Goal: Task Accomplishment & Management: Use online tool/utility

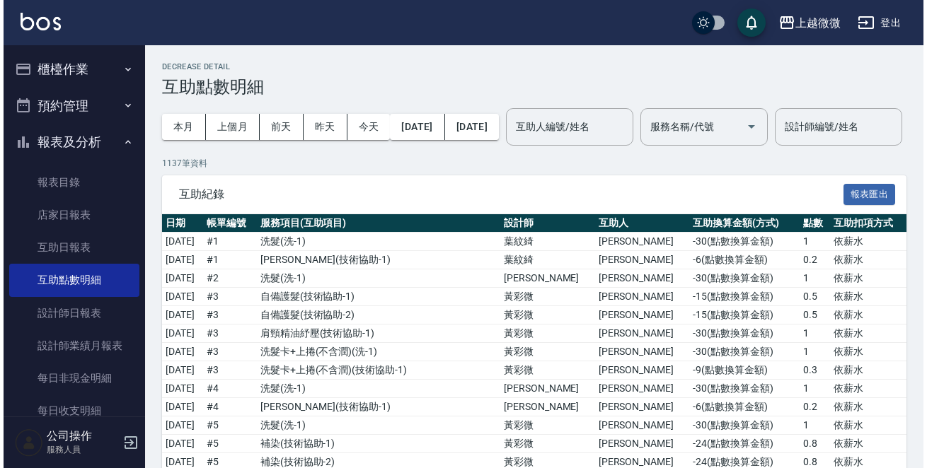
scroll to position [141, 0]
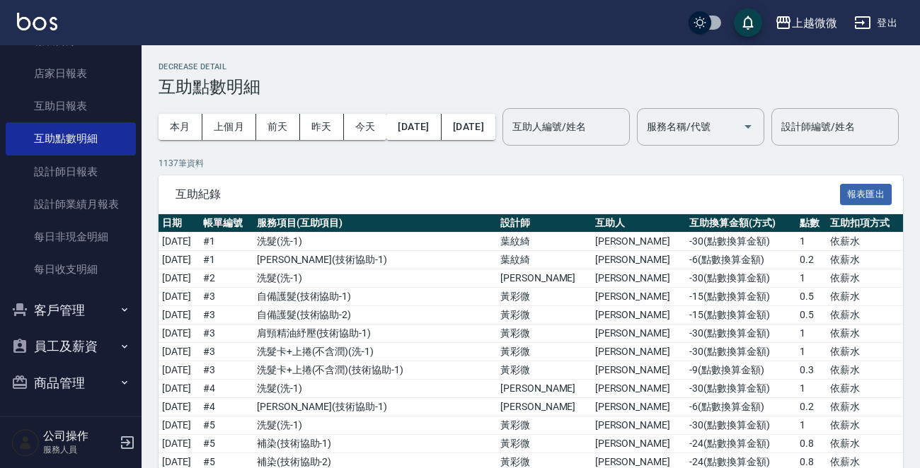
click at [72, 311] on button "客戶管理" at bounding box center [71, 310] width 130 height 37
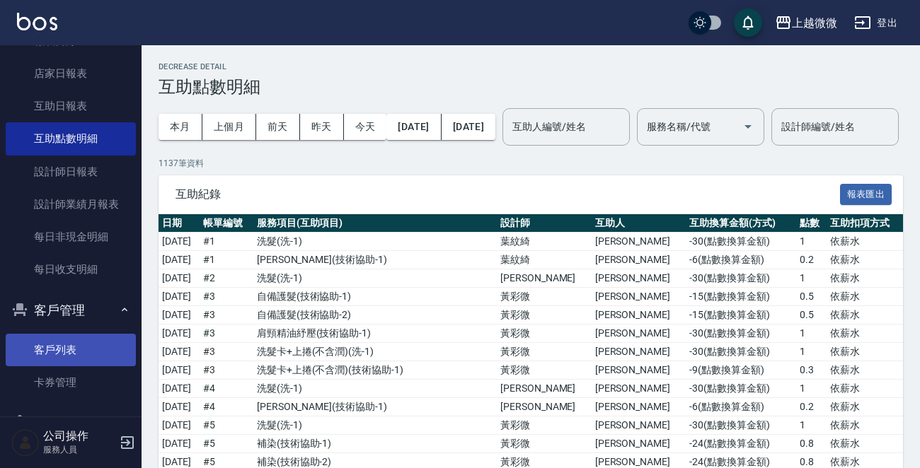
click at [68, 343] on link "客戶列表" at bounding box center [71, 350] width 130 height 33
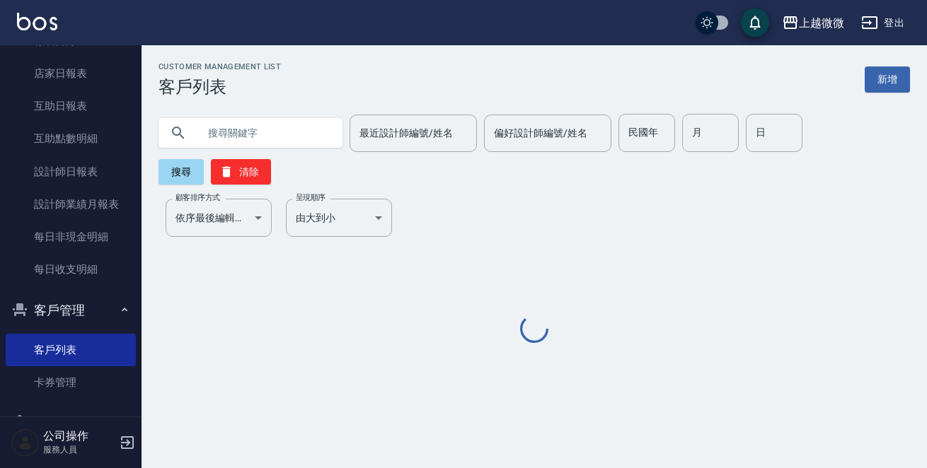
click at [233, 129] on input "text" at bounding box center [264, 133] width 133 height 38
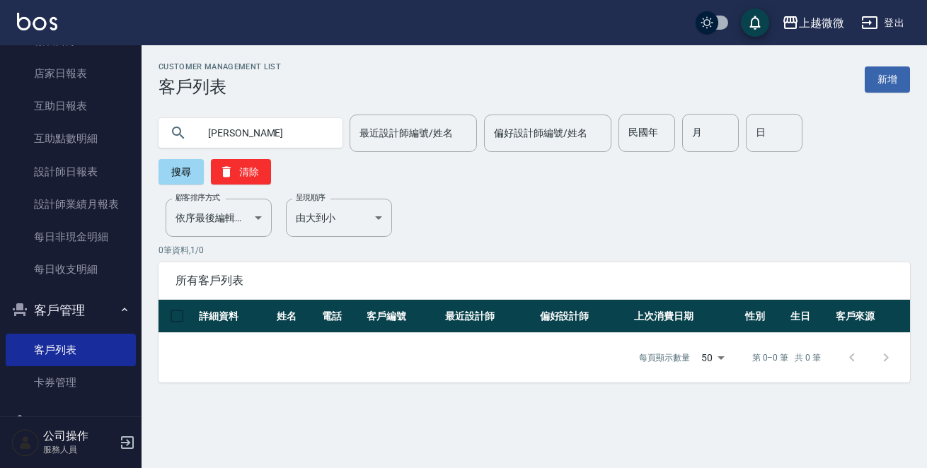
click at [258, 137] on input "[PERSON_NAME]" at bounding box center [264, 133] width 133 height 38
type input "[PERSON_NAME]"
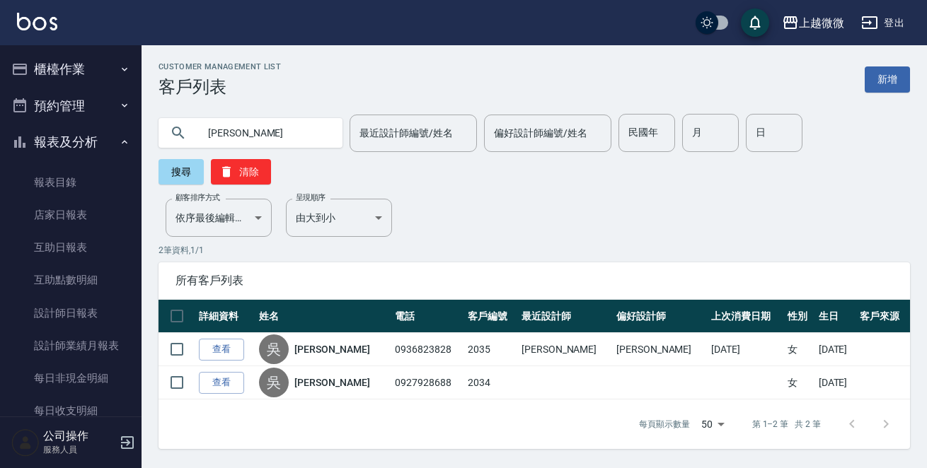
click at [69, 70] on button "櫃檯作業" at bounding box center [71, 69] width 130 height 37
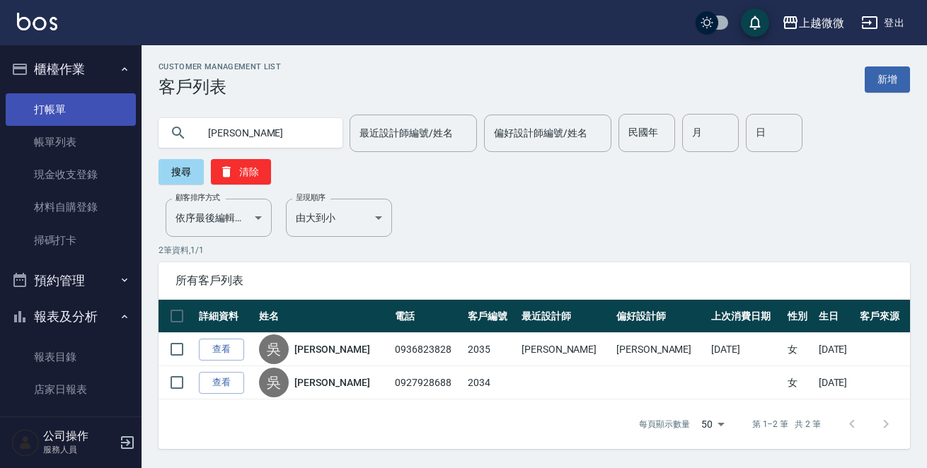
click at [59, 110] on link "打帳單" at bounding box center [71, 109] width 130 height 33
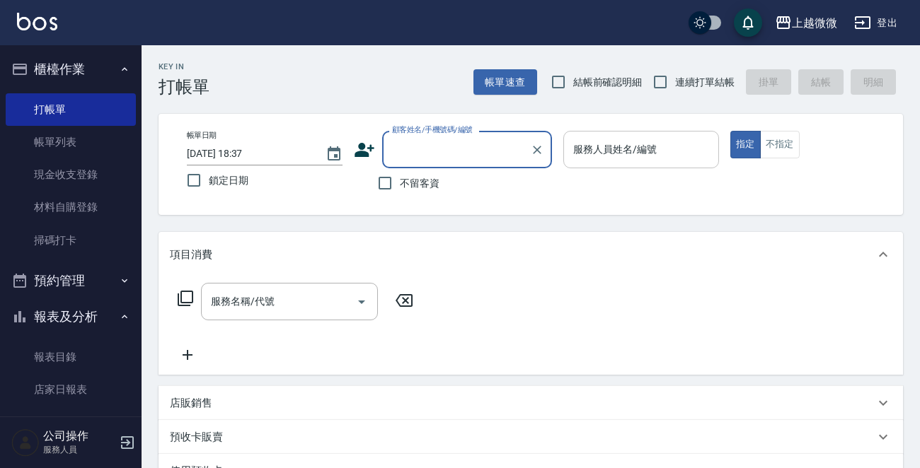
click at [654, 151] on input "服務人員姓名/編號" at bounding box center [640, 149] width 143 height 25
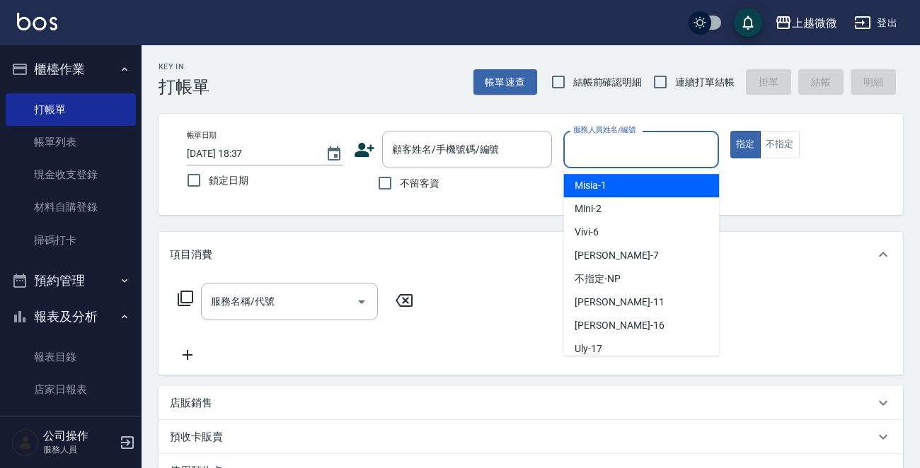
type input "５"
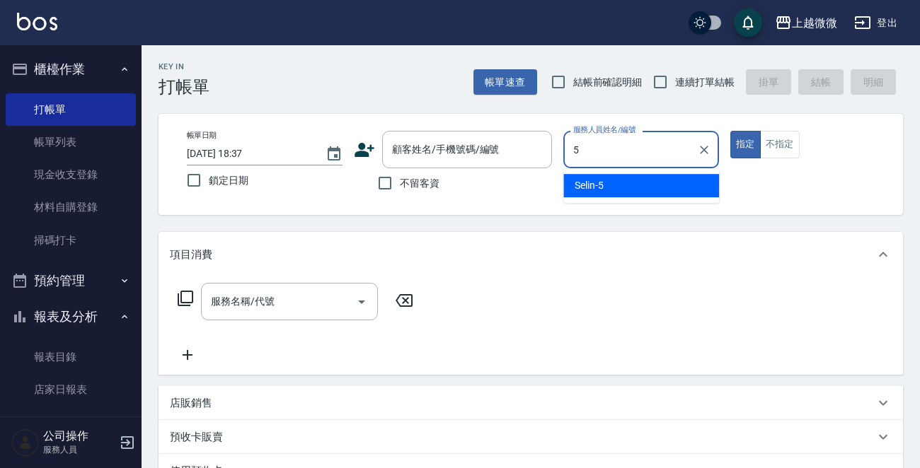
click at [624, 174] on div "Selin -5" at bounding box center [641, 185] width 156 height 23
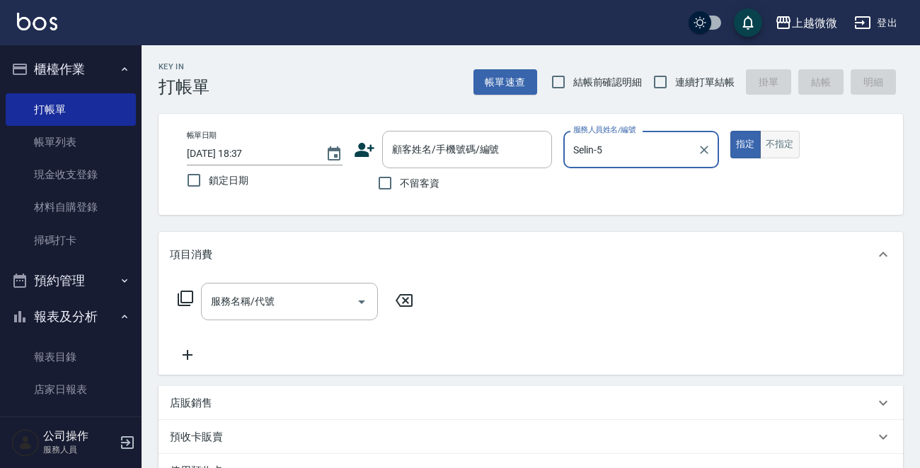
type input "Selin-5"
click at [786, 145] on button "不指定" at bounding box center [780, 145] width 40 height 28
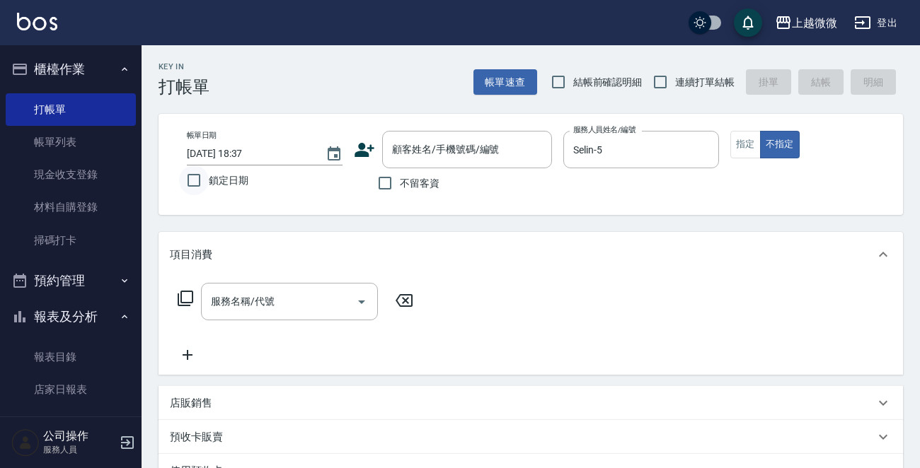
click at [183, 183] on input "鎖定日期" at bounding box center [194, 181] width 30 height 30
checkbox input "true"
click at [647, 137] on input "Selin-5" at bounding box center [630, 149] width 122 height 25
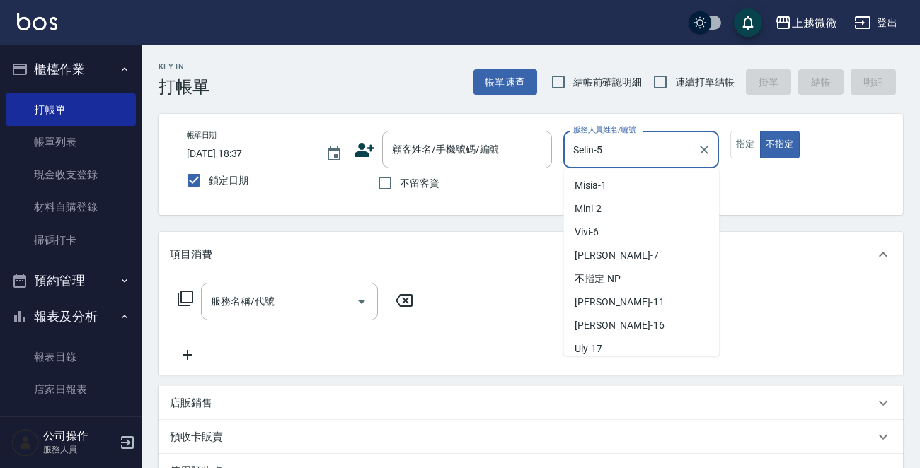
scroll to position [75, 0]
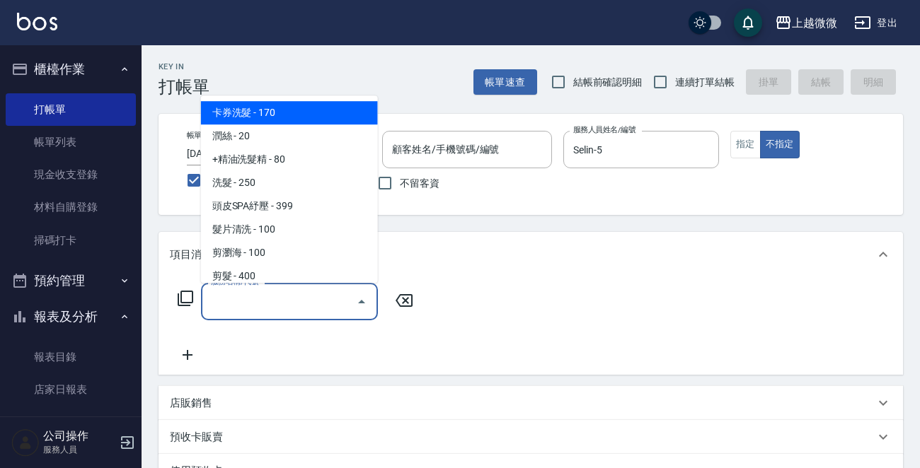
click at [262, 293] on div "服務名稱/代號 服務名稱/代號" at bounding box center [289, 301] width 177 height 37
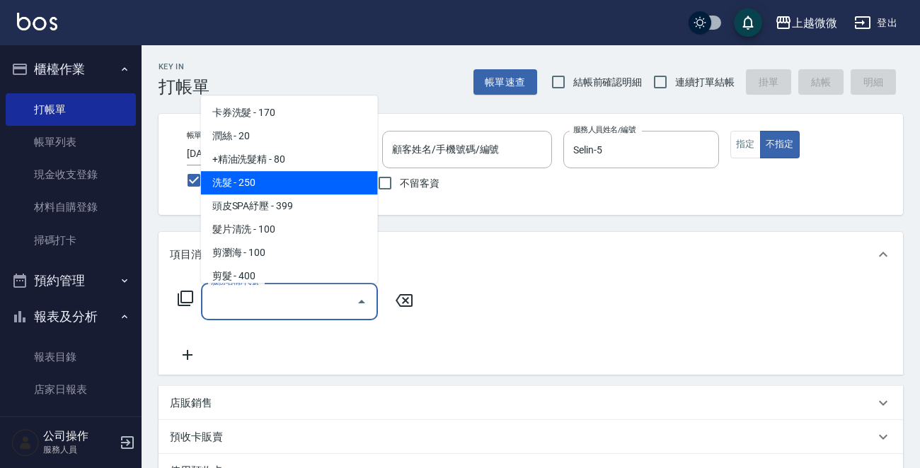
click at [274, 175] on span "洗髮 - 250" at bounding box center [289, 182] width 177 height 23
type input "洗髮(A03)"
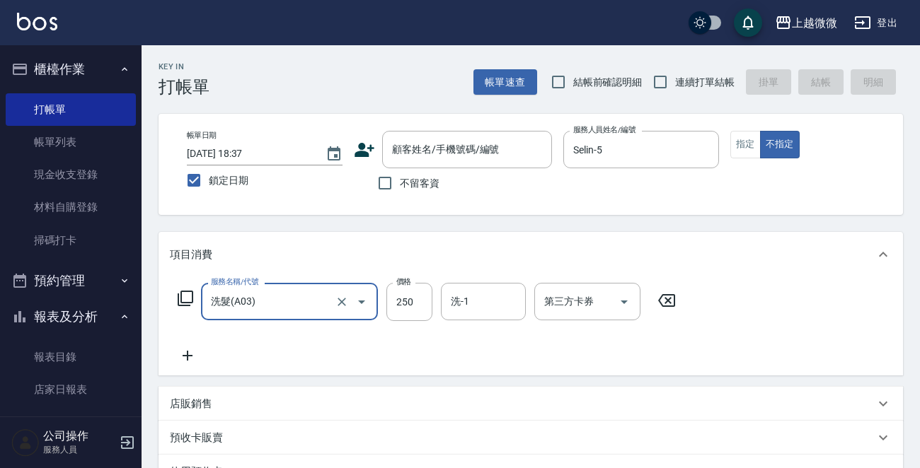
click at [190, 352] on icon at bounding box center [187, 355] width 35 height 17
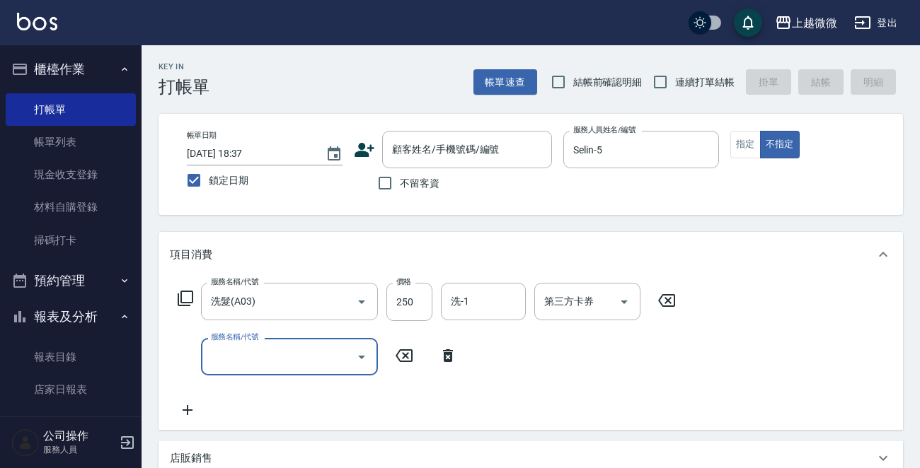
click at [242, 356] on input "服務名稱/代號" at bounding box center [278, 356] width 143 height 25
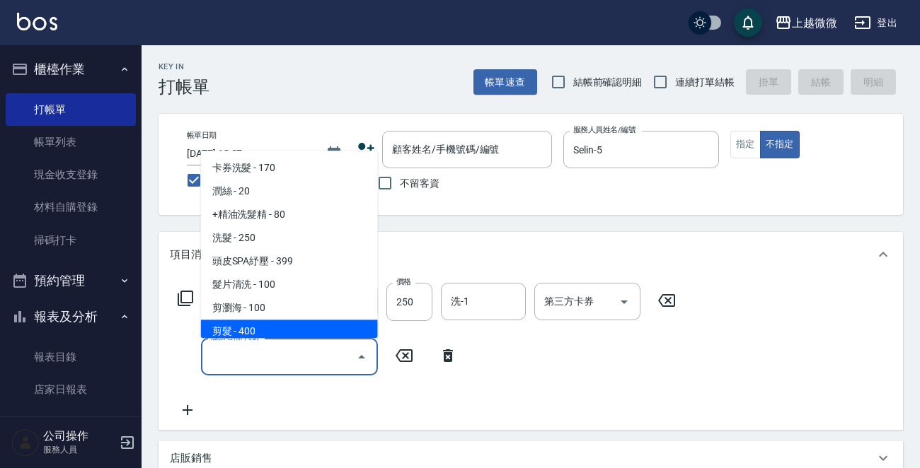
click at [259, 332] on span "剪髮 - 400" at bounding box center [289, 331] width 177 height 23
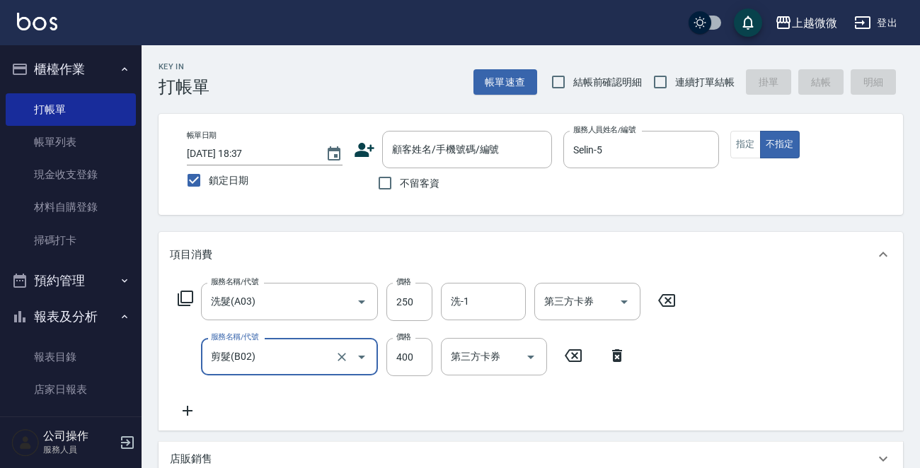
type input "剪髮(B02)"
click at [472, 303] on input "洗-1" at bounding box center [483, 301] width 72 height 25
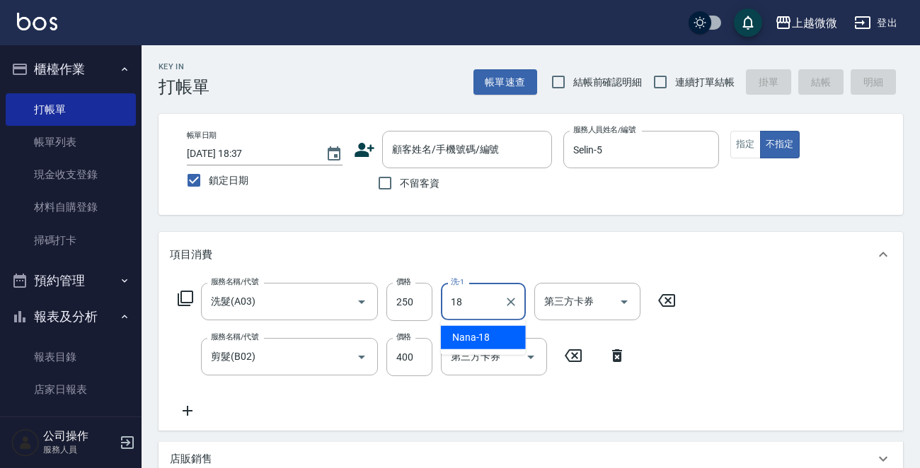
click at [468, 330] on span "Nana -18" at bounding box center [471, 337] width 38 height 15
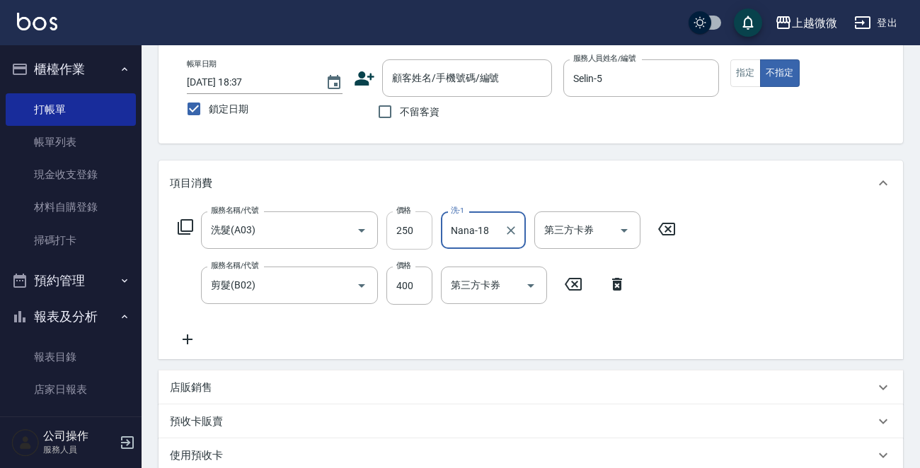
scroll to position [0, 0]
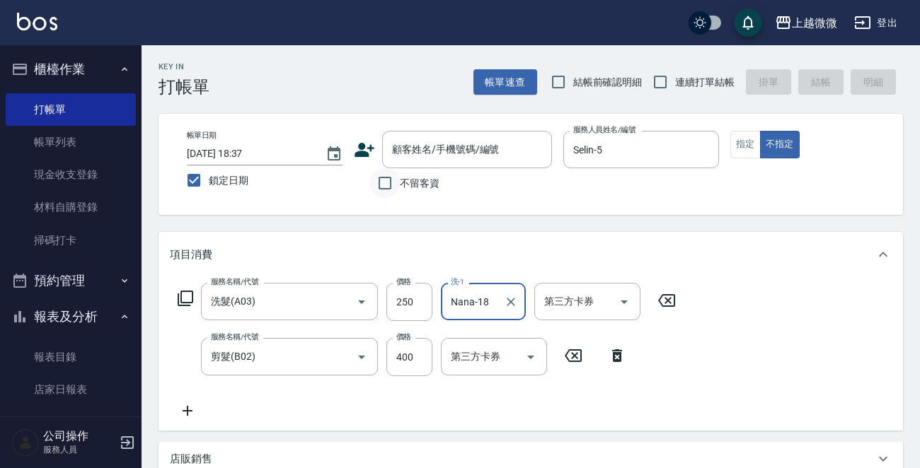
type input "Nana-18"
click at [386, 187] on input "不留客資" at bounding box center [385, 183] width 30 height 30
checkbox input "true"
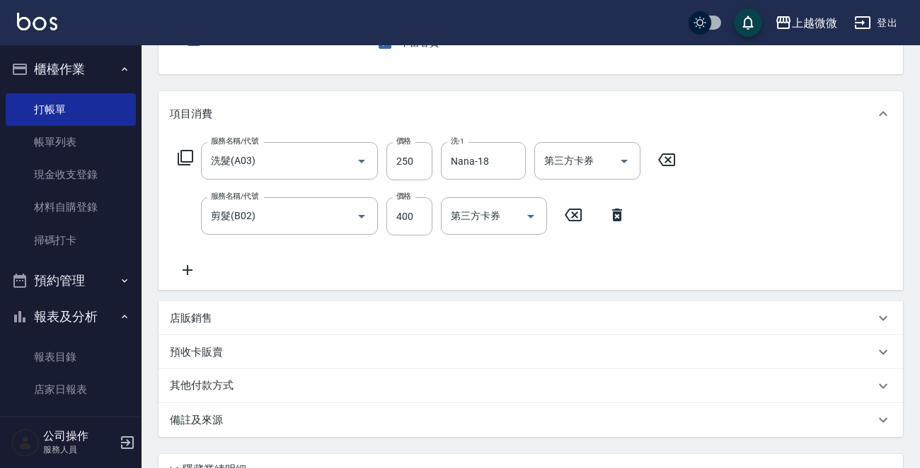
scroll to position [267, 0]
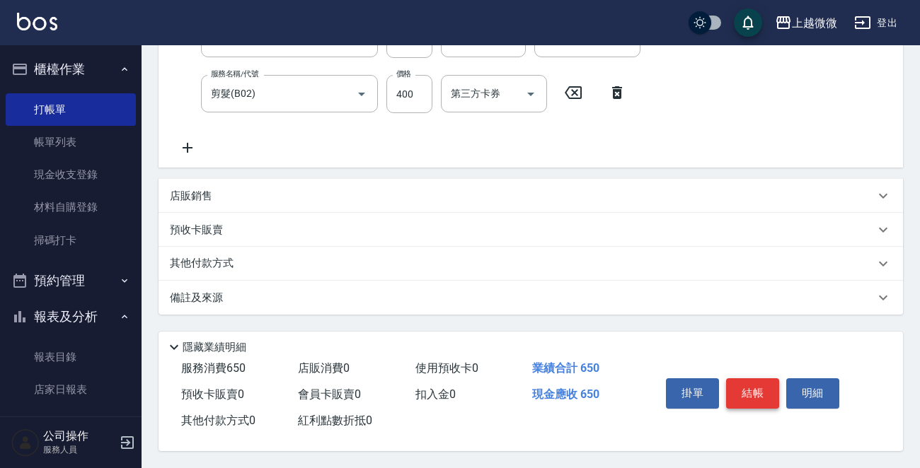
click at [761, 382] on button "結帳" at bounding box center [752, 393] width 53 height 30
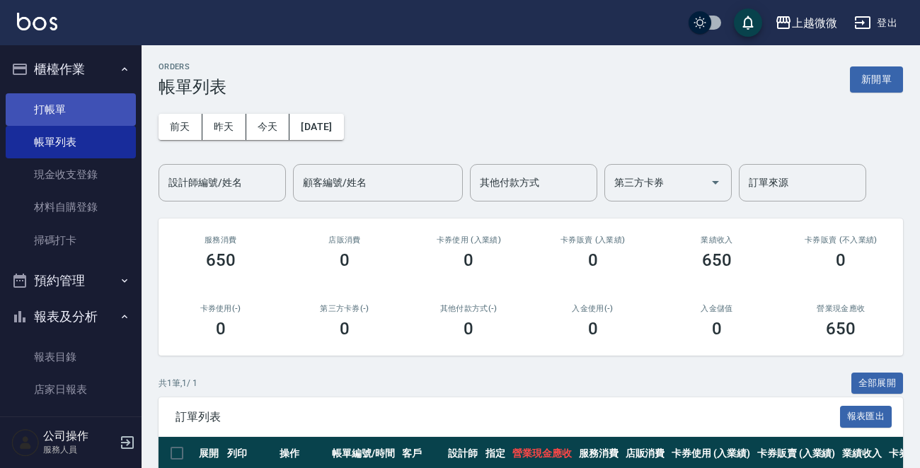
click at [65, 105] on link "打帳單" at bounding box center [71, 109] width 130 height 33
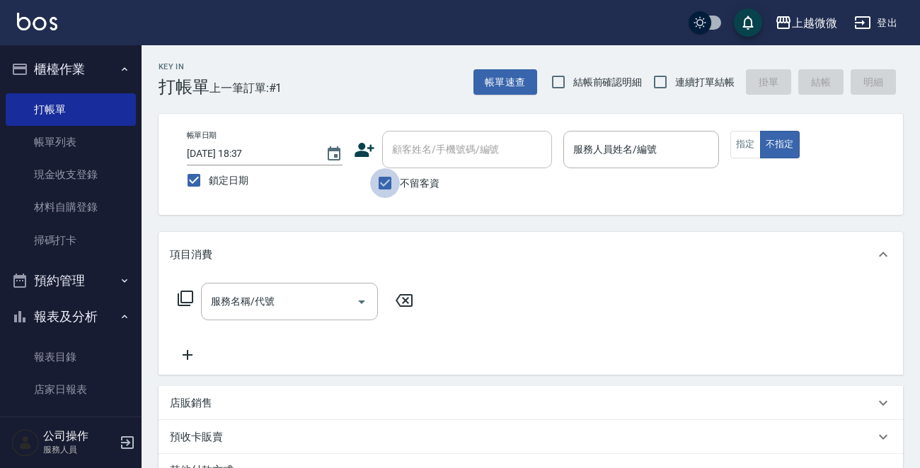
drag, startPoint x: 375, startPoint y: 184, endPoint x: 432, endPoint y: 148, distance: 67.7
click at [375, 182] on input "不留客資" at bounding box center [385, 183] width 30 height 30
checkbox input "false"
click at [432, 148] on div "顧客姓名/手機號碼/編號 顧客姓名/手機號碼/編號" at bounding box center [467, 149] width 170 height 37
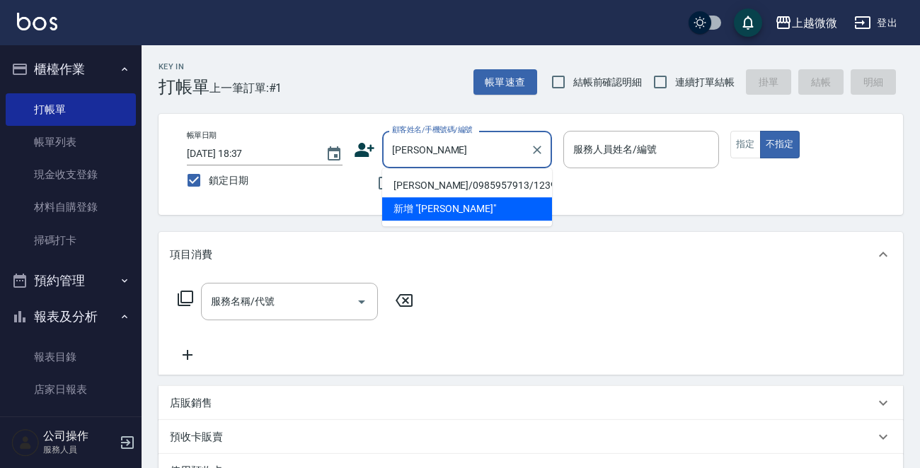
click at [463, 181] on li "[PERSON_NAME]/0985957913/1239" at bounding box center [467, 185] width 170 height 23
type input "[PERSON_NAME]/0985957913/1239"
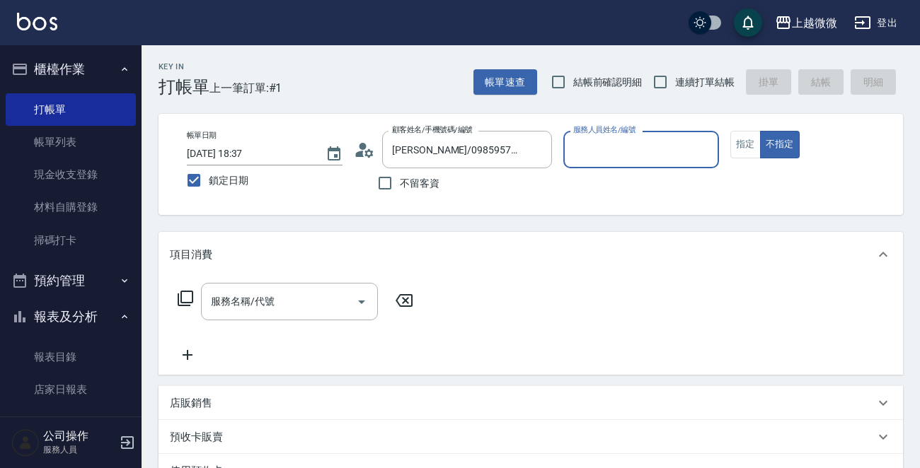
type input "[PERSON_NAME]-7"
click at [736, 139] on button "指定" at bounding box center [745, 145] width 30 height 28
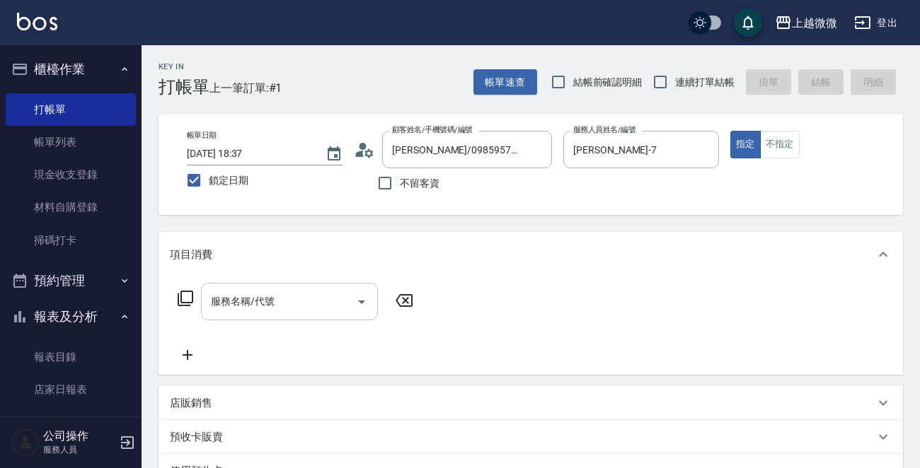
click at [290, 308] on input "服務名稱/代號" at bounding box center [278, 301] width 143 height 25
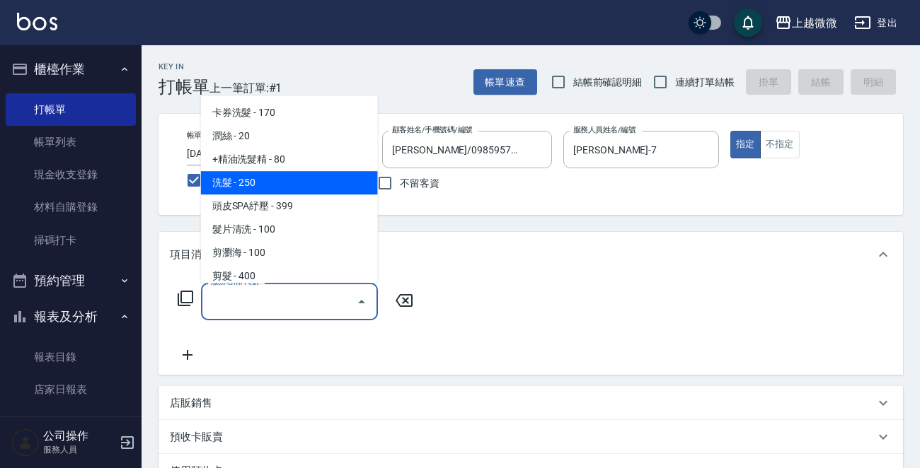
click at [298, 177] on span "洗髮 - 250" at bounding box center [289, 182] width 177 height 23
type input "洗髮(A03)"
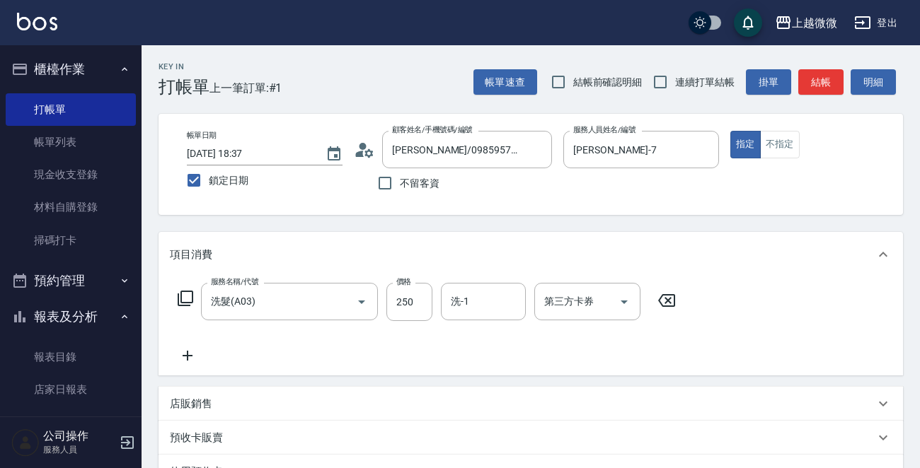
click at [192, 352] on icon at bounding box center [187, 355] width 35 height 17
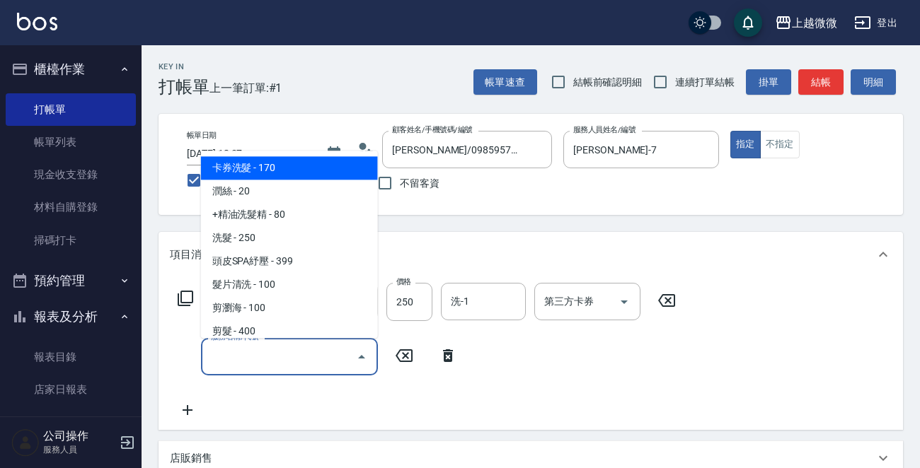
click at [249, 352] on input "服務名稱/代號" at bounding box center [278, 356] width 143 height 25
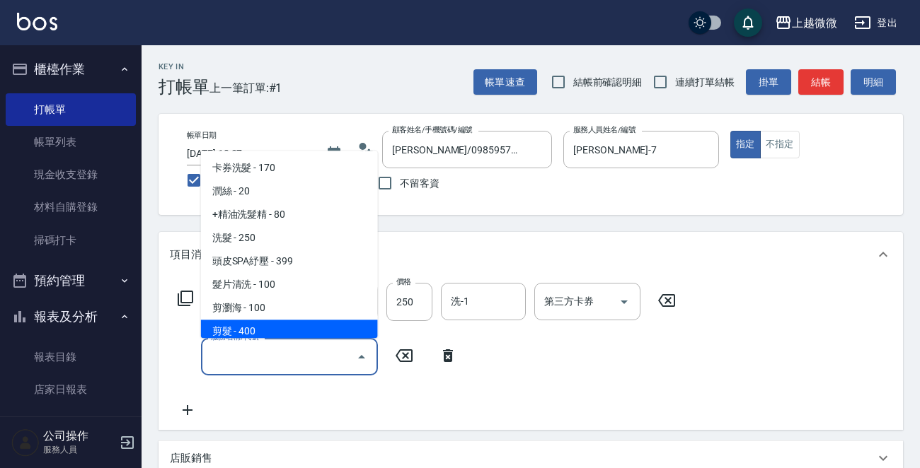
click at [257, 332] on span "剪髮 - 400" at bounding box center [289, 331] width 177 height 23
type input "剪髮(B02)"
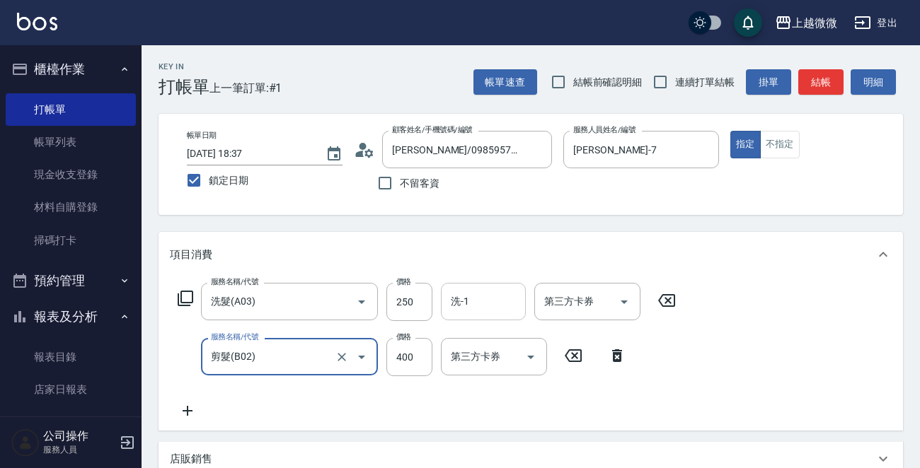
click at [501, 299] on input "洗-1" at bounding box center [483, 301] width 72 height 25
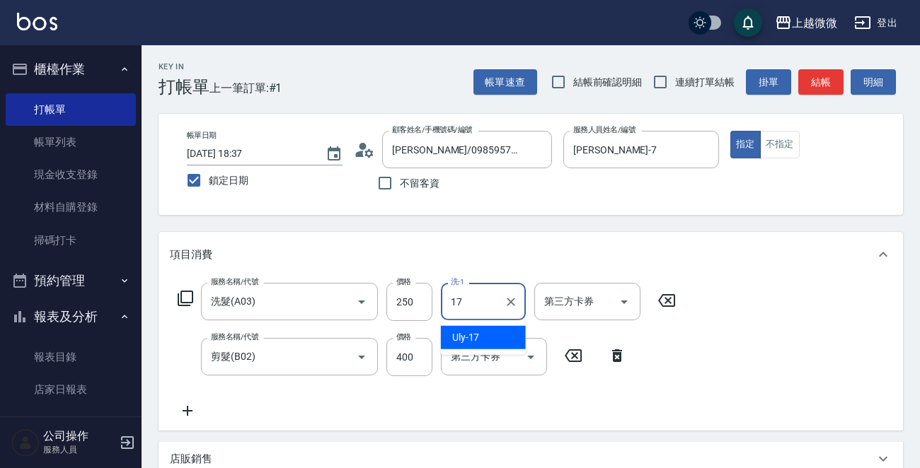
click at [477, 332] on span "Uly -17" at bounding box center [466, 337] width 28 height 15
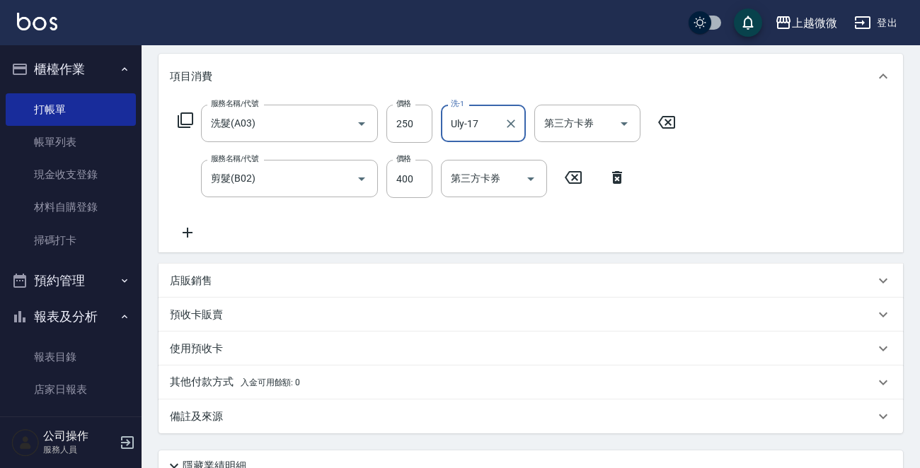
scroll to position [301, 0]
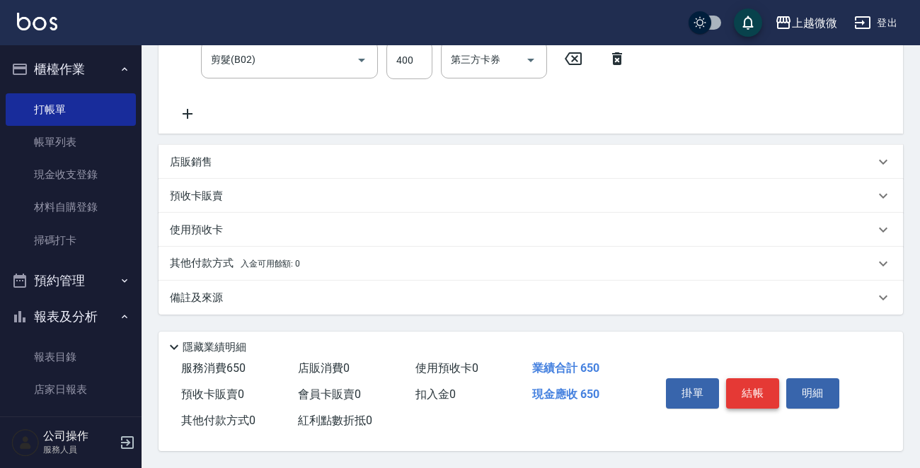
type input "Uly-17"
click at [743, 378] on button "結帳" at bounding box center [752, 393] width 53 height 30
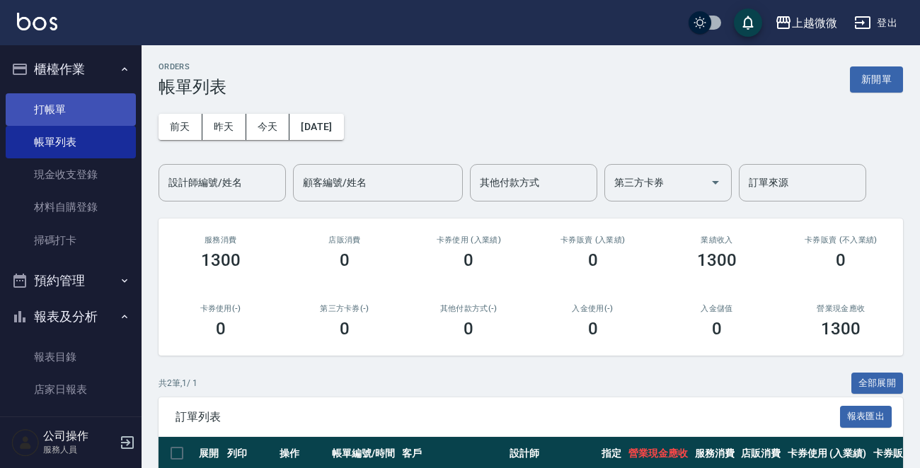
click at [62, 109] on link "打帳單" at bounding box center [71, 109] width 130 height 33
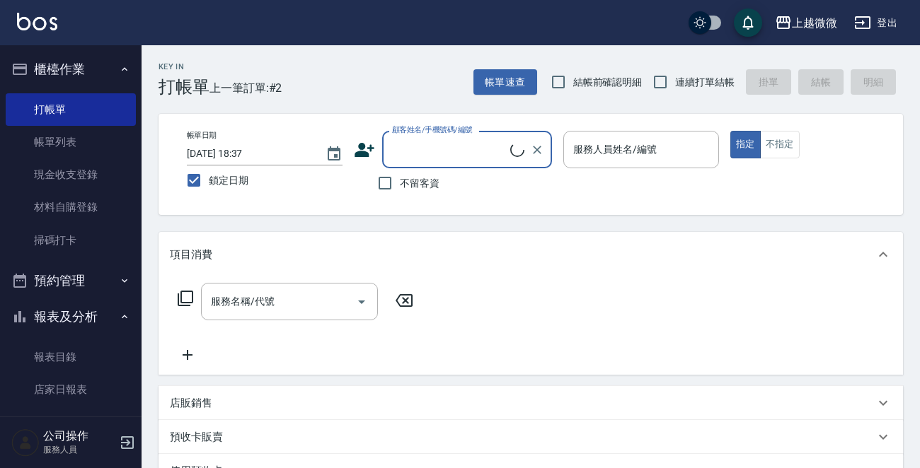
click at [448, 151] on input "顧客姓名/手機號碼/編號" at bounding box center [449, 149] width 122 height 25
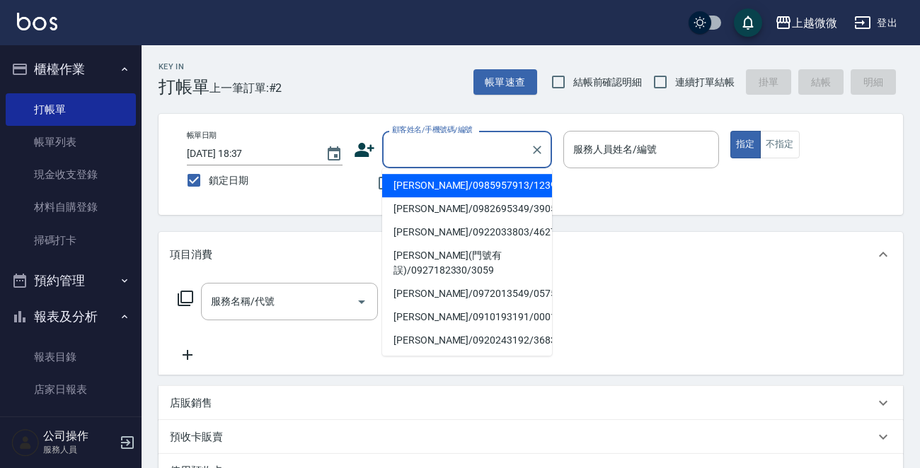
click at [471, 186] on li "[PERSON_NAME]/0985957913/1239" at bounding box center [467, 185] width 170 height 23
type input "[PERSON_NAME]/0985957913/1239"
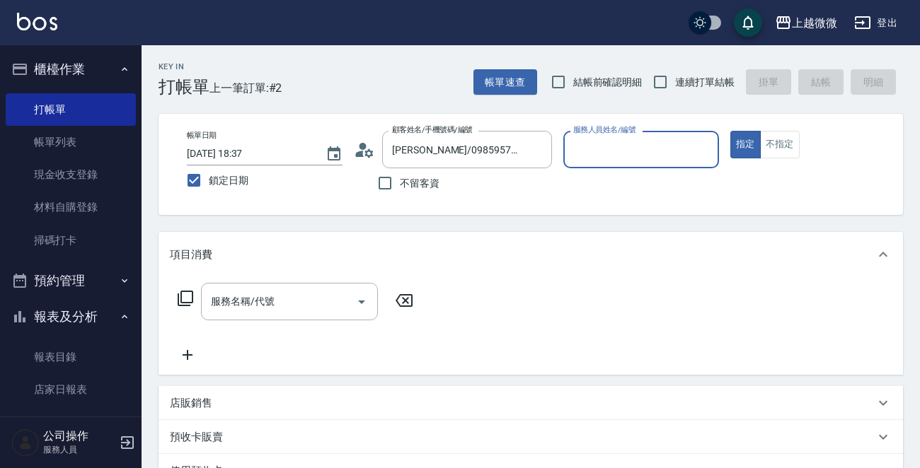
type input "[PERSON_NAME]-7"
click at [254, 305] on div "服務名稱/代號 服務名稱/代號" at bounding box center [289, 301] width 177 height 37
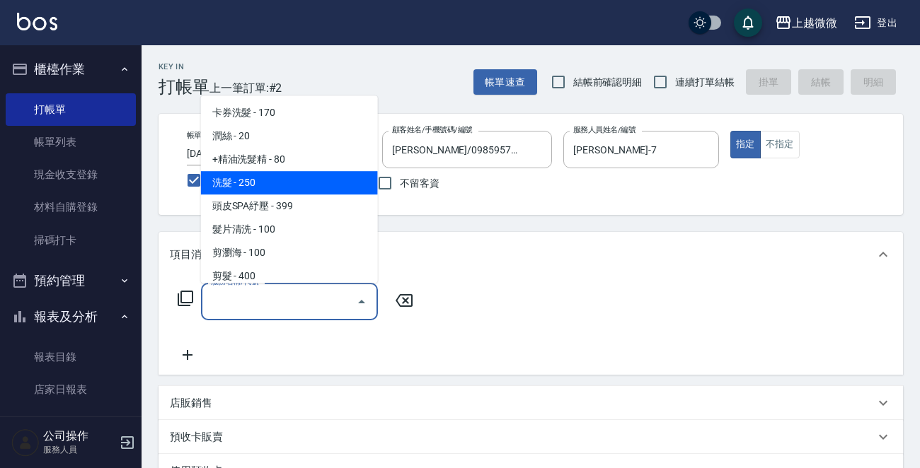
click at [279, 171] on span "洗髮 - 250" at bounding box center [289, 182] width 177 height 23
type input "洗髮(A03)"
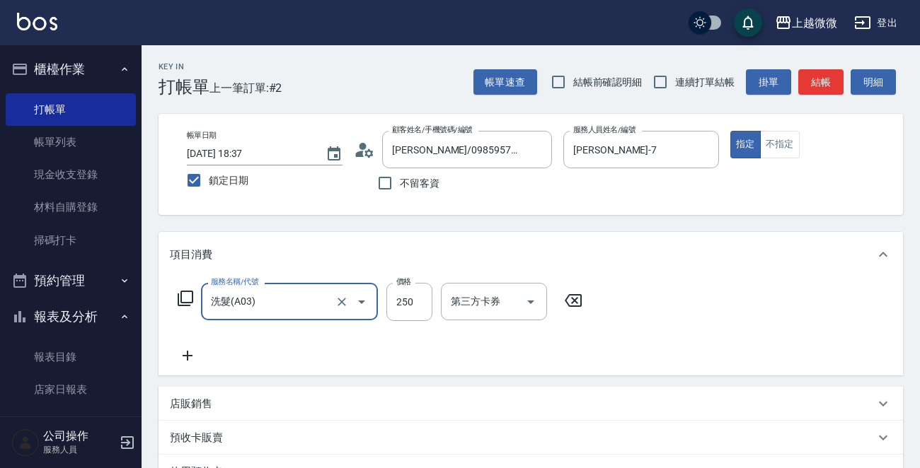
click at [184, 356] on icon at bounding box center [187, 355] width 35 height 17
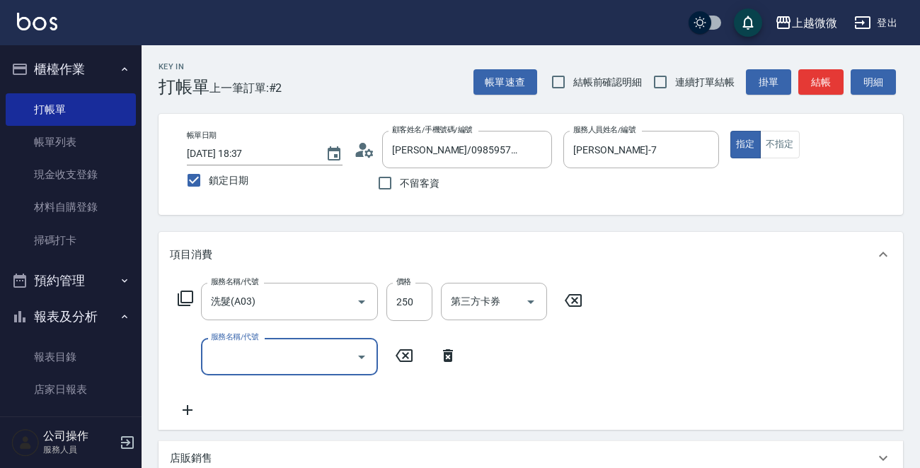
click at [272, 356] on input "服務名稱/代號" at bounding box center [278, 356] width 143 height 25
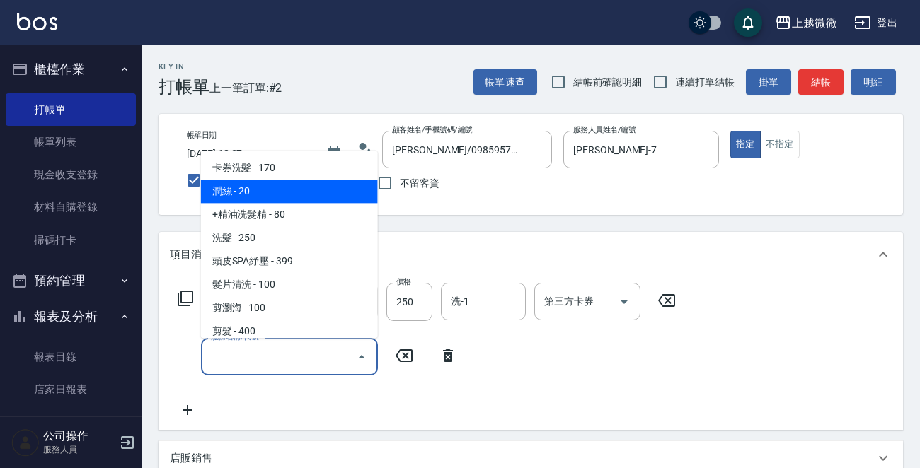
click at [265, 196] on span "潤絲 - 20" at bounding box center [289, 191] width 177 height 23
type input "潤絲(A01)"
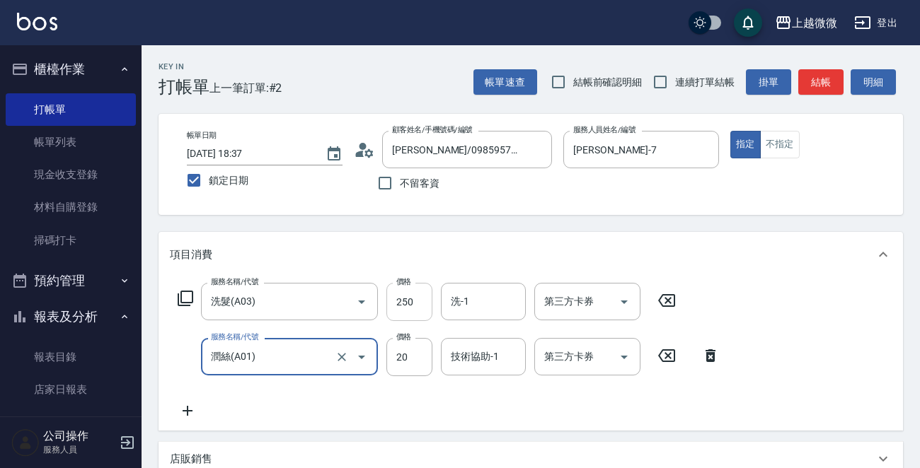
click at [415, 296] on input "250" at bounding box center [409, 302] width 46 height 38
type input "350"
click at [474, 301] on input "洗-1" at bounding box center [483, 301] width 72 height 25
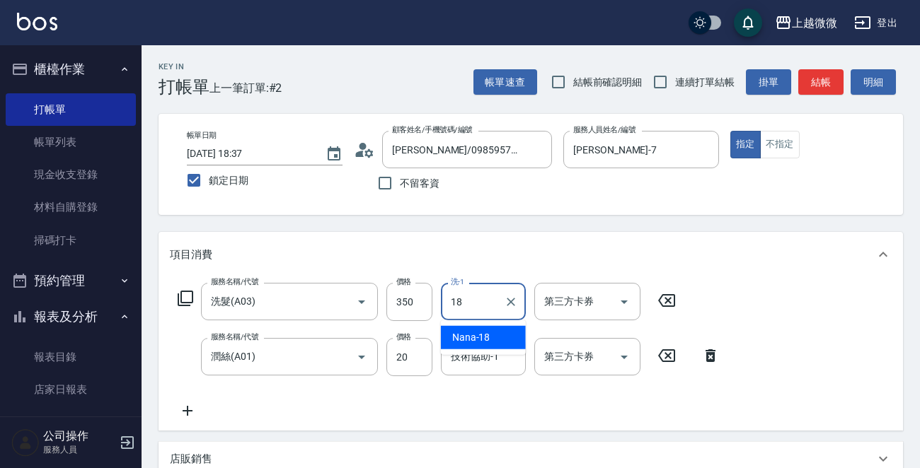
click at [478, 327] on div "Nana -18" at bounding box center [483, 337] width 85 height 23
type input "Nana-18"
click at [473, 364] on input "技術協助-1" at bounding box center [483, 356] width 72 height 25
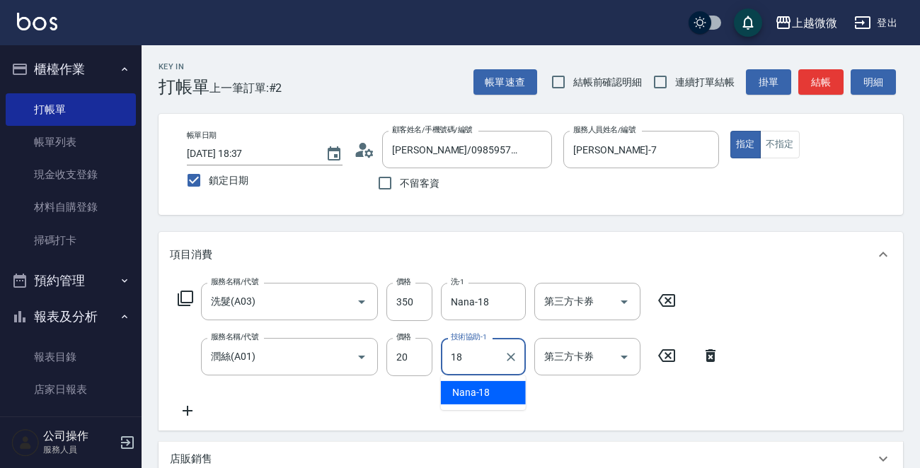
click at [476, 397] on span "Nana -18" at bounding box center [471, 393] width 38 height 15
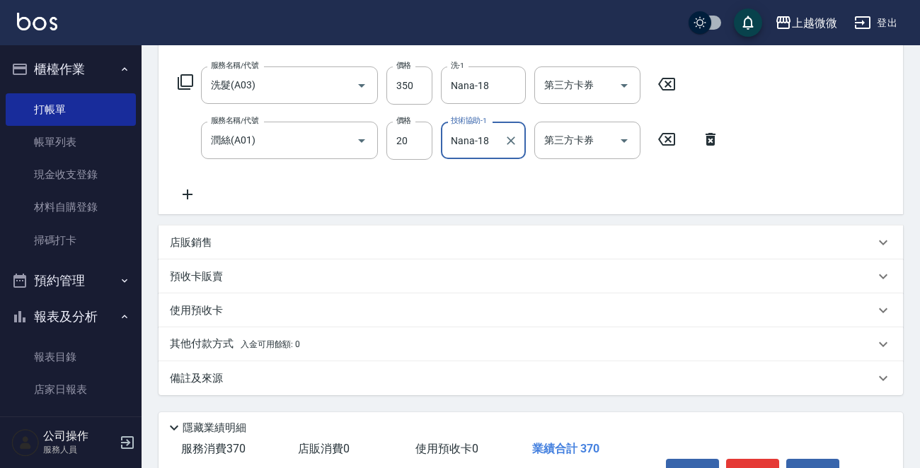
scroll to position [301, 0]
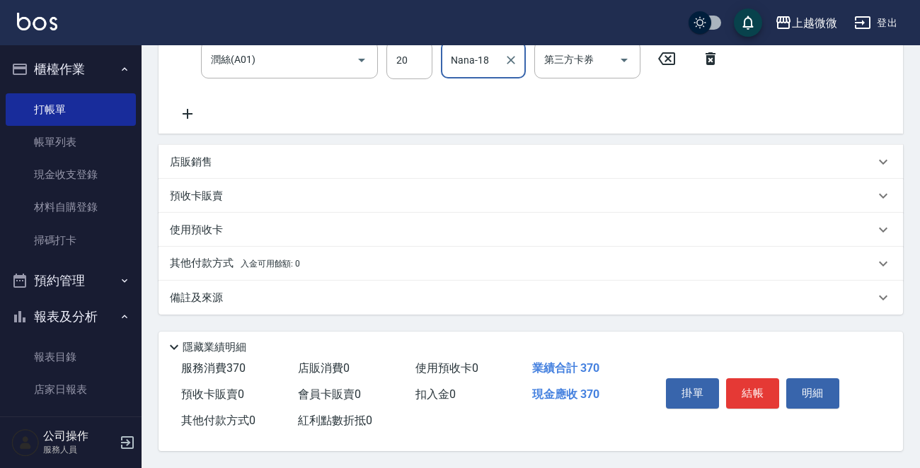
type input "Nana-18"
click at [204, 291] on p "備註及來源" at bounding box center [196, 298] width 53 height 15
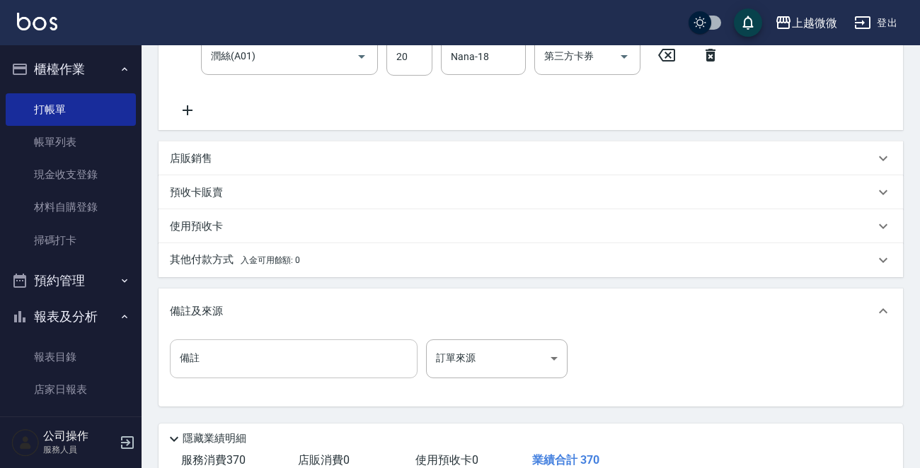
click at [232, 356] on input "備註" at bounding box center [294, 359] width 248 height 38
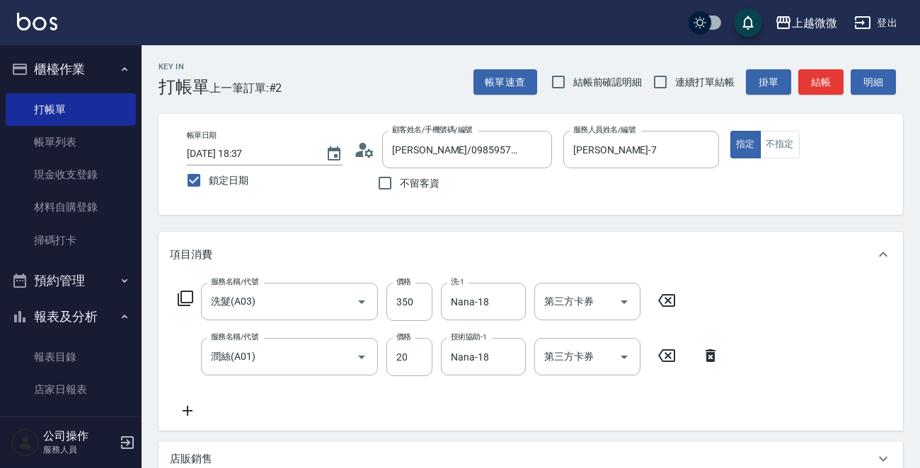
scroll to position [395, 0]
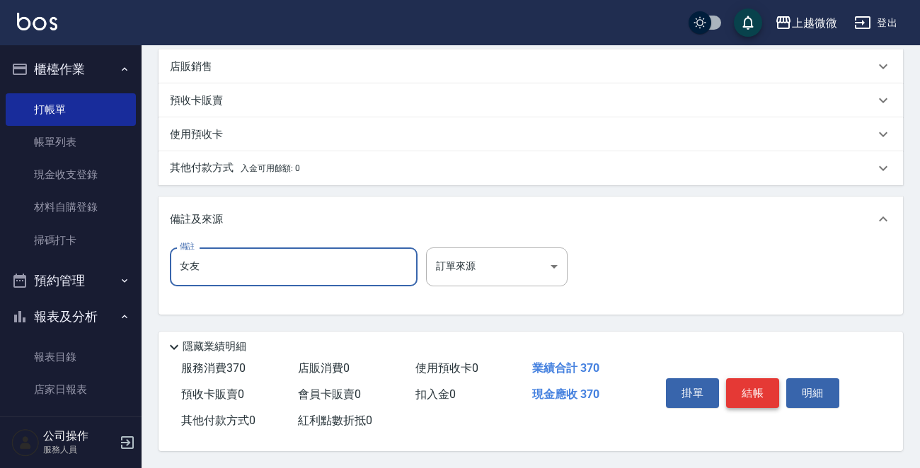
type input "女友"
click at [760, 381] on button "結帳" at bounding box center [752, 393] width 53 height 30
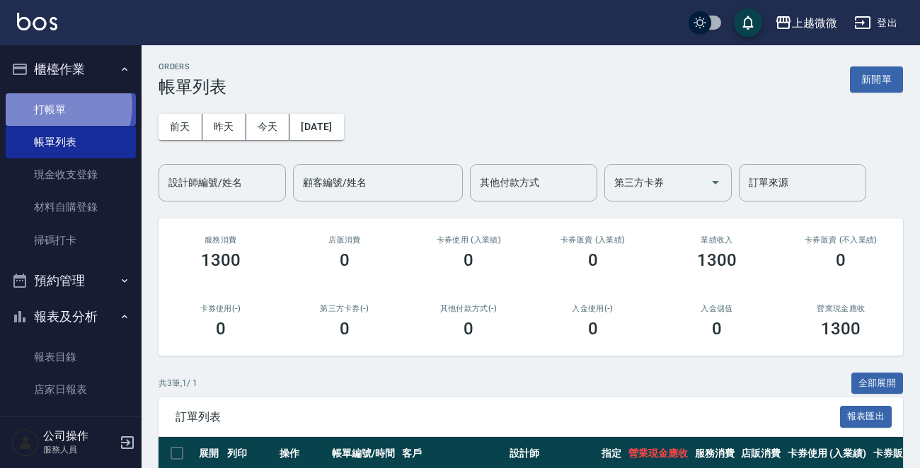
click at [58, 105] on link "打帳單" at bounding box center [71, 109] width 130 height 33
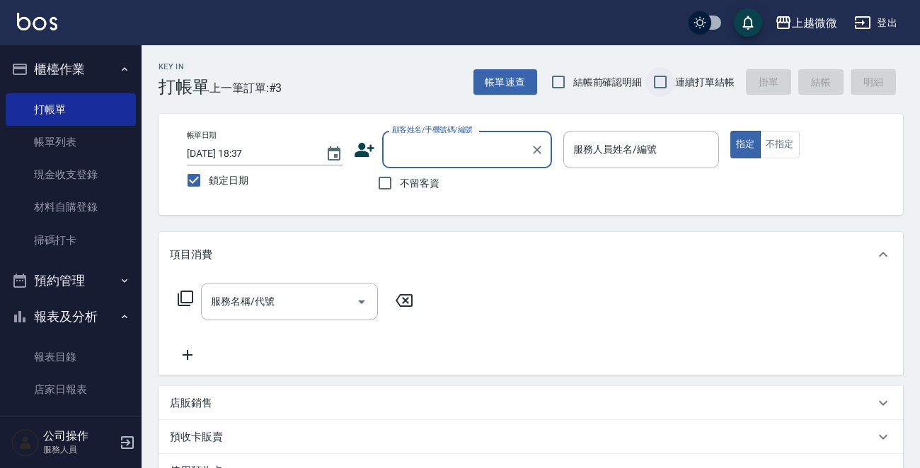
click at [650, 76] on input "連續打單結帳" at bounding box center [660, 82] width 30 height 30
checkbox input "true"
click at [473, 153] on input "顧客姓名/手機號碼/編號" at bounding box center [456, 149] width 136 height 25
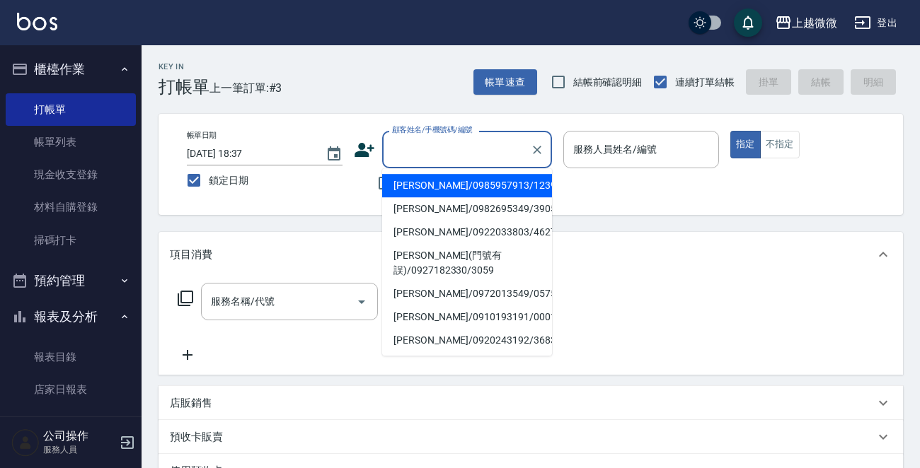
type input "ㄏ"
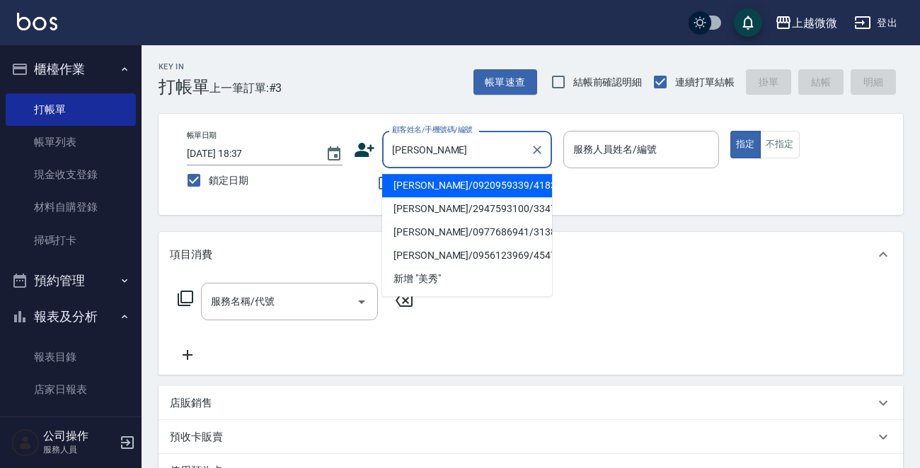
click at [474, 184] on li "[PERSON_NAME]/0920959339/4183" at bounding box center [467, 185] width 170 height 23
type input "[PERSON_NAME]/0920959339/4183"
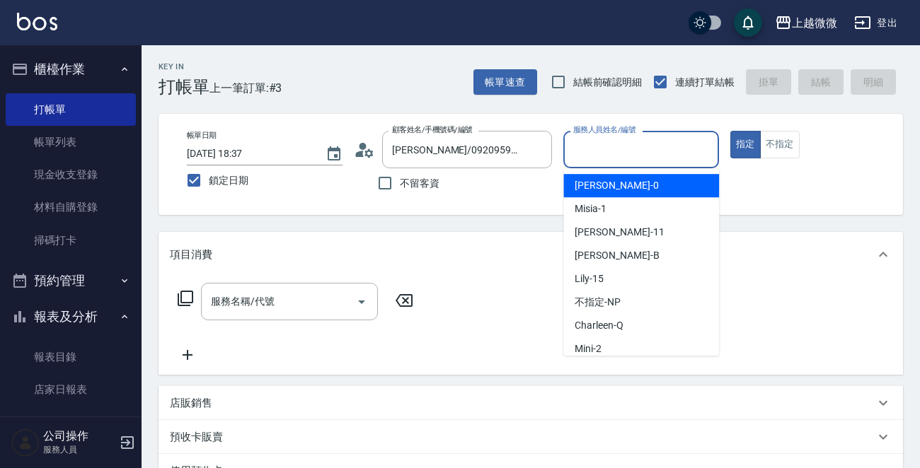
click at [664, 152] on input "服務人員姓名/編號" at bounding box center [640, 149] width 143 height 25
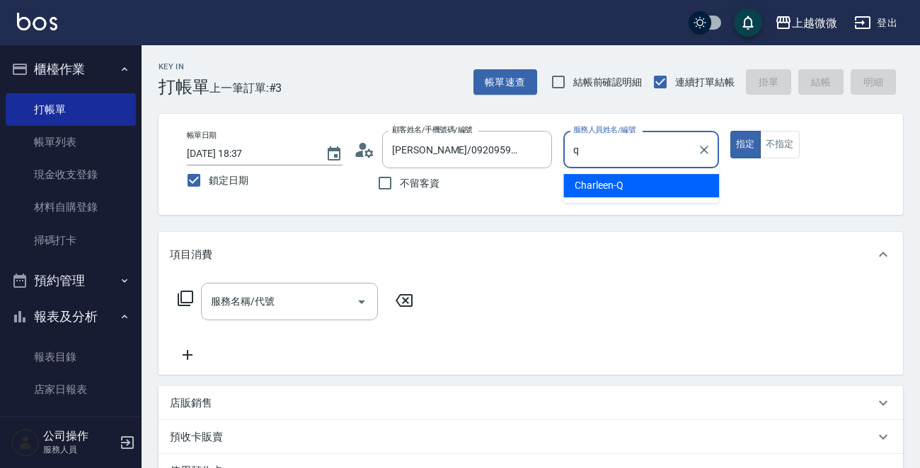
click at [616, 180] on span "Charleen -Q" at bounding box center [598, 185] width 49 height 15
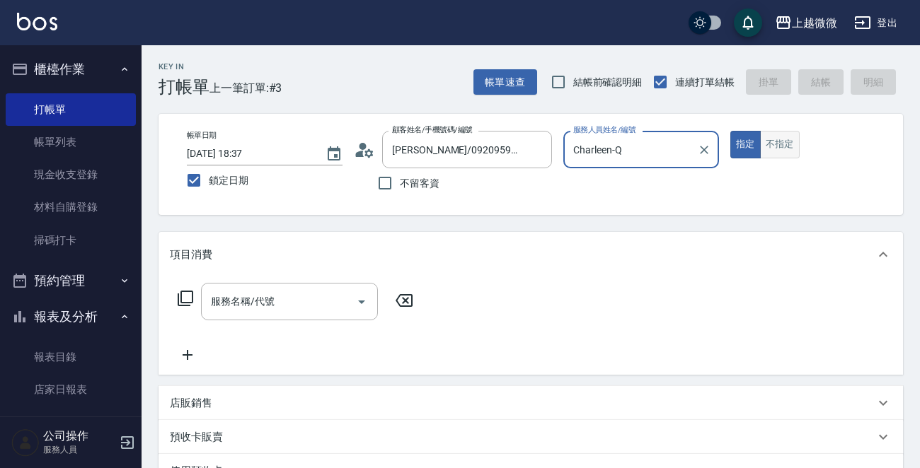
type input "Charleen-Q"
click at [775, 145] on button "不指定" at bounding box center [780, 145] width 40 height 28
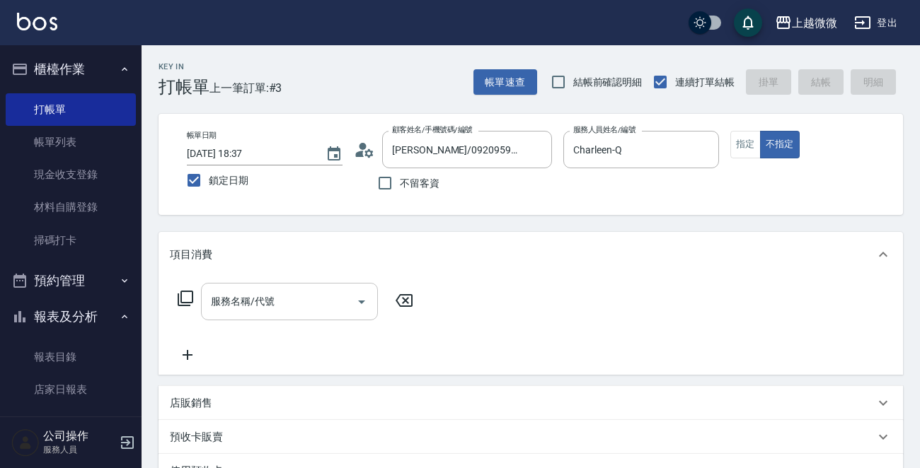
click at [324, 294] on input "服務名稱/代號" at bounding box center [278, 301] width 143 height 25
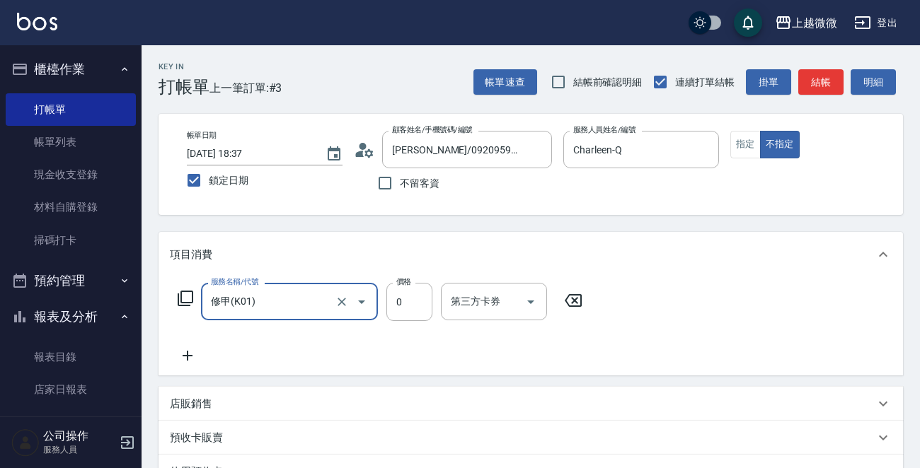
type input "修甲(K01)"
type input "2760"
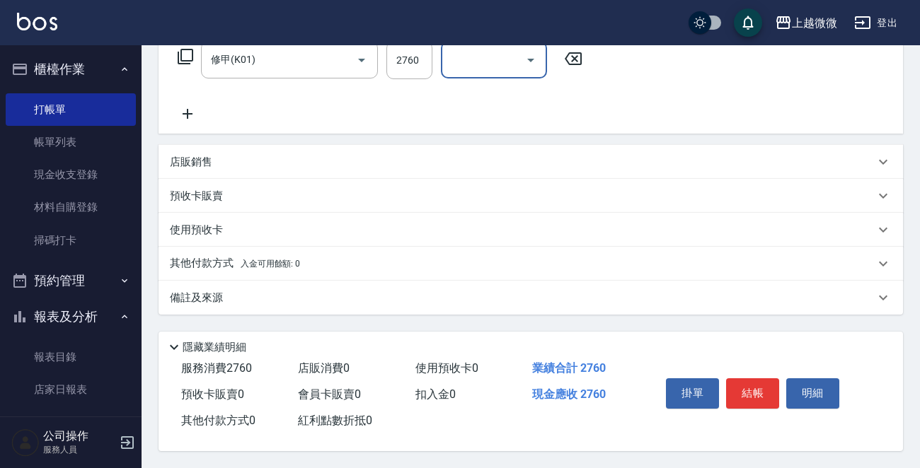
scroll to position [245, 0]
click at [761, 388] on button "結帳" at bounding box center [752, 393] width 53 height 30
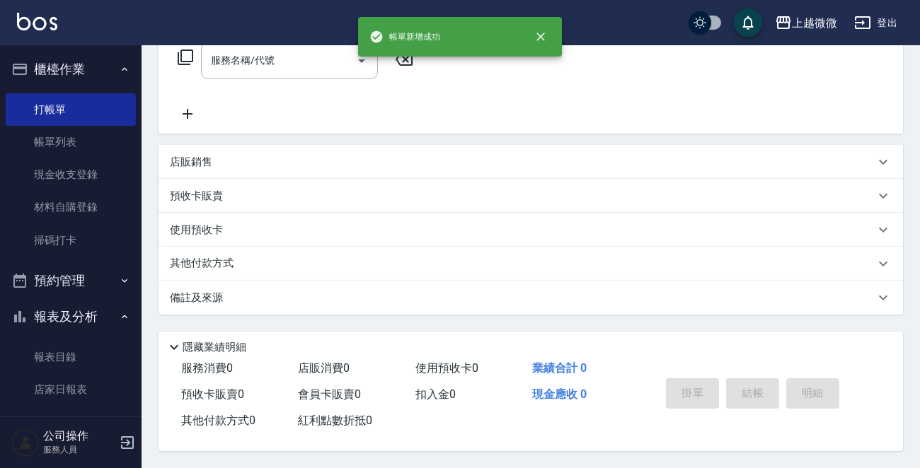
scroll to position [0, 0]
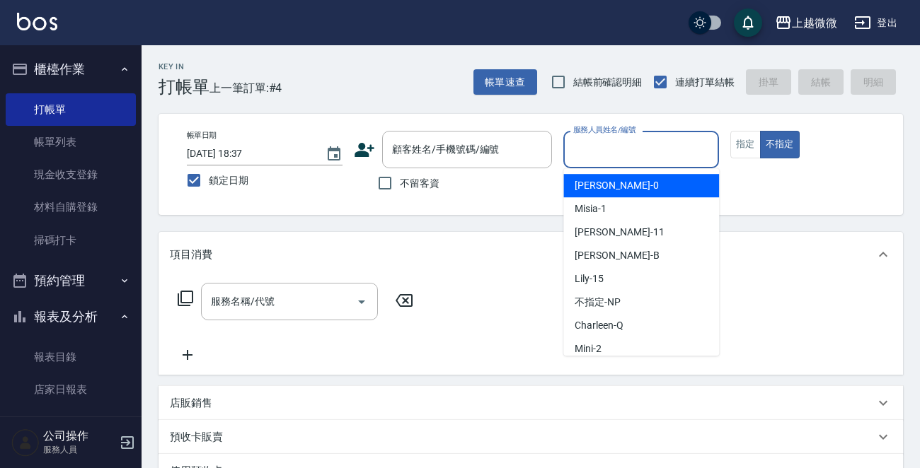
click at [657, 149] on input "服務人員姓名/編號" at bounding box center [640, 149] width 143 height 25
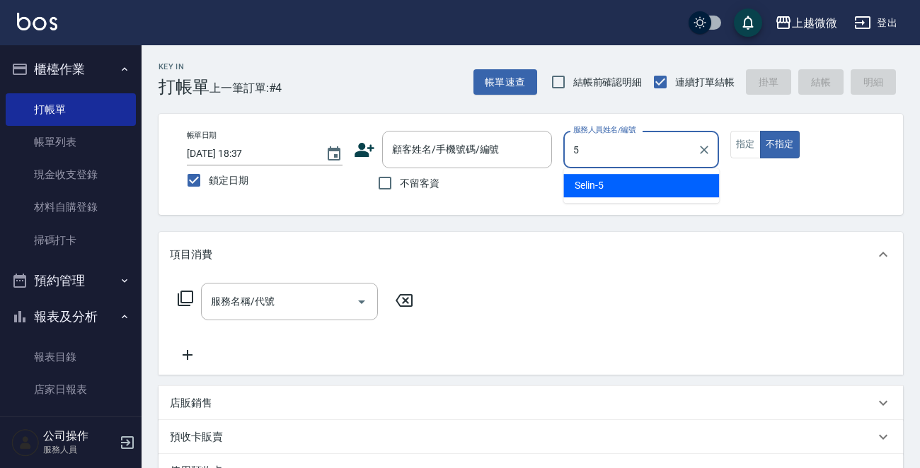
click at [670, 176] on div "Selin -5" at bounding box center [641, 185] width 156 height 23
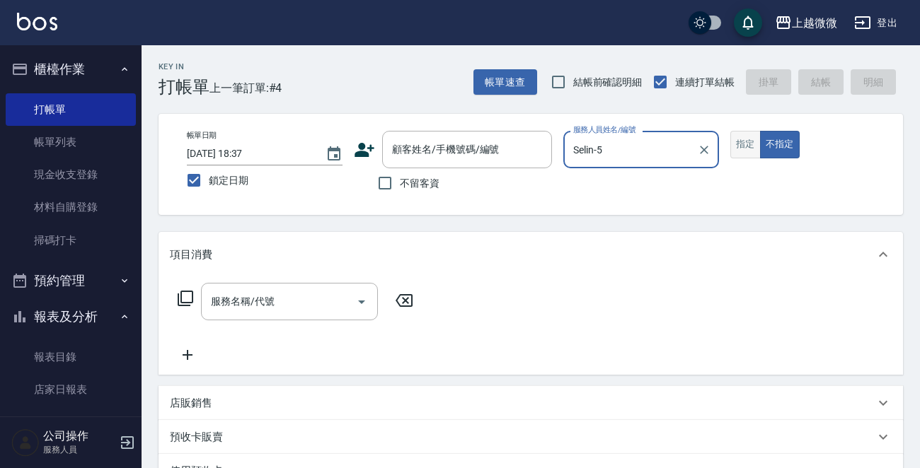
type input "Selin-5"
click at [755, 137] on button "指定" at bounding box center [745, 145] width 30 height 28
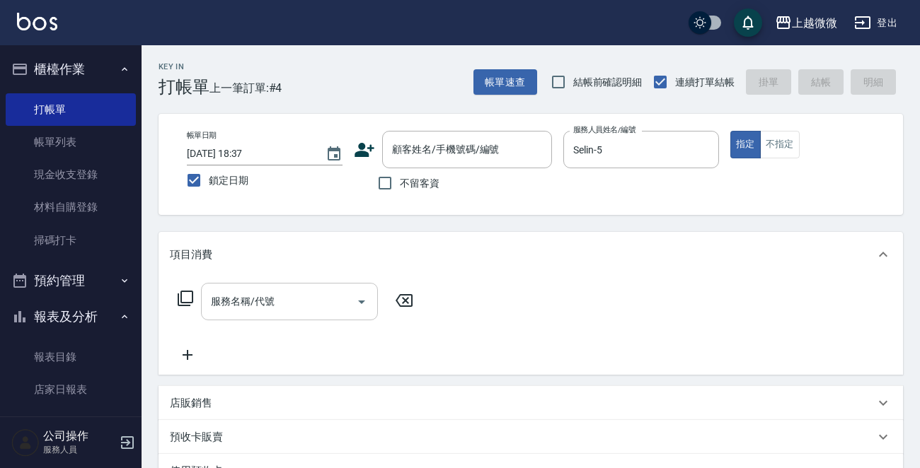
click at [248, 302] on div "服務名稱/代號 服務名稱/代號" at bounding box center [289, 301] width 177 height 37
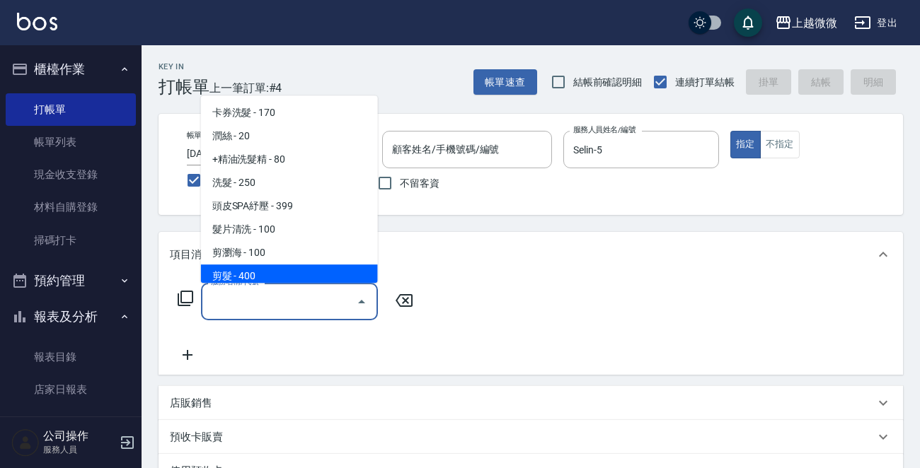
click at [283, 267] on span "剪髮 - 400" at bounding box center [289, 276] width 177 height 23
type input "剪髮(B02)"
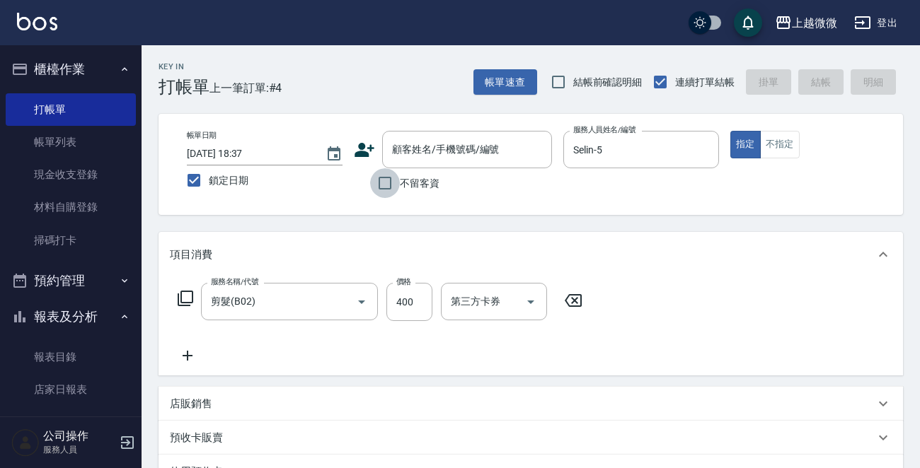
click at [387, 187] on input "不留客資" at bounding box center [385, 183] width 30 height 30
checkbox input "true"
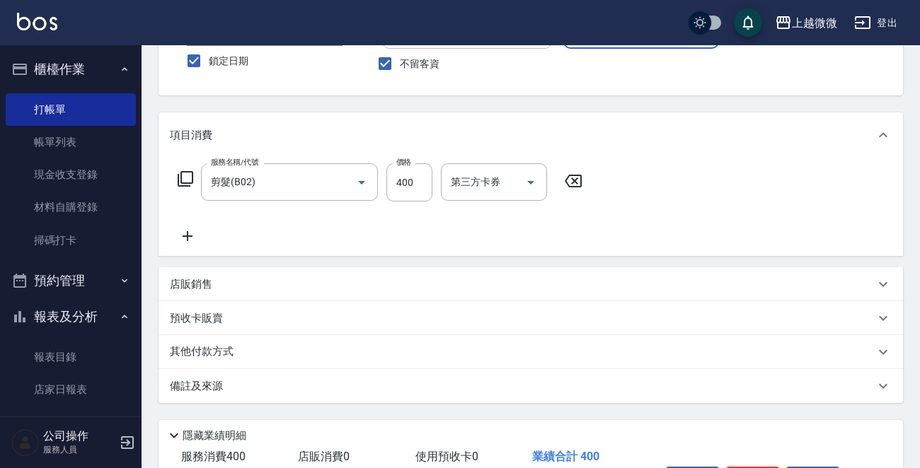
scroll to position [212, 0]
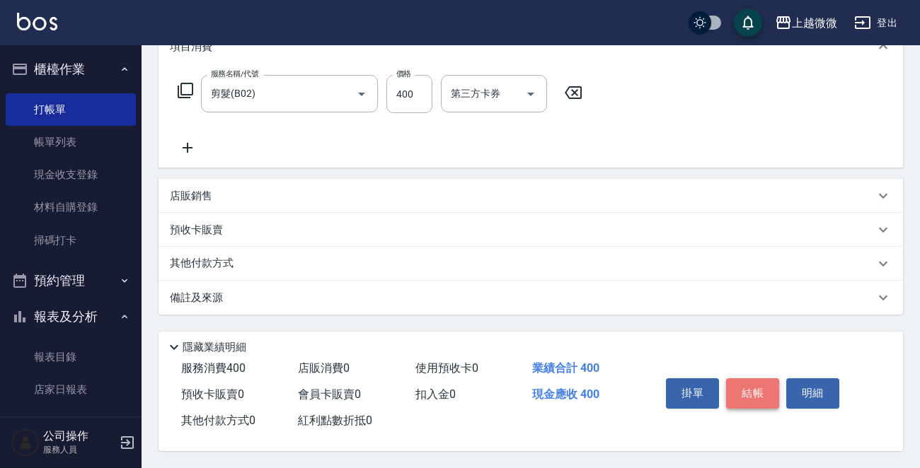
click at [752, 392] on button "結帳" at bounding box center [752, 393] width 53 height 30
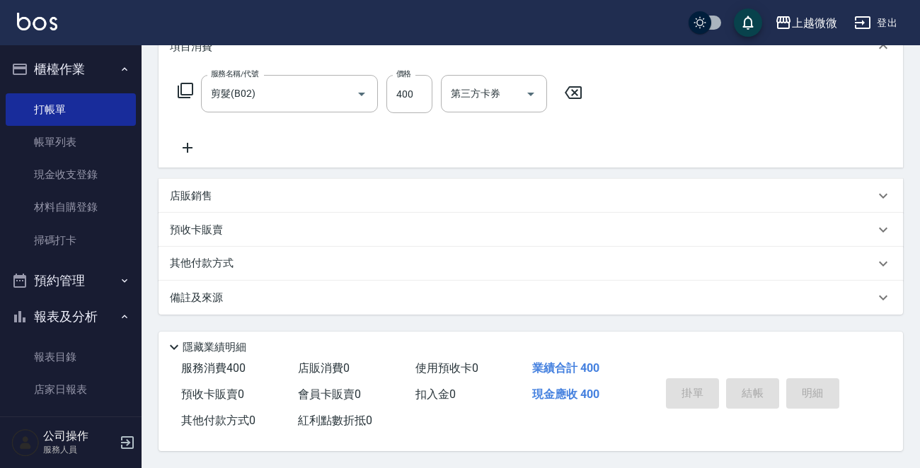
scroll to position [0, 0]
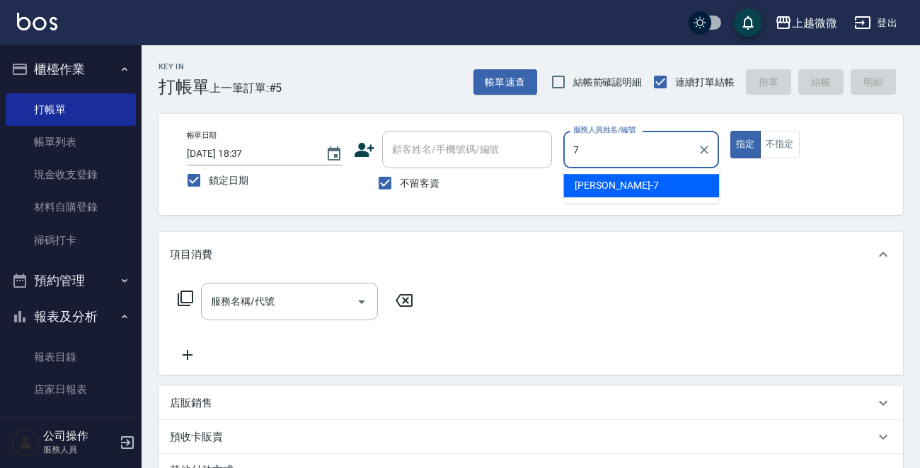
drag, startPoint x: 643, startPoint y: 178, endPoint x: 721, endPoint y: 151, distance: 82.1
click at [643, 177] on div "[PERSON_NAME] -7" at bounding box center [641, 185] width 156 height 23
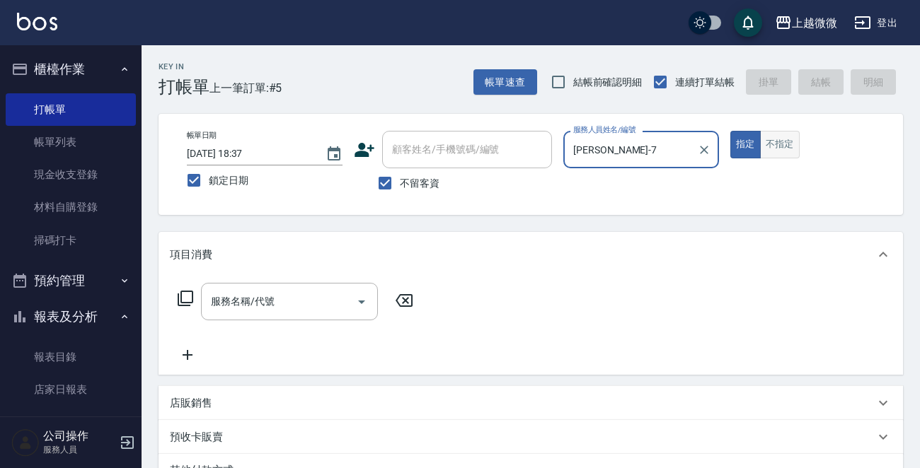
type input "[PERSON_NAME]-7"
click at [785, 144] on button "不指定" at bounding box center [780, 145] width 40 height 28
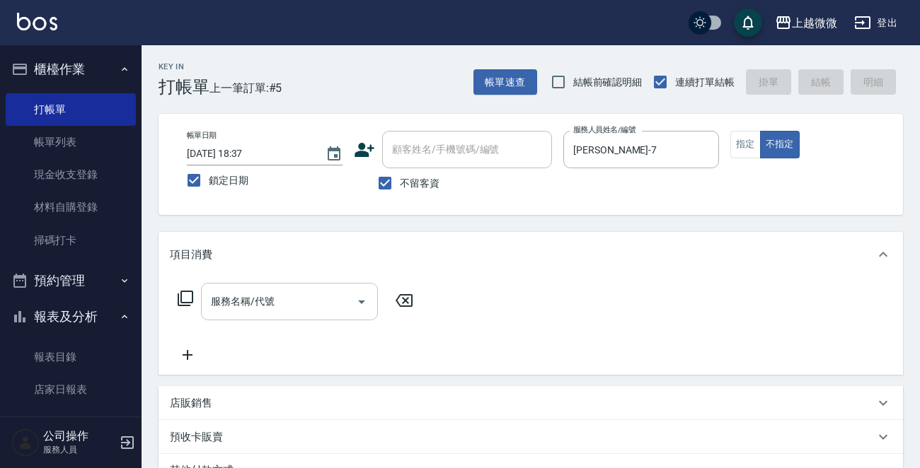
click at [289, 292] on input "服務名稱/代號" at bounding box center [278, 301] width 143 height 25
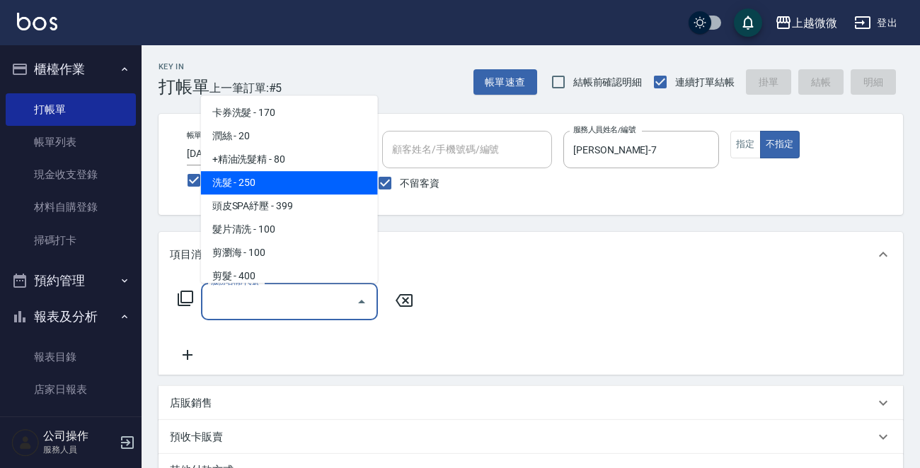
drag, startPoint x: 269, startPoint y: 186, endPoint x: 292, endPoint y: 235, distance: 54.1
click at [269, 185] on span "洗髮 - 250" at bounding box center [289, 182] width 177 height 23
type input "洗髮(A03)"
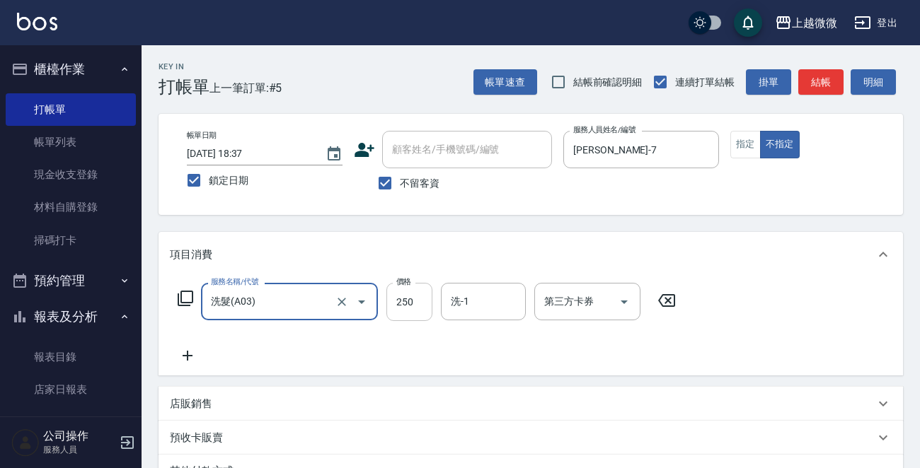
drag, startPoint x: 398, startPoint y: 290, endPoint x: 405, endPoint y: 293, distance: 7.6
click at [398, 290] on input "250" at bounding box center [409, 302] width 46 height 38
type input "300"
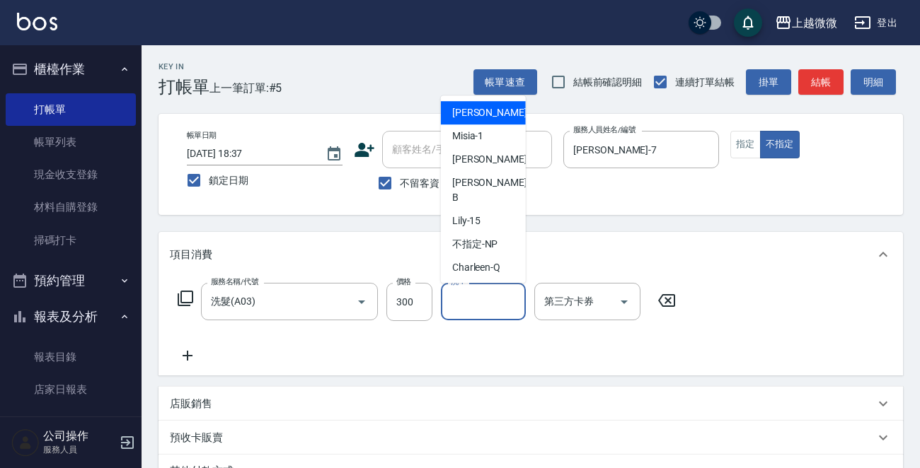
click at [496, 306] on input "洗-1" at bounding box center [483, 301] width 72 height 25
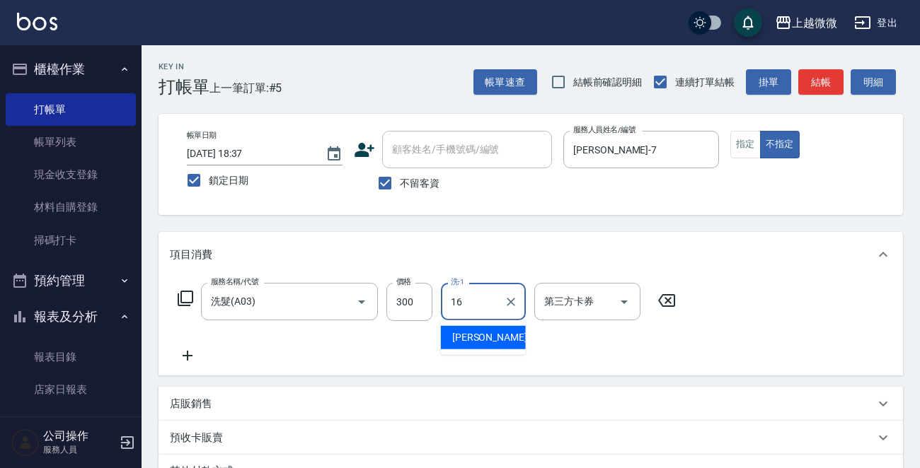
click at [464, 342] on span "[PERSON_NAME] -16" at bounding box center [496, 337] width 89 height 15
type input "Joan-16"
click at [191, 356] on icon at bounding box center [187, 355] width 35 height 17
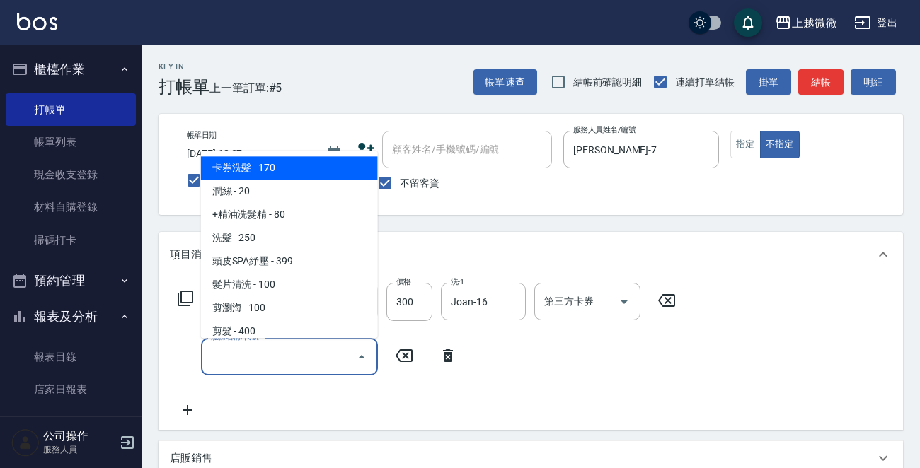
click at [263, 359] on input "服務名稱/代號" at bounding box center [278, 356] width 143 height 25
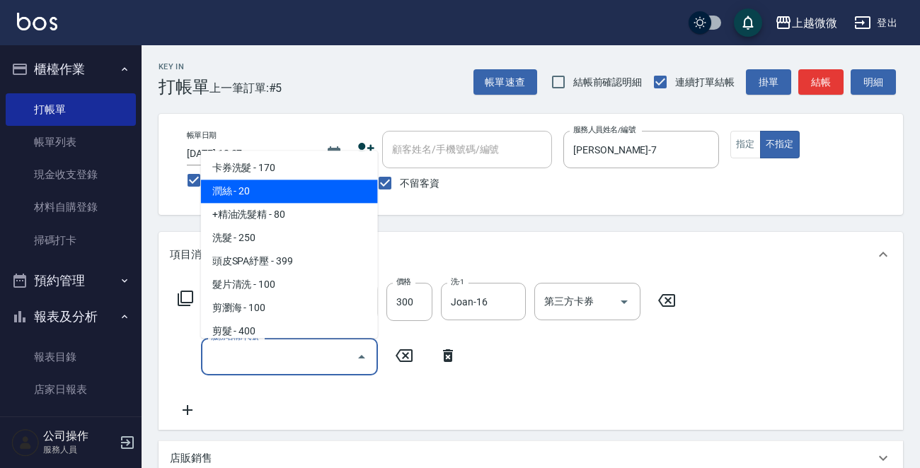
click at [279, 192] on span "潤絲 - 20" at bounding box center [289, 191] width 177 height 23
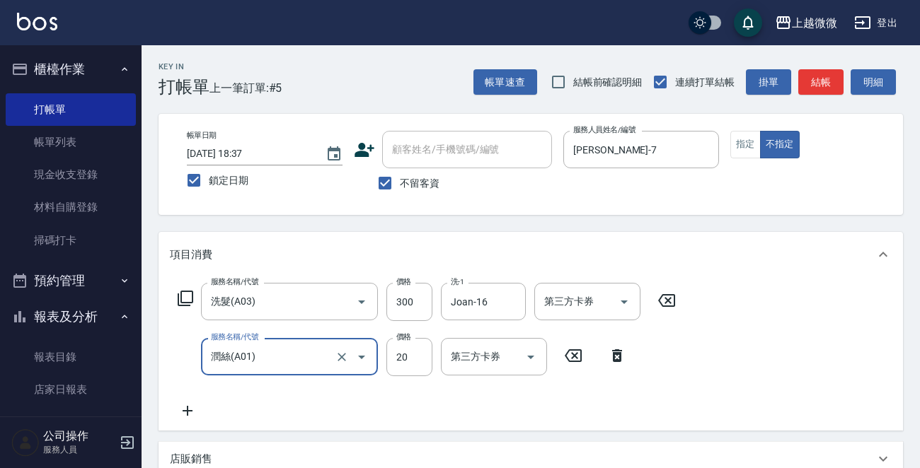
type input "潤絲(A01)"
click at [485, 374] on div "技術協助-1" at bounding box center [483, 356] width 85 height 37
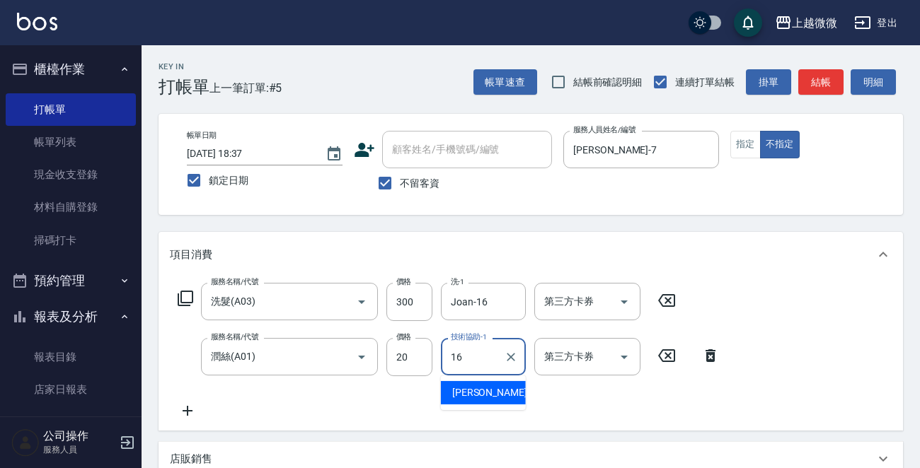
click at [492, 385] on div "[PERSON_NAME] -16" at bounding box center [483, 392] width 85 height 23
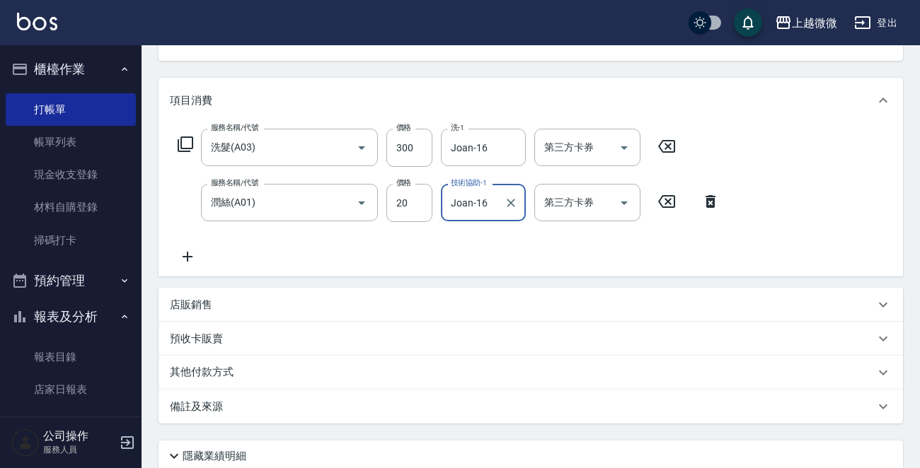
scroll to position [267, 0]
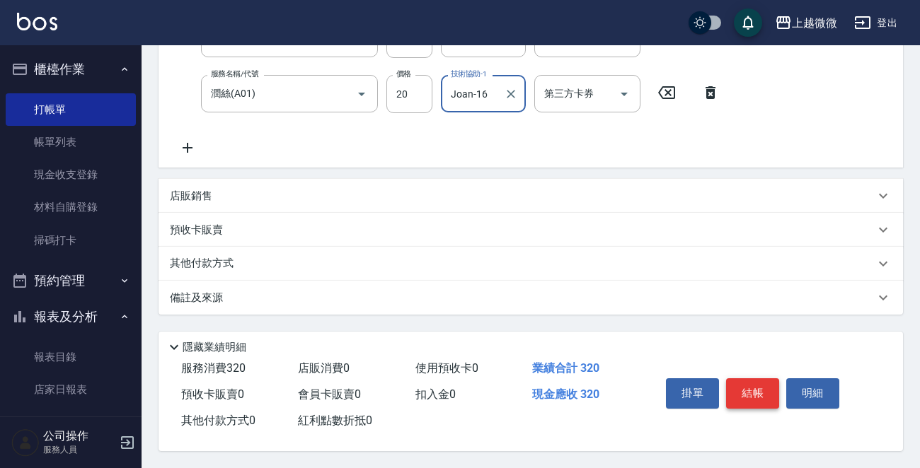
type input "Joan-16"
click at [748, 383] on button "結帳" at bounding box center [752, 393] width 53 height 30
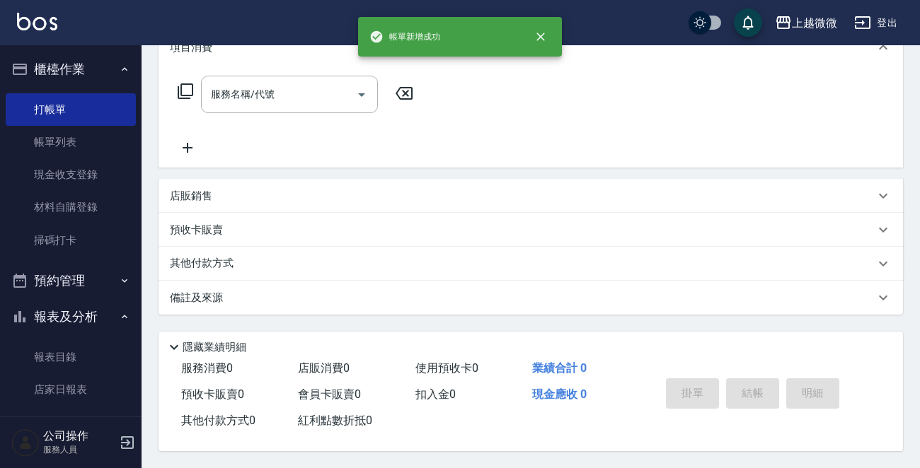
scroll to position [0, 0]
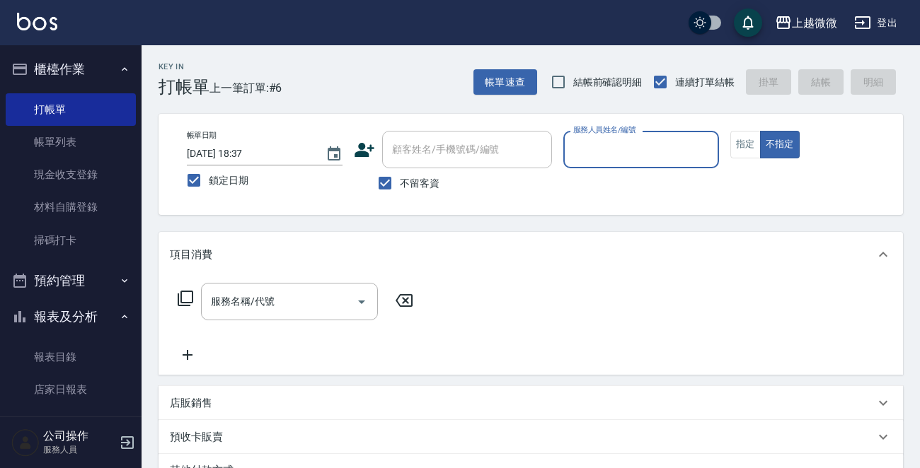
click at [632, 148] on input "服務人員姓名/編號" at bounding box center [640, 149] width 143 height 25
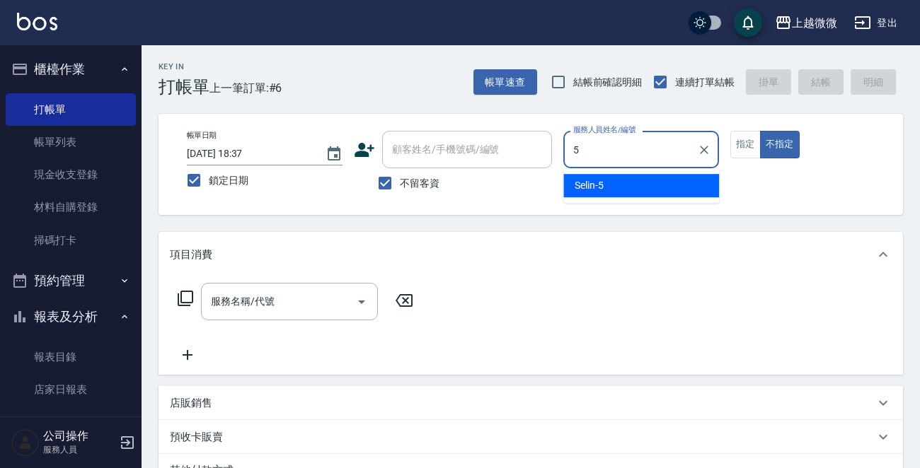
click at [613, 183] on div "Selin -5" at bounding box center [641, 185] width 156 height 23
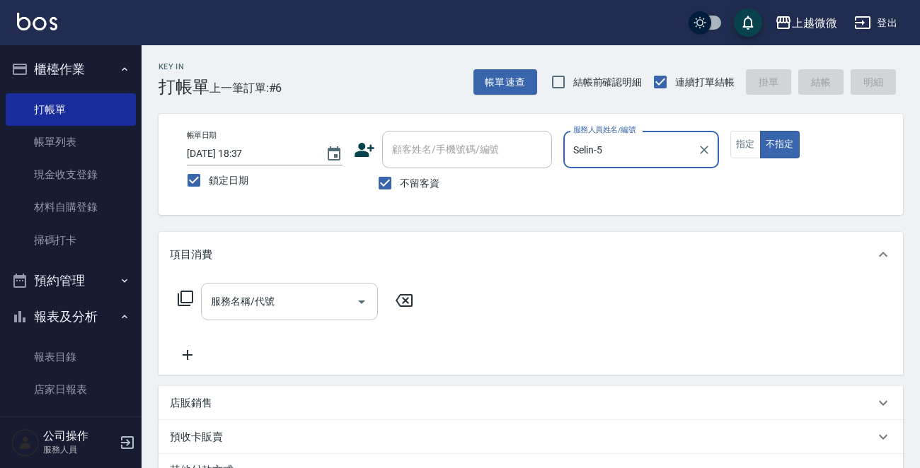
type input "Selin-5"
click at [296, 307] on input "服務名稱/代號" at bounding box center [278, 301] width 143 height 25
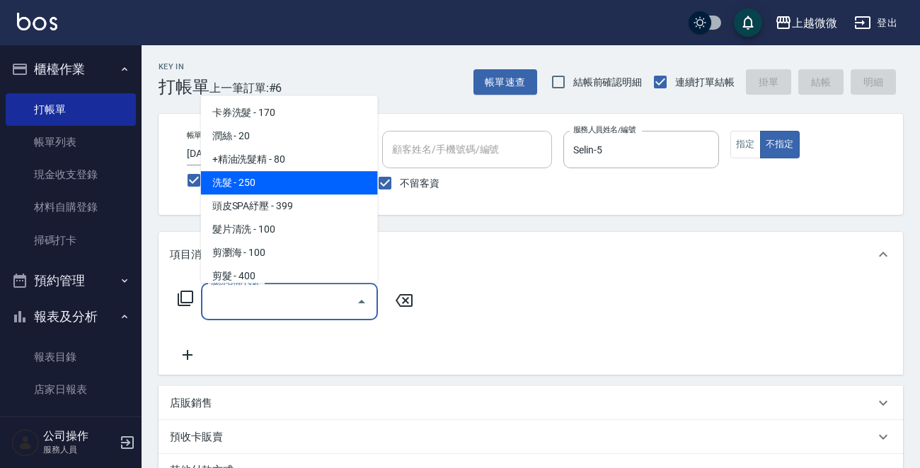
click at [262, 182] on span "洗髮 - 250" at bounding box center [289, 182] width 177 height 23
type input "洗髮(A03)"
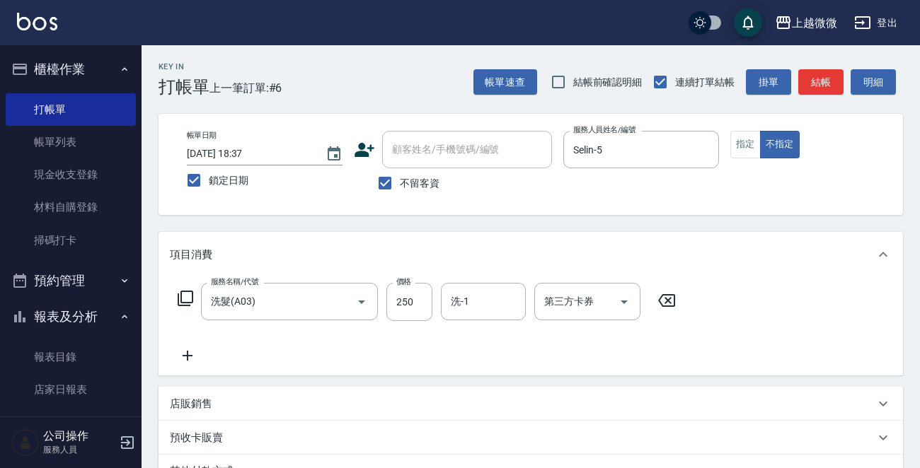
click at [192, 352] on icon at bounding box center [187, 355] width 35 height 17
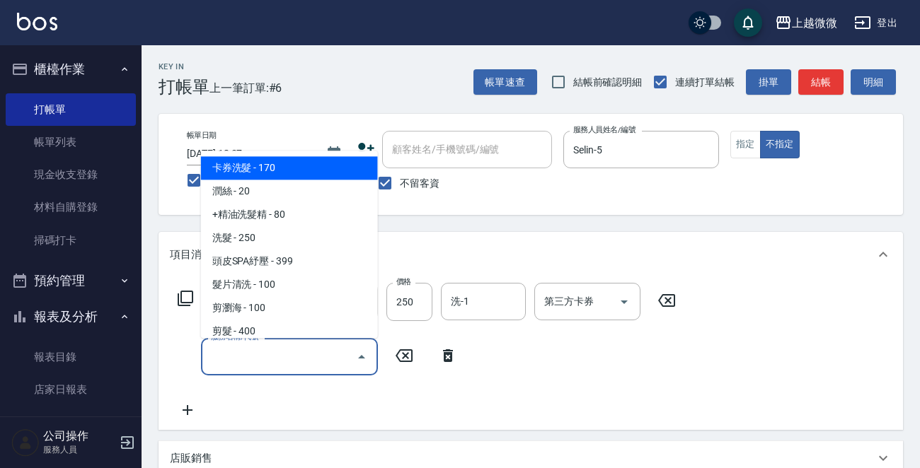
click at [248, 357] on input "服務名稱/代號" at bounding box center [278, 356] width 143 height 25
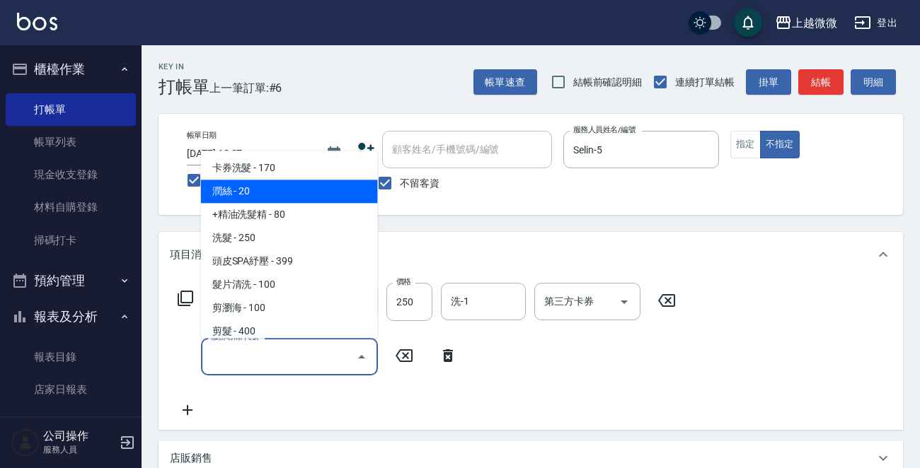
click at [269, 195] on span "潤絲 - 20" at bounding box center [289, 191] width 177 height 23
type input "潤絲(A01)"
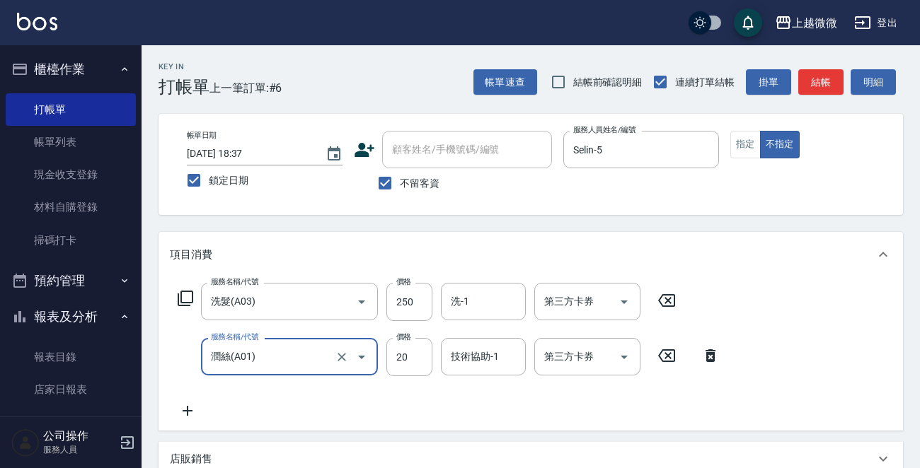
click at [485, 276] on div "項目消費" at bounding box center [530, 254] width 744 height 45
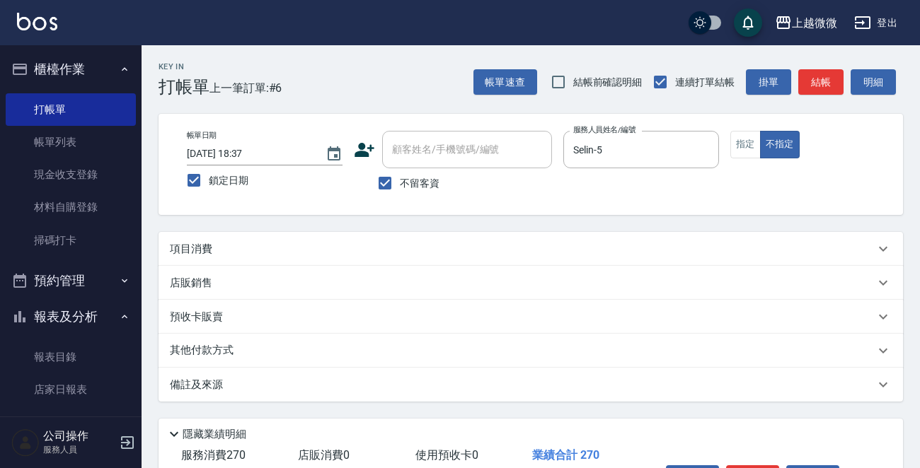
click at [488, 289] on div "店販銷售" at bounding box center [530, 283] width 744 height 34
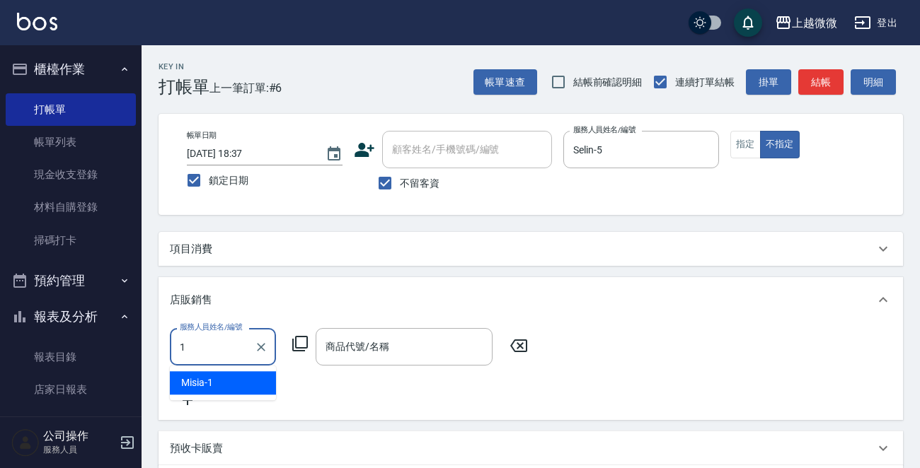
type input "1"
click at [519, 347] on icon at bounding box center [518, 345] width 35 height 17
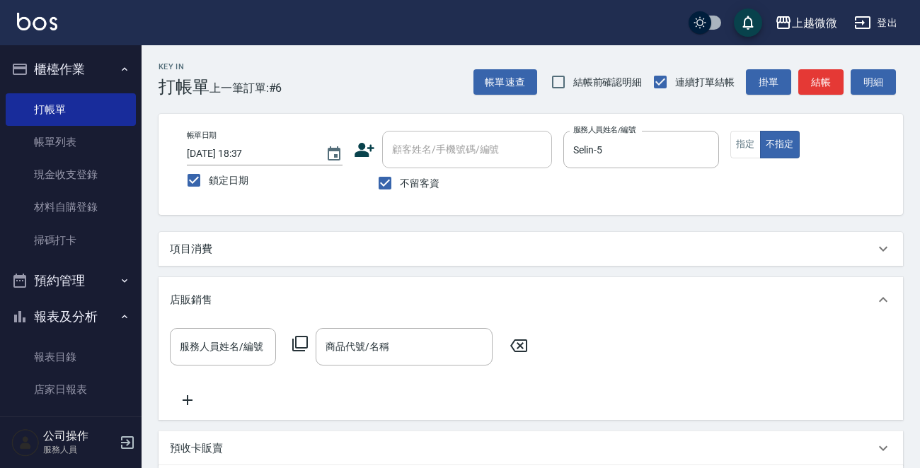
click at [557, 260] on div "項目消費" at bounding box center [530, 249] width 744 height 34
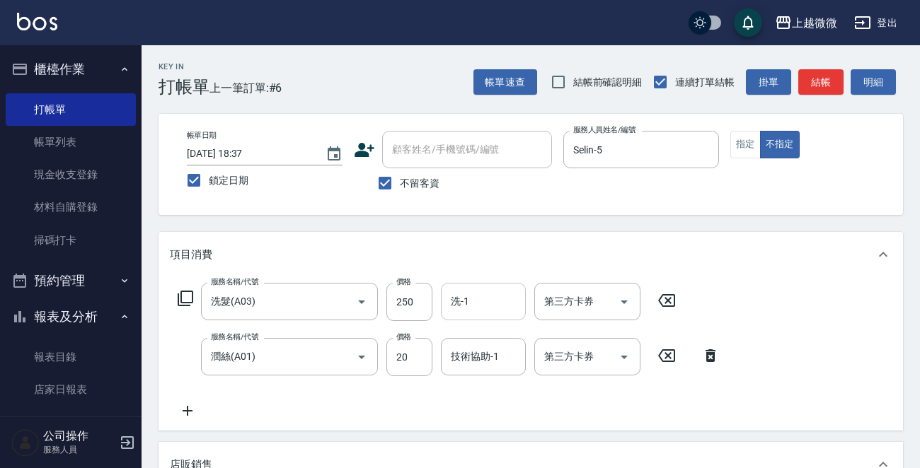
click at [481, 294] on input "洗-1" at bounding box center [483, 301] width 72 height 25
drag, startPoint x: 475, startPoint y: 332, endPoint x: 477, endPoint y: 346, distance: 14.2
click at [475, 332] on span "Uly -17" at bounding box center [466, 337] width 28 height 15
type input "Uly-17"
click at [482, 353] on div "技術協助-1 技術協助-1" at bounding box center [483, 356] width 85 height 37
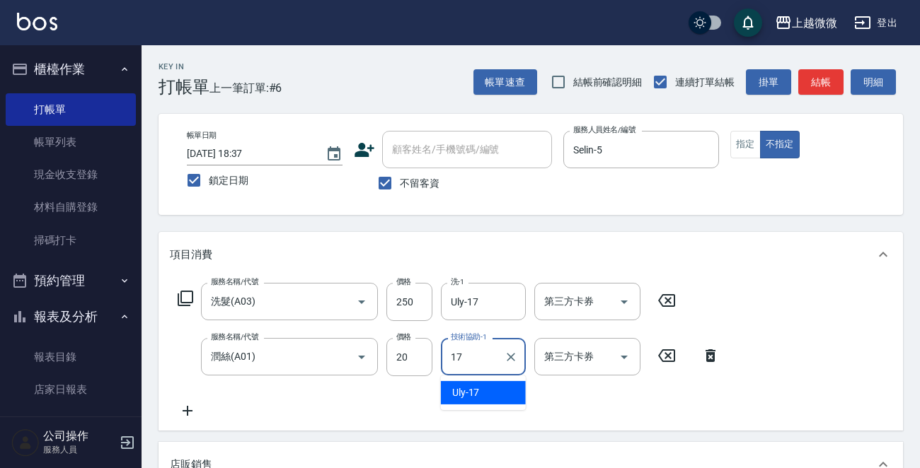
click at [485, 384] on div "Uly -17" at bounding box center [483, 392] width 85 height 23
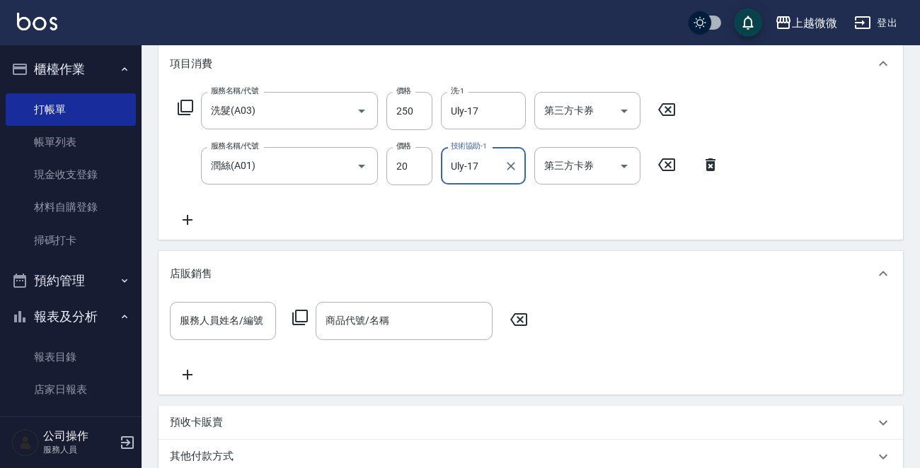
scroll to position [387, 0]
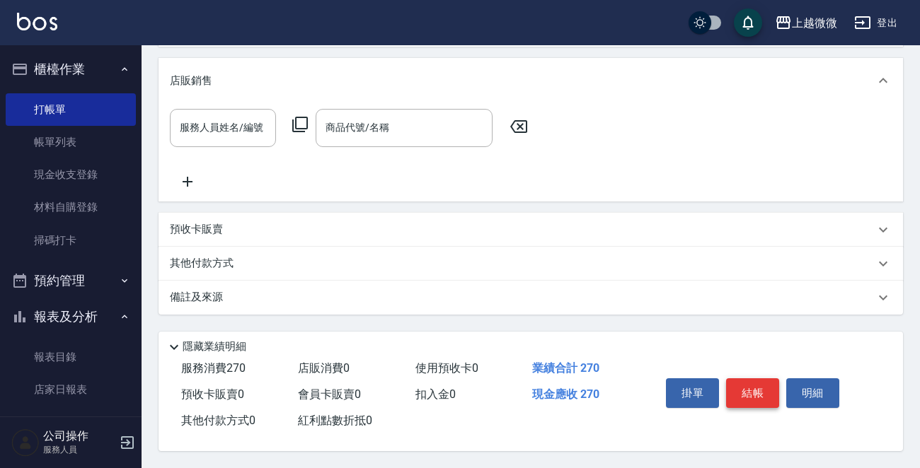
type input "Uly-17"
click at [757, 383] on button "結帳" at bounding box center [752, 393] width 53 height 30
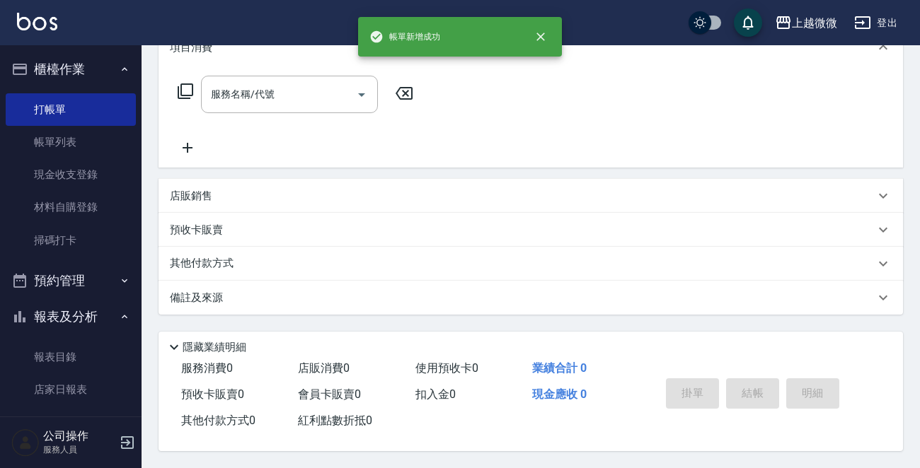
scroll to position [0, 0]
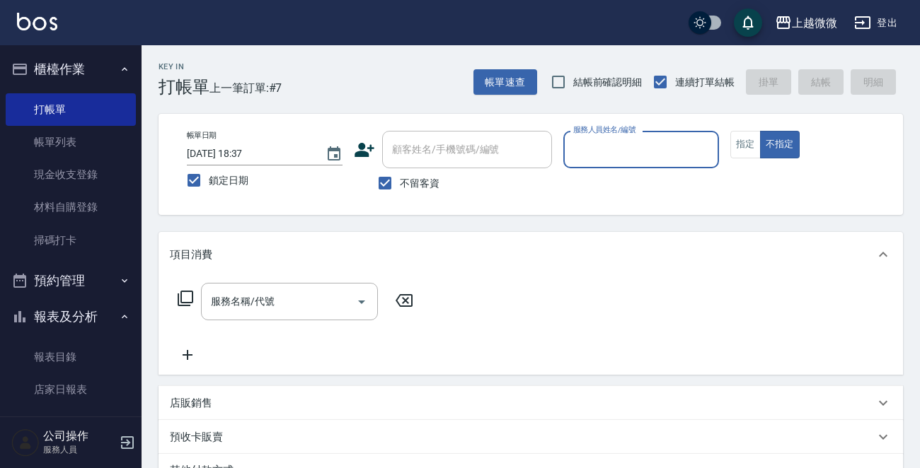
drag, startPoint x: 381, startPoint y: 182, endPoint x: 405, endPoint y: 167, distance: 27.7
click at [386, 179] on input "不留客資" at bounding box center [385, 183] width 30 height 30
checkbox input "false"
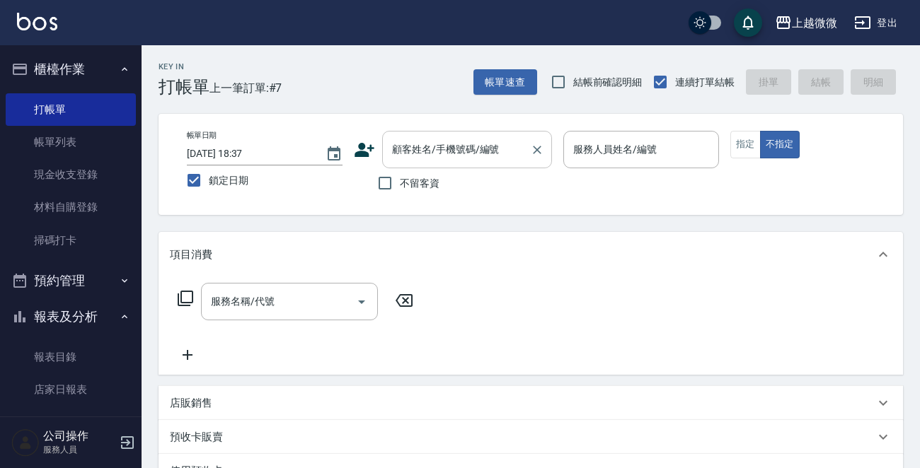
drag, startPoint x: 429, startPoint y: 151, endPoint x: 439, endPoint y: 149, distance: 9.6
click at [431, 149] on div "顧客姓名/手機號碼/編號 顧客姓名/手機號碼/編號" at bounding box center [467, 149] width 170 height 37
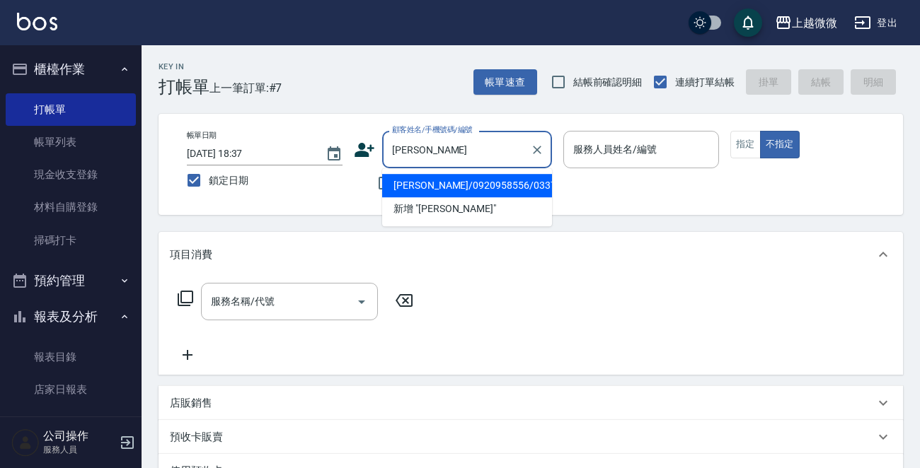
click at [463, 183] on li "[PERSON_NAME]/0920958556/0337" at bounding box center [467, 185] width 170 height 23
type input "[PERSON_NAME]/0920958556/0337"
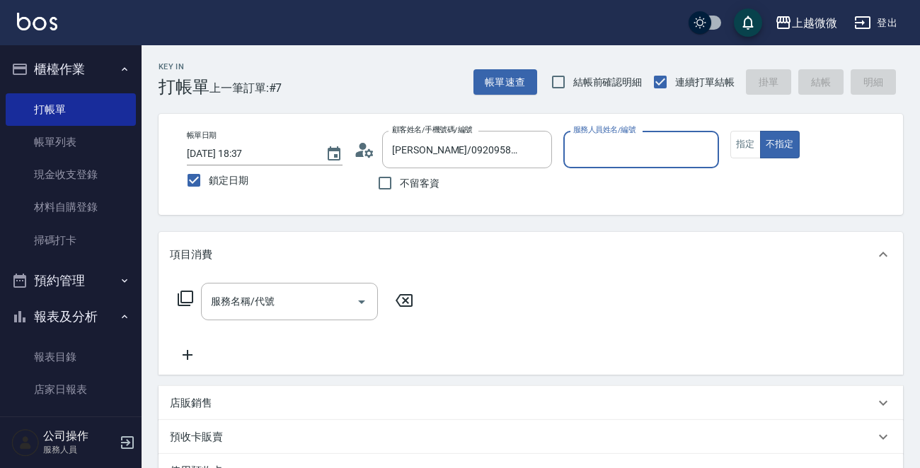
type input "[PERSON_NAME]-7"
click at [737, 145] on button "指定" at bounding box center [745, 145] width 30 height 28
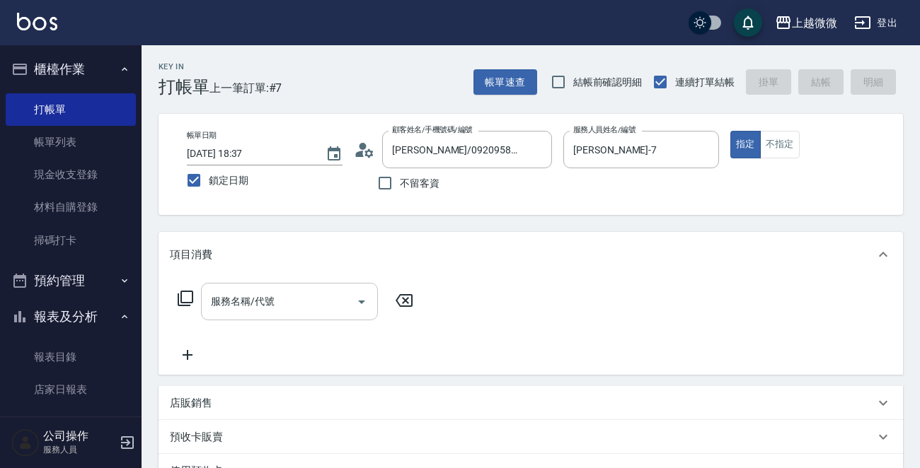
click at [291, 296] on input "服務名稱/代號" at bounding box center [278, 301] width 143 height 25
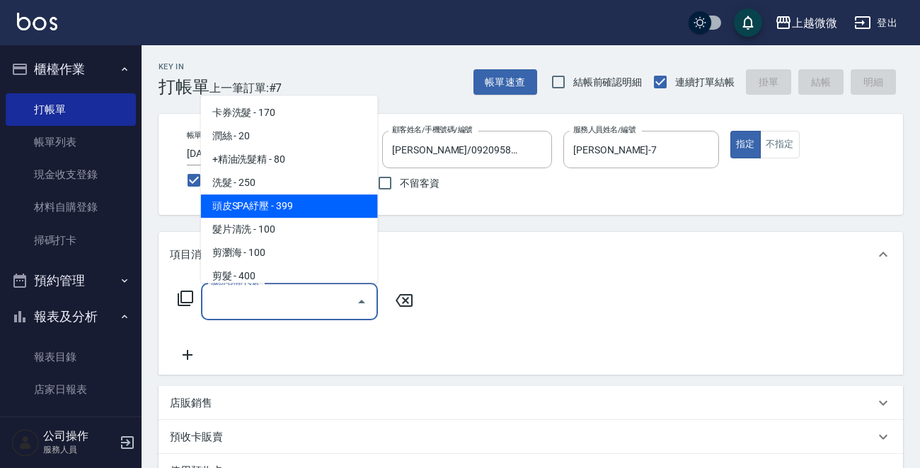
click at [301, 209] on span "頭皮SPA紓壓 - 399" at bounding box center [289, 206] width 177 height 23
type input "頭皮SPA紓壓(A04)"
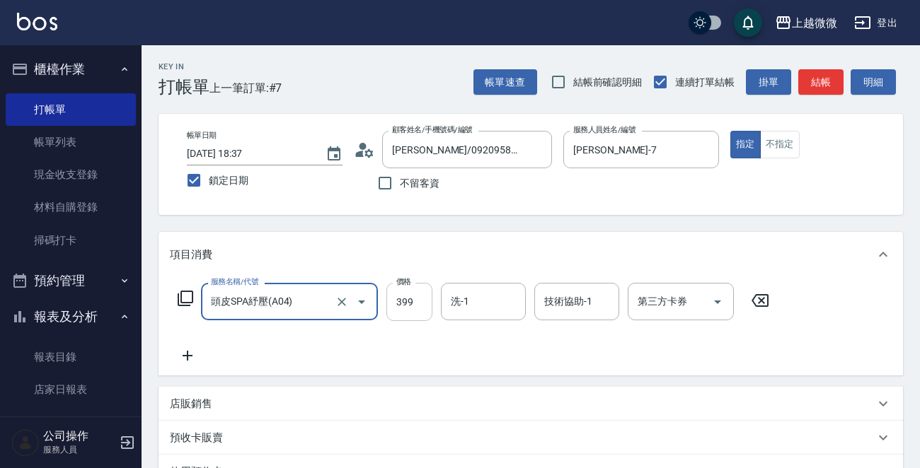
click at [418, 307] on input "399" at bounding box center [409, 302] width 46 height 38
type input "400"
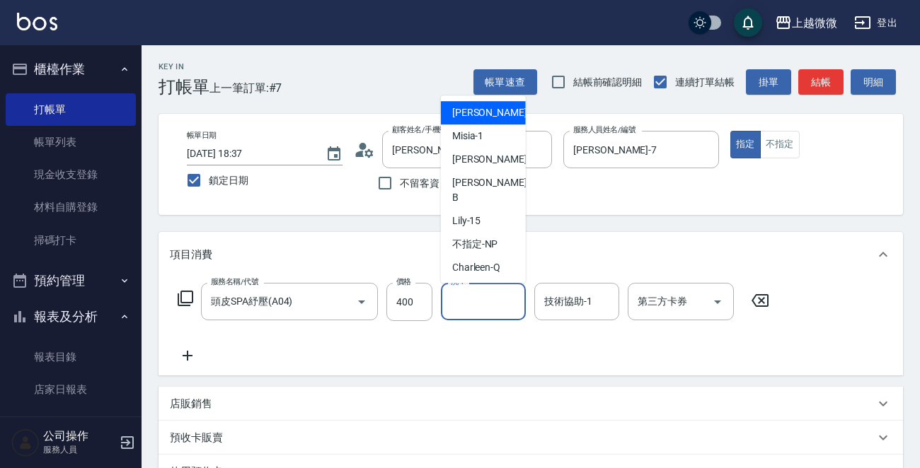
click at [485, 299] on input "洗-1" at bounding box center [483, 301] width 72 height 25
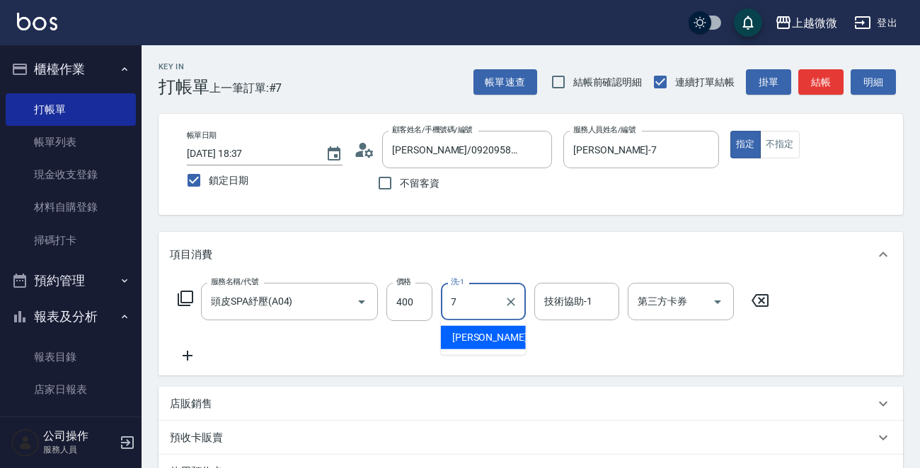
click at [495, 333] on div "[PERSON_NAME] -7" at bounding box center [483, 337] width 85 height 23
type input "[PERSON_NAME]-7"
click at [608, 299] on input "技術協助-1" at bounding box center [576, 301] width 72 height 25
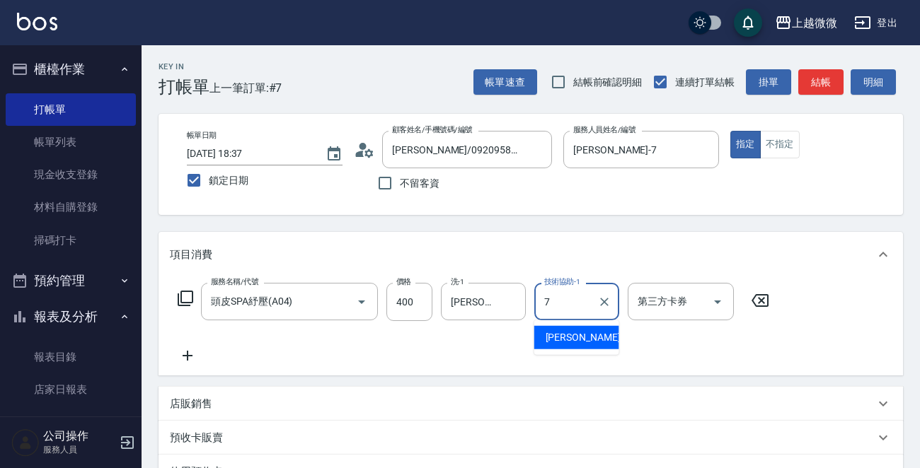
click at [587, 340] on div "[PERSON_NAME] -7" at bounding box center [576, 337] width 85 height 23
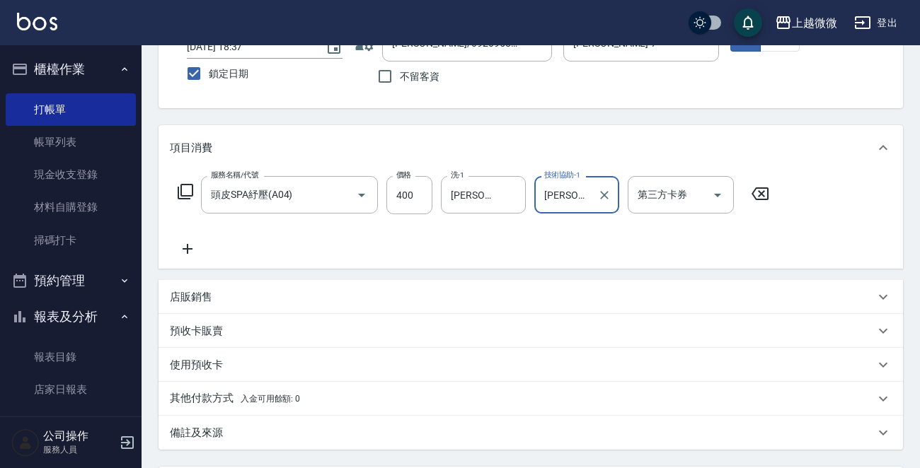
scroll to position [245, 0]
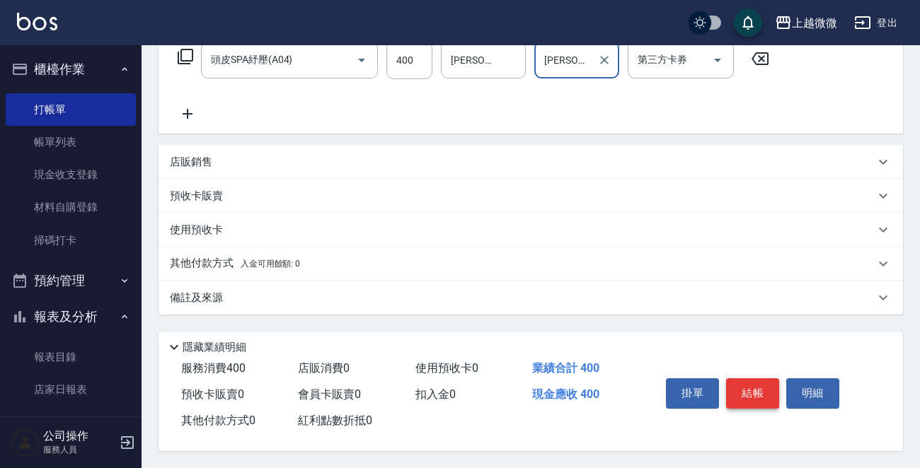
type input "[PERSON_NAME]-7"
click at [761, 388] on button "結帳" at bounding box center [752, 393] width 53 height 30
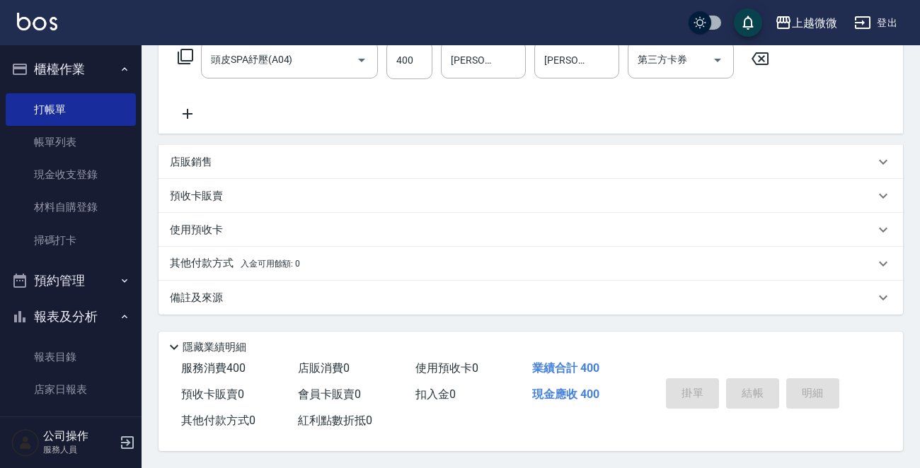
scroll to position [0, 0]
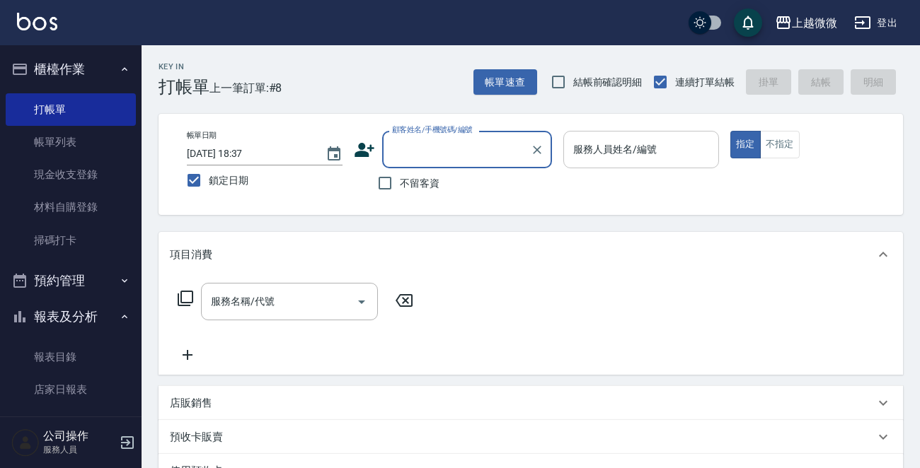
click at [626, 135] on div "服務人員姓名/編號" at bounding box center [641, 149] width 156 height 37
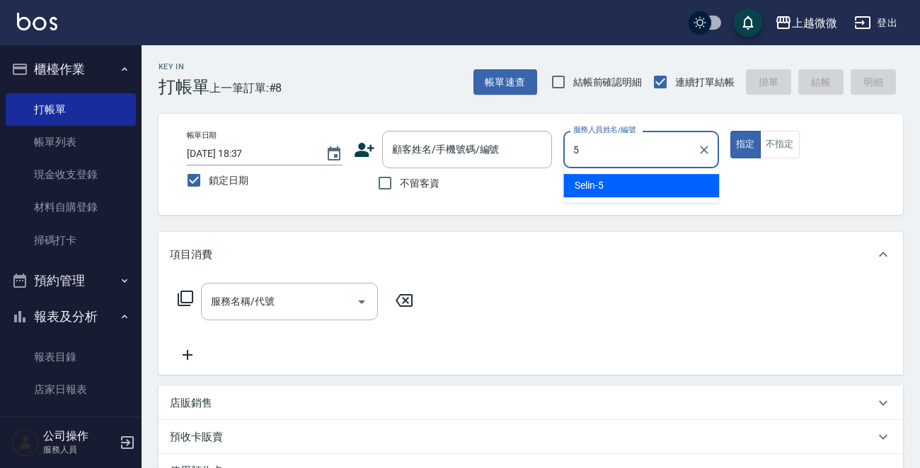
click at [618, 185] on div "Selin -5" at bounding box center [641, 185] width 156 height 23
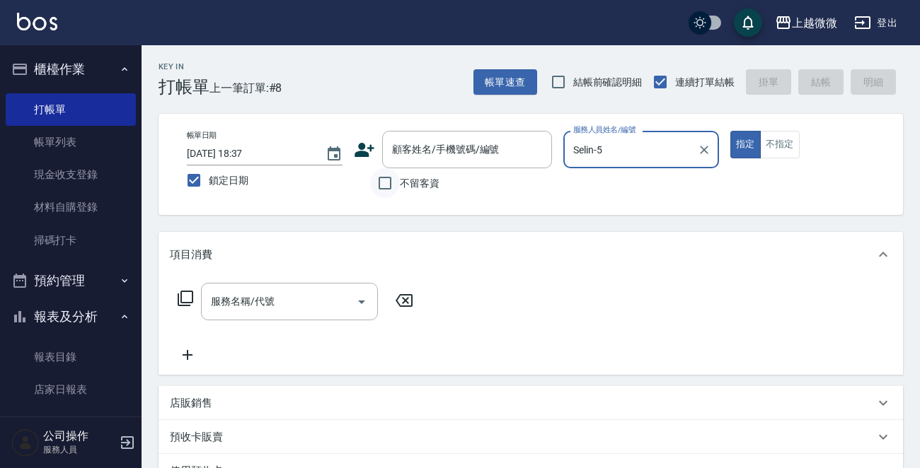
type input "Selin-5"
click at [387, 180] on input "不留客資" at bounding box center [385, 183] width 30 height 30
checkbox input "true"
click at [252, 289] on div "服務名稱/代號 服務名稱/代號" at bounding box center [289, 301] width 177 height 37
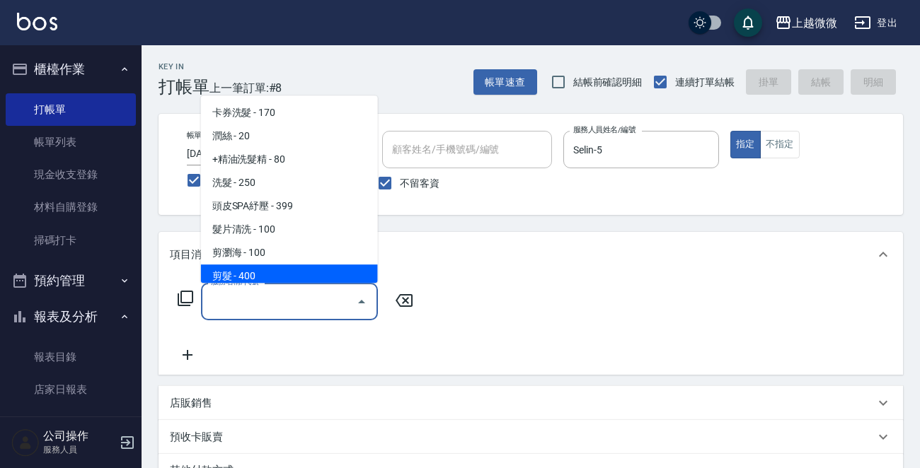
click at [267, 274] on span "剪髮 - 400" at bounding box center [289, 276] width 177 height 23
type input "剪髮(B02)"
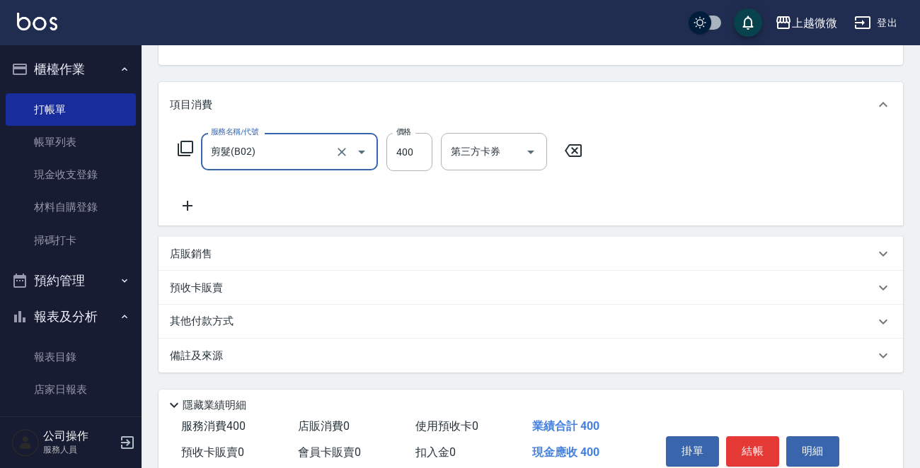
scroll to position [212, 0]
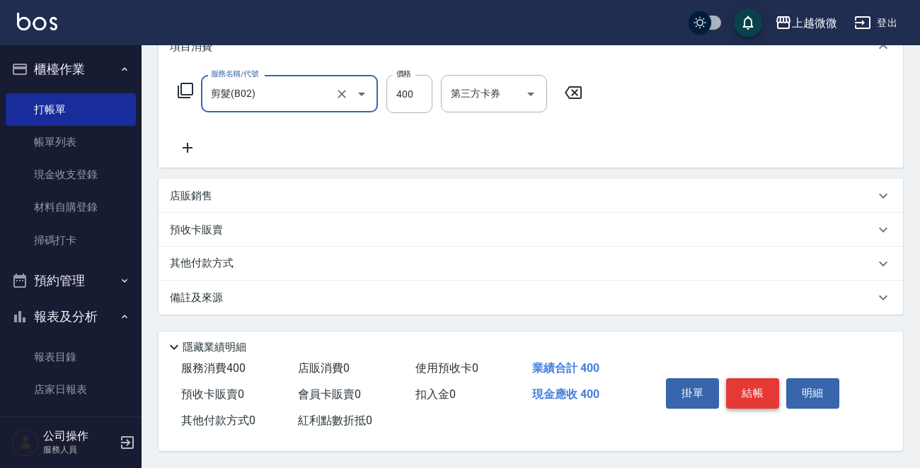
click at [758, 393] on button "結帳" at bounding box center [752, 393] width 53 height 30
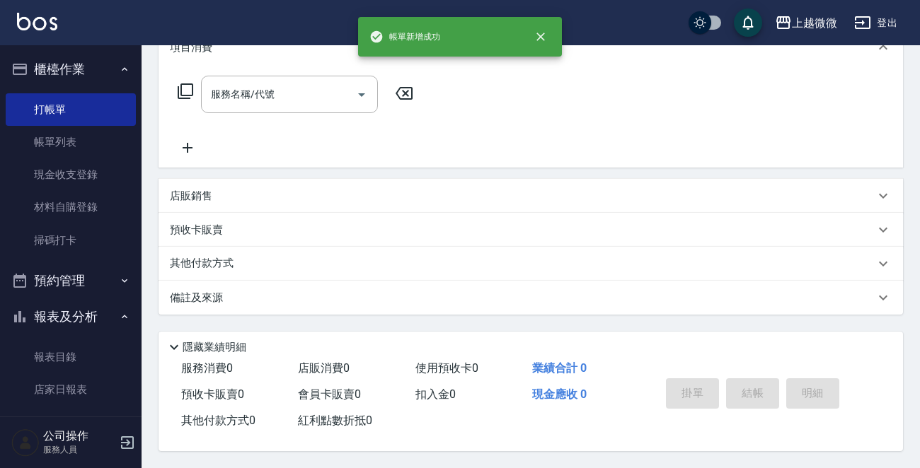
scroll to position [0, 0]
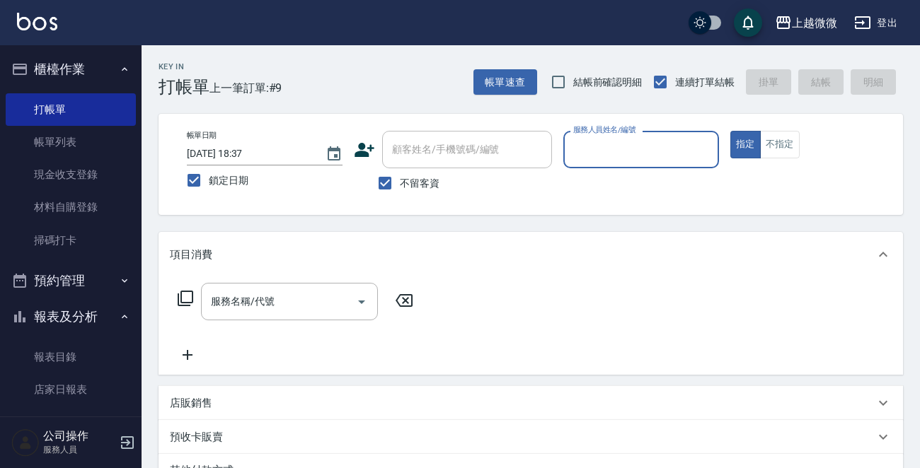
click at [639, 170] on p at bounding box center [641, 175] width 156 height 15
click at [639, 158] on input "服務人員姓名/編號" at bounding box center [640, 149] width 143 height 25
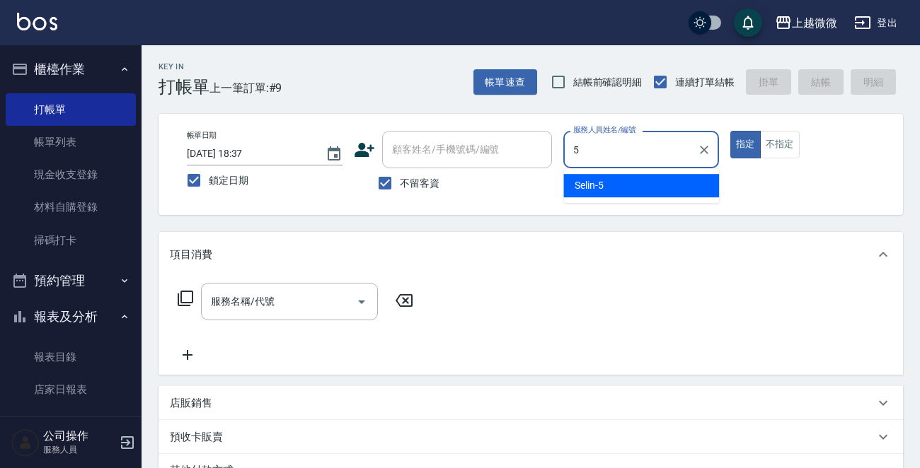
click at [635, 177] on div "Selin -5" at bounding box center [641, 185] width 156 height 23
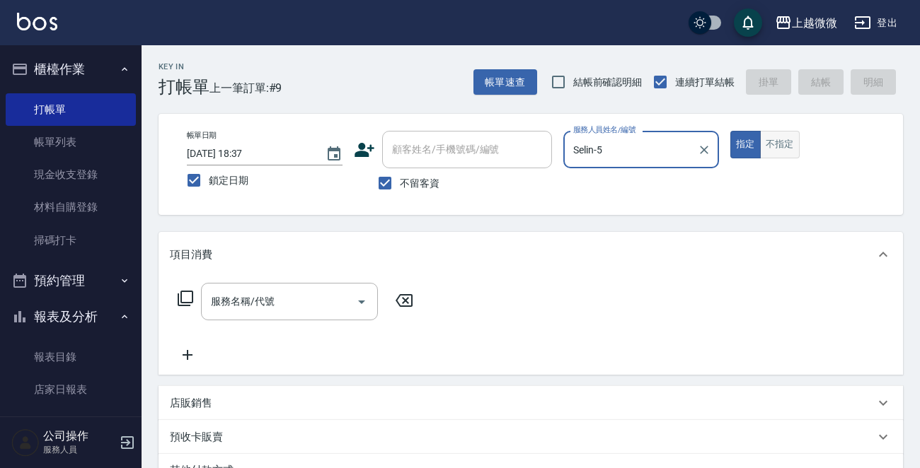
type input "Selin-5"
click at [780, 141] on button "不指定" at bounding box center [780, 145] width 40 height 28
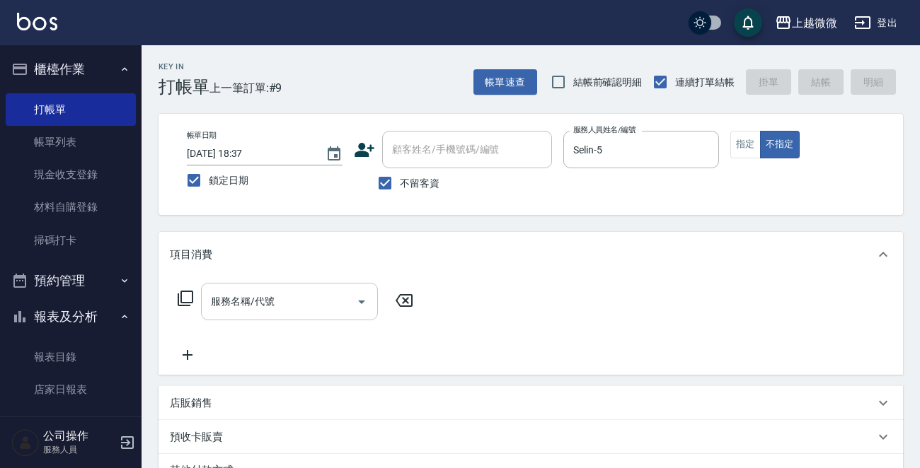
click at [238, 310] on input "服務名稱/代號" at bounding box center [278, 301] width 143 height 25
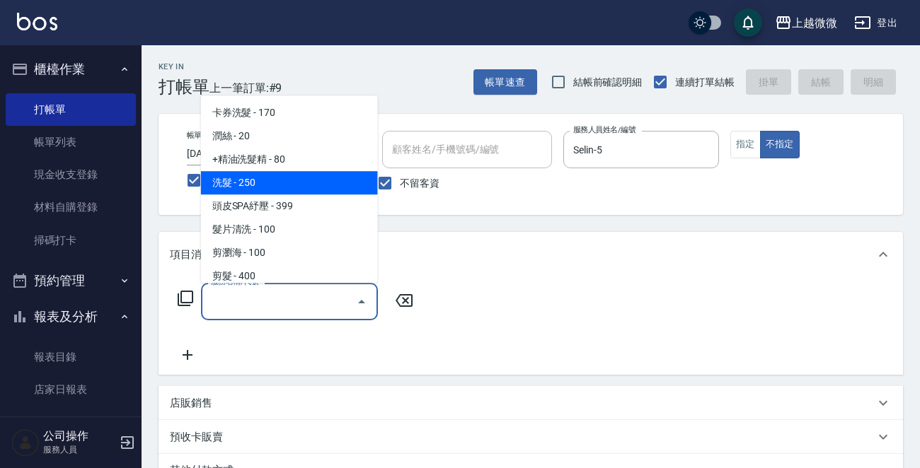
click at [257, 186] on span "洗髮 - 250" at bounding box center [289, 182] width 177 height 23
type input "洗髮(A03)"
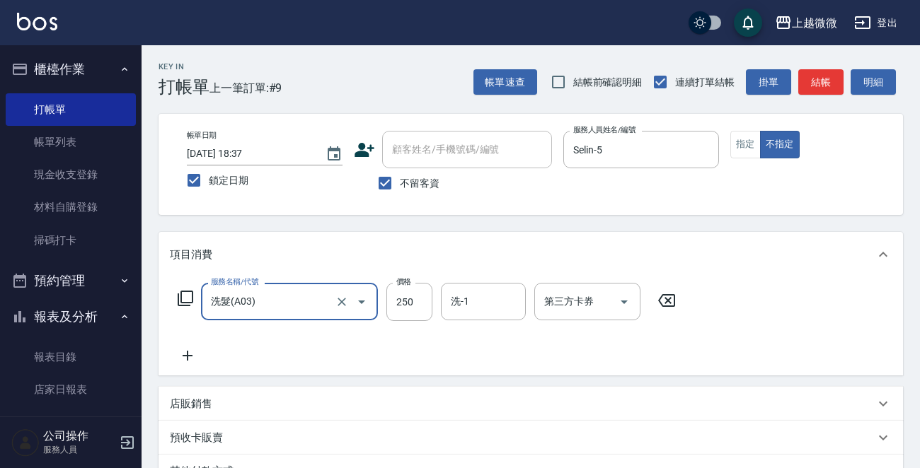
click at [180, 352] on icon at bounding box center [187, 355] width 35 height 17
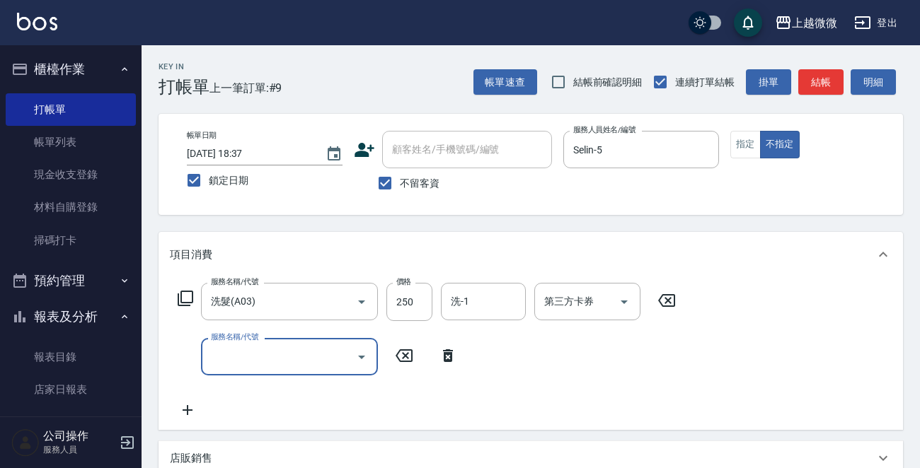
drag, startPoint x: 259, startPoint y: 361, endPoint x: 263, endPoint y: 343, distance: 18.9
click at [259, 361] on input "服務名稱/代號" at bounding box center [278, 356] width 143 height 25
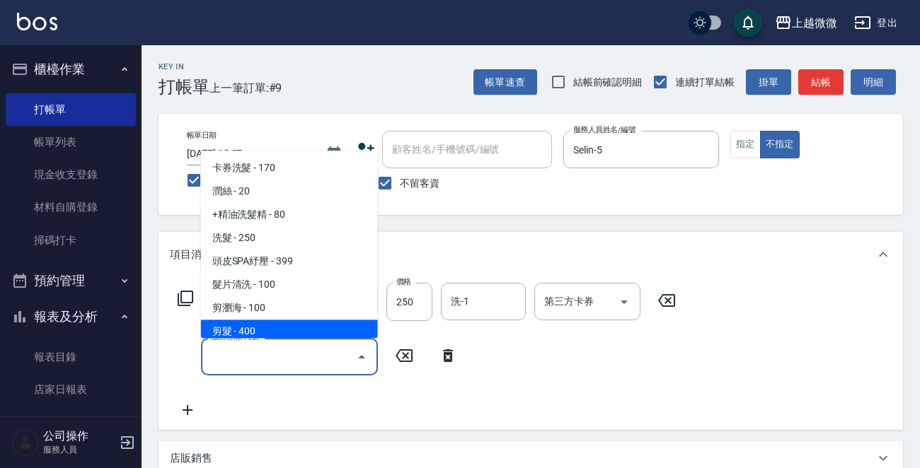
click at [272, 328] on span "剪髮 - 400" at bounding box center [289, 331] width 177 height 23
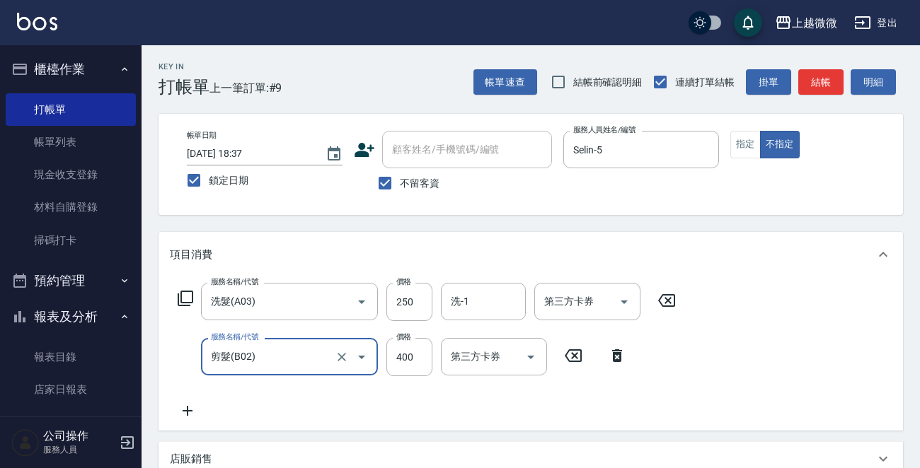
type input "剪髮(B02)"
click at [192, 404] on icon at bounding box center [187, 410] width 35 height 17
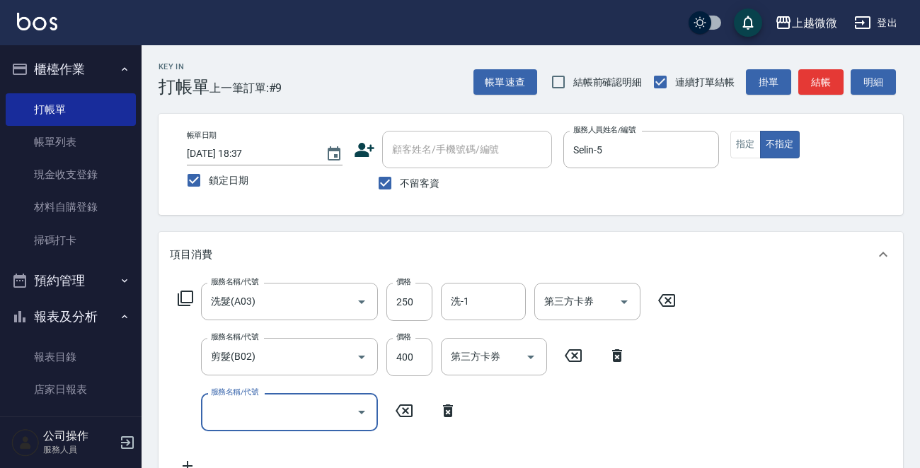
click at [255, 401] on div "服務名稱/代號 服務名稱/代號" at bounding box center [289, 411] width 177 height 37
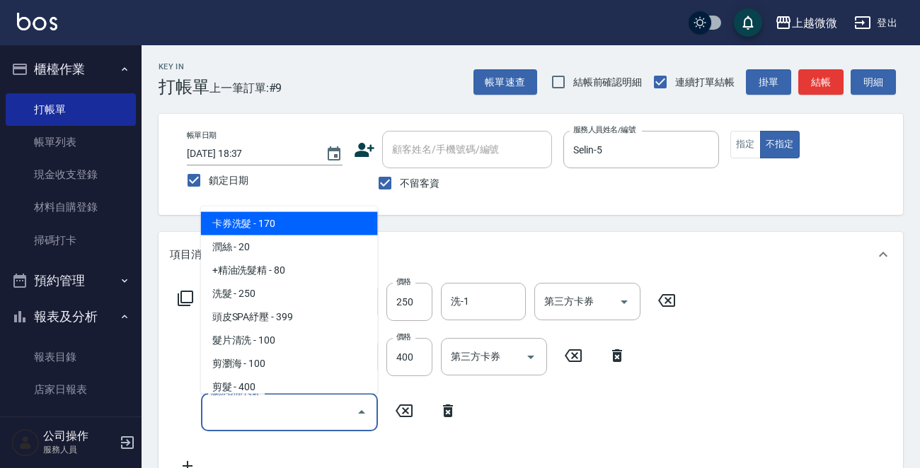
drag, startPoint x: 262, startPoint y: 410, endPoint x: 269, endPoint y: 383, distance: 27.8
click at [260, 410] on input "服務名稱/代號" at bounding box center [278, 412] width 143 height 25
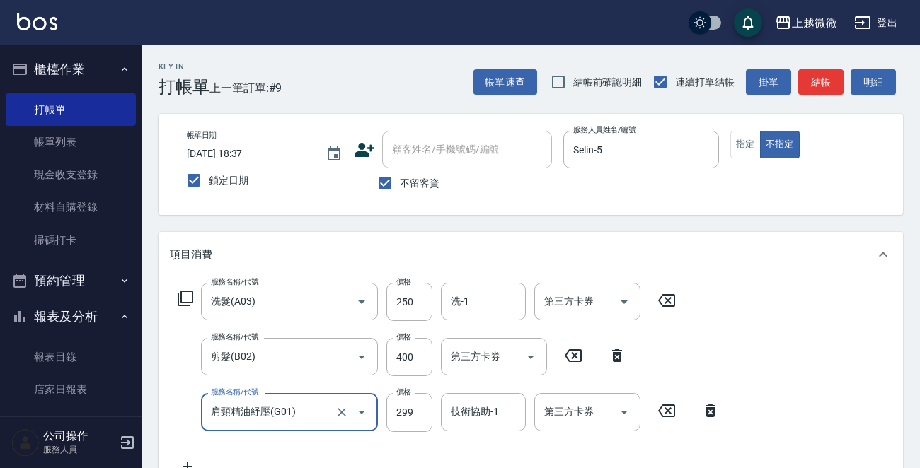
type input "肩頸精油紓壓(G01)"
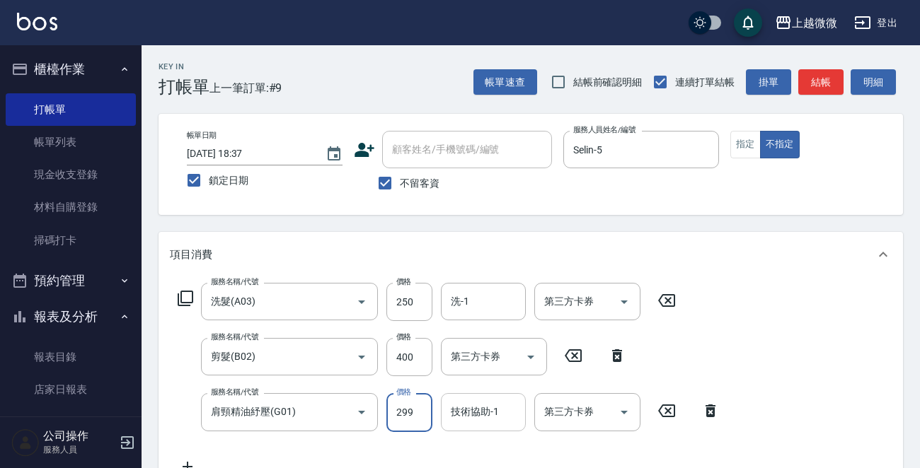
click at [470, 424] on div "技術協助-1" at bounding box center [483, 411] width 85 height 37
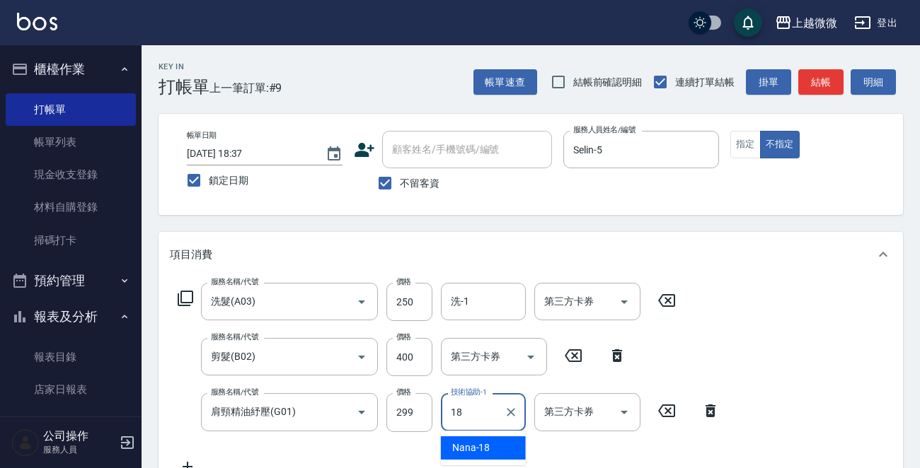
click at [489, 441] on div "Nana -18" at bounding box center [483, 447] width 85 height 23
type input "Nana-18"
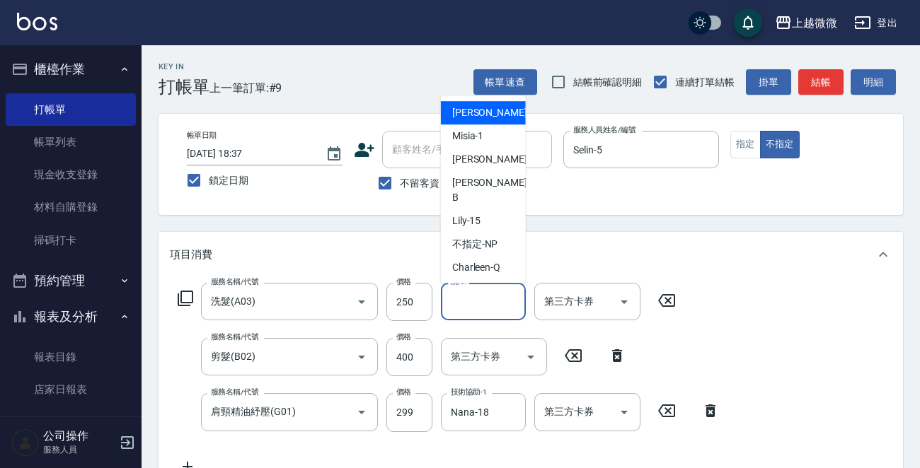
drag, startPoint x: 494, startPoint y: 306, endPoint x: 493, endPoint y: 315, distance: 9.2
click at [494, 305] on input "洗-1" at bounding box center [483, 301] width 72 height 25
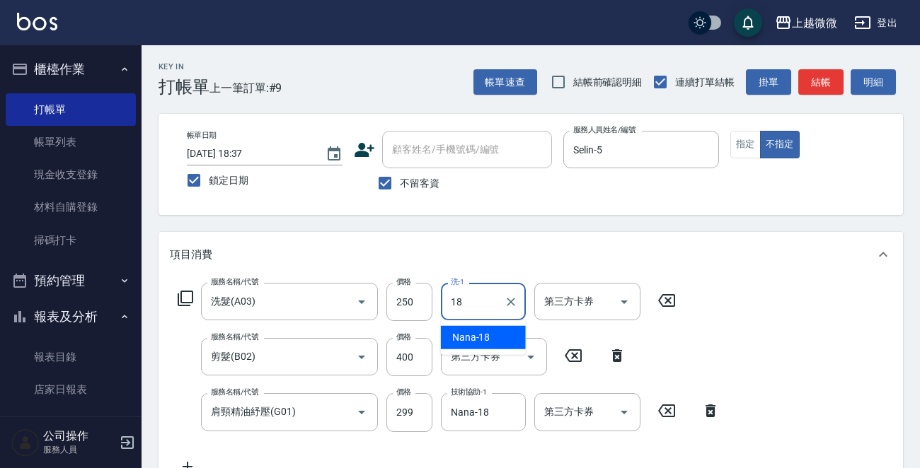
click at [496, 333] on div "Nana -18" at bounding box center [483, 337] width 85 height 23
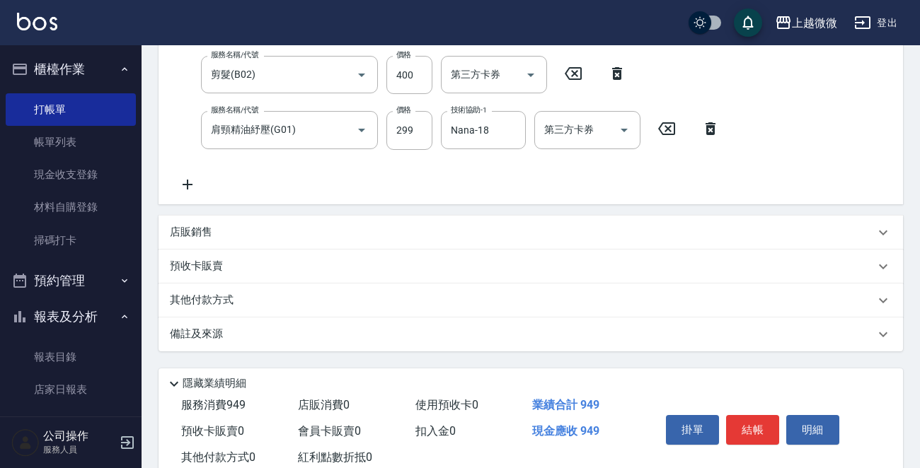
scroll to position [322, 0]
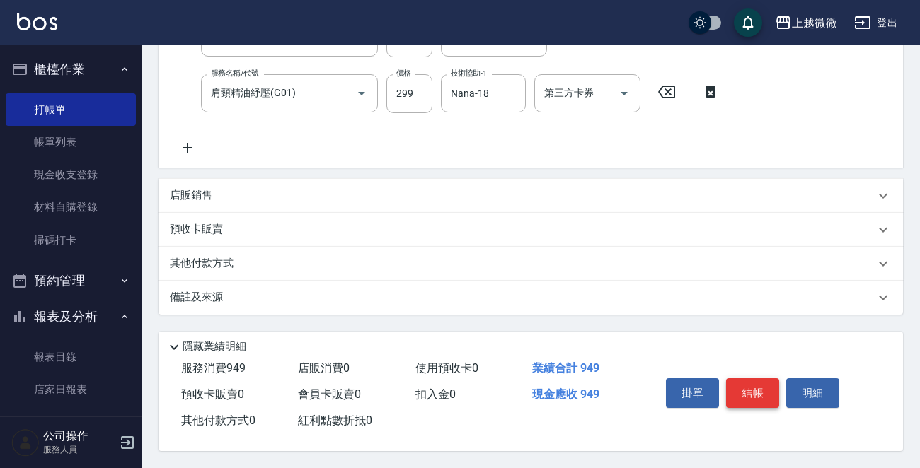
type input "Nana-18"
click at [746, 385] on button "結帳" at bounding box center [752, 393] width 53 height 30
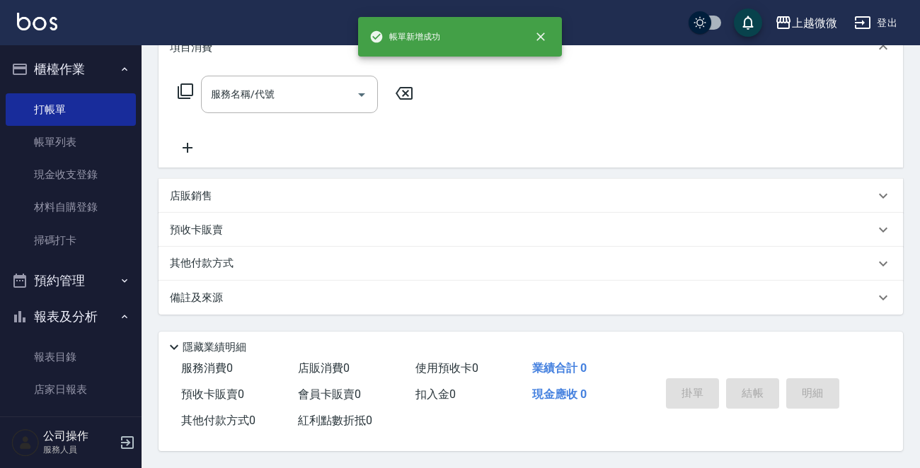
scroll to position [0, 0]
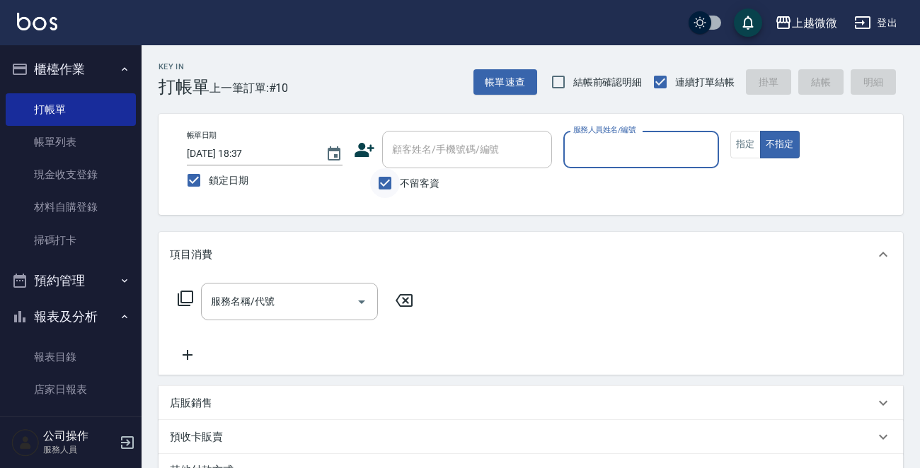
drag, startPoint x: 374, startPoint y: 179, endPoint x: 382, endPoint y: 175, distance: 8.9
click at [376, 178] on input "不留客資" at bounding box center [385, 183] width 30 height 30
checkbox input "false"
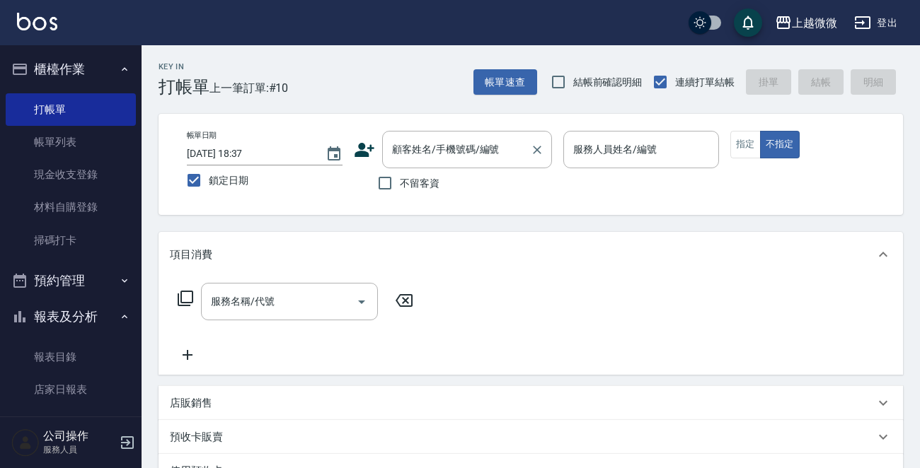
click at [418, 155] on div "顧客姓名/手機號碼/編號 顧客姓名/手機號碼/編號" at bounding box center [467, 149] width 170 height 37
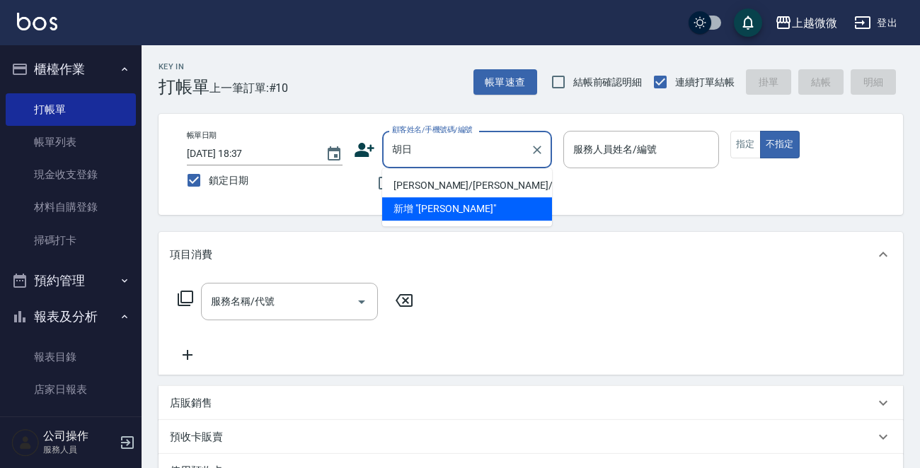
click at [444, 178] on li "[PERSON_NAME]/[PERSON_NAME]/1847" at bounding box center [467, 185] width 170 height 23
type input "[PERSON_NAME]/[PERSON_NAME]/1847"
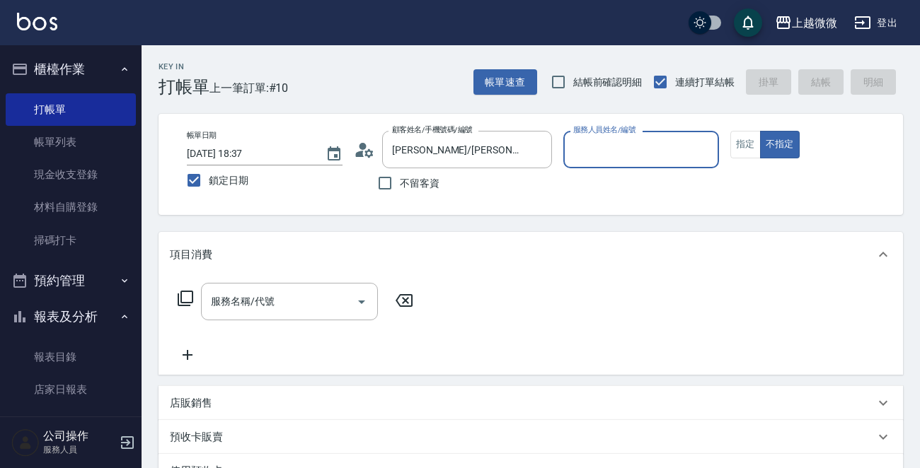
type input "Selin-5"
click at [735, 141] on button "指定" at bounding box center [745, 145] width 30 height 28
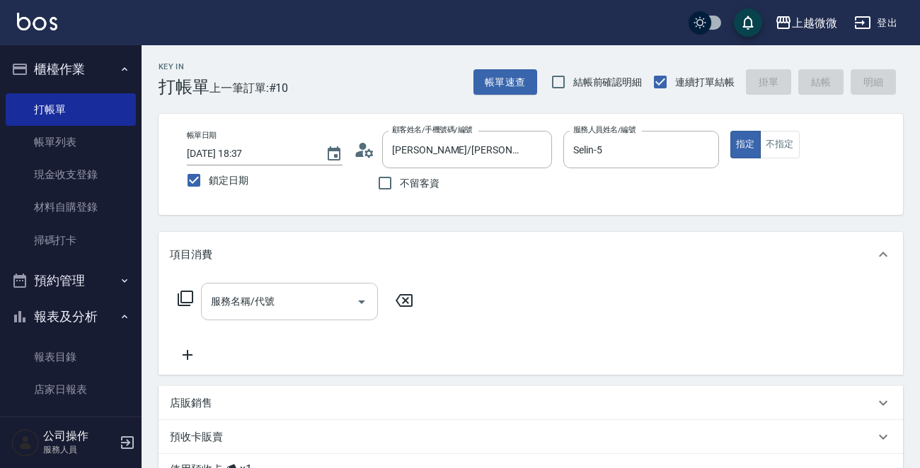
click at [291, 306] on input "服務名稱/代號" at bounding box center [278, 301] width 143 height 25
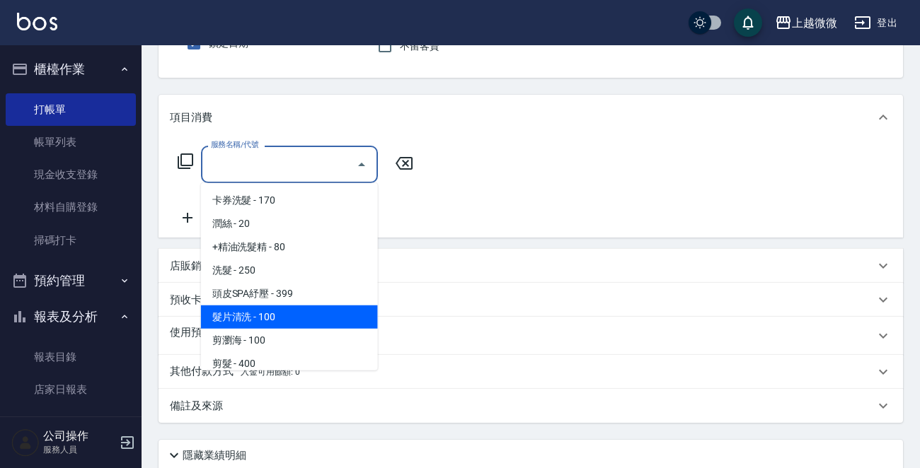
scroll to position [141, 0]
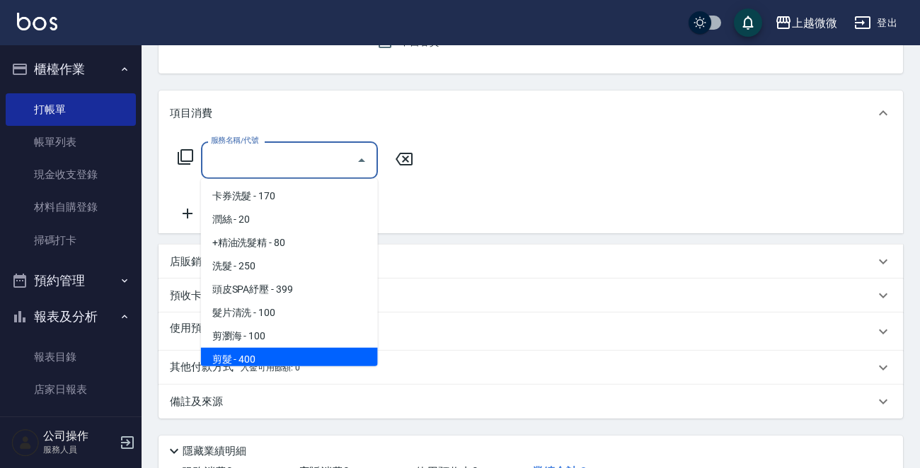
click at [175, 326] on p "使用預收卡" at bounding box center [196, 331] width 53 height 21
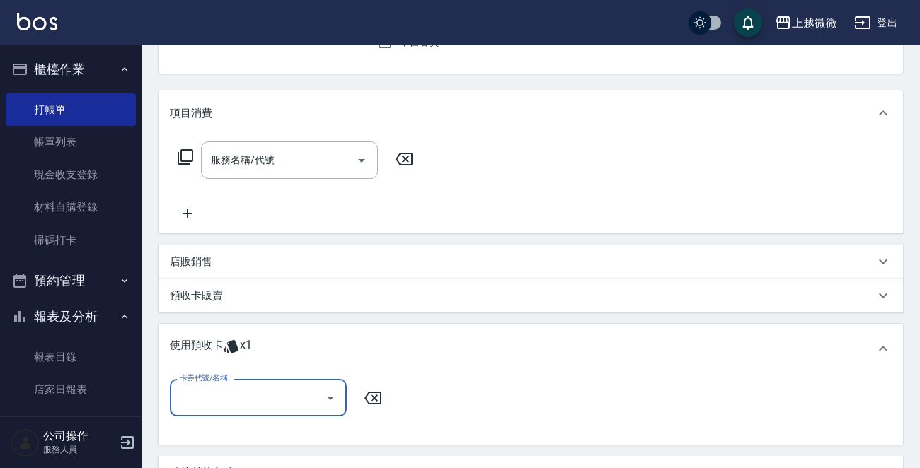
scroll to position [0, 0]
click at [182, 295] on p "預收卡販賣" at bounding box center [196, 296] width 53 height 15
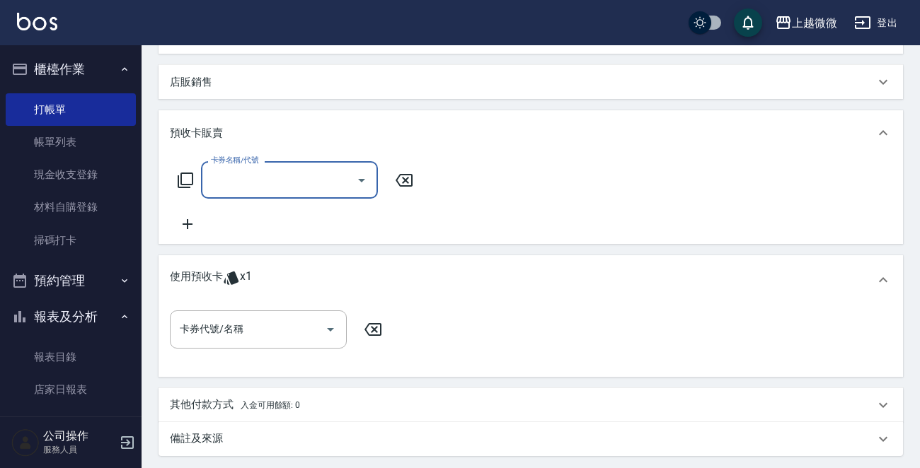
scroll to position [354, 0]
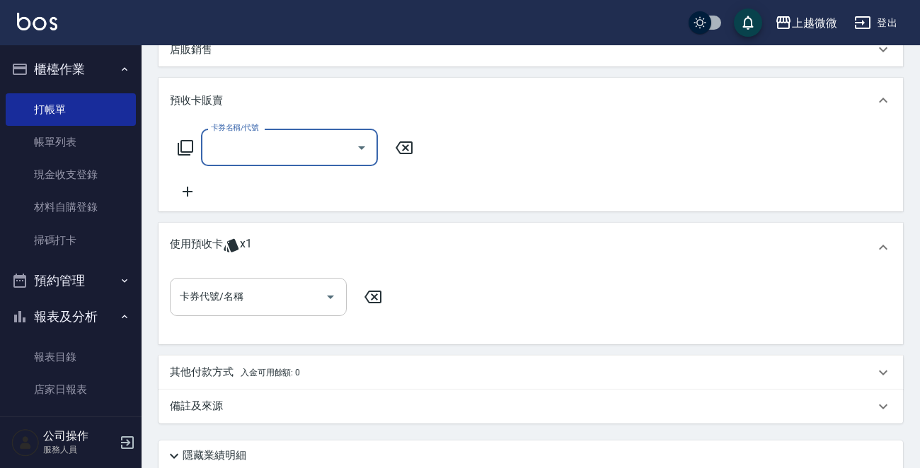
click at [232, 294] on input "卡券代號/名稱" at bounding box center [247, 296] width 143 height 25
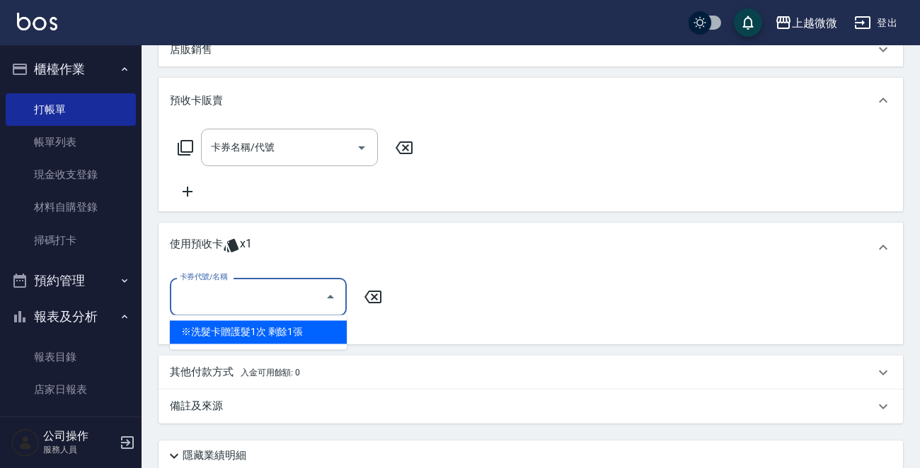
click at [276, 328] on div "※洗髮卡贈護髮1次 剩餘1張" at bounding box center [258, 331] width 177 height 23
type input "※洗髮卡贈護髮1次"
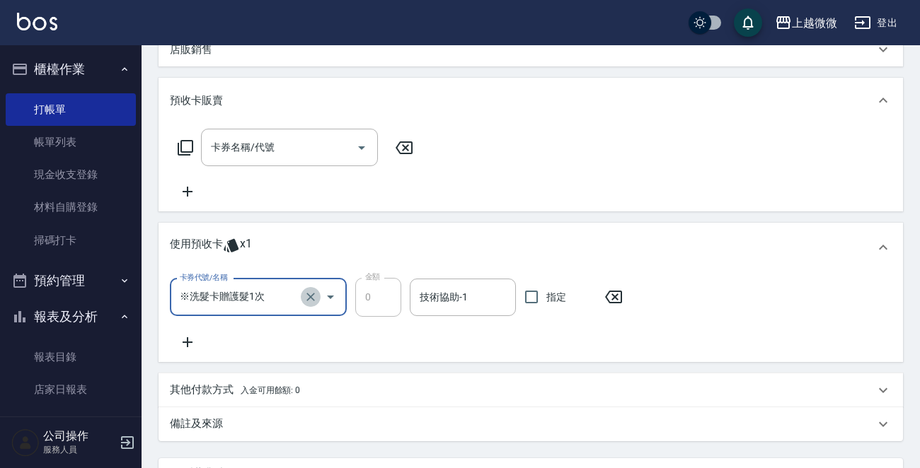
click at [310, 294] on icon "Clear" at bounding box center [310, 297] width 14 height 14
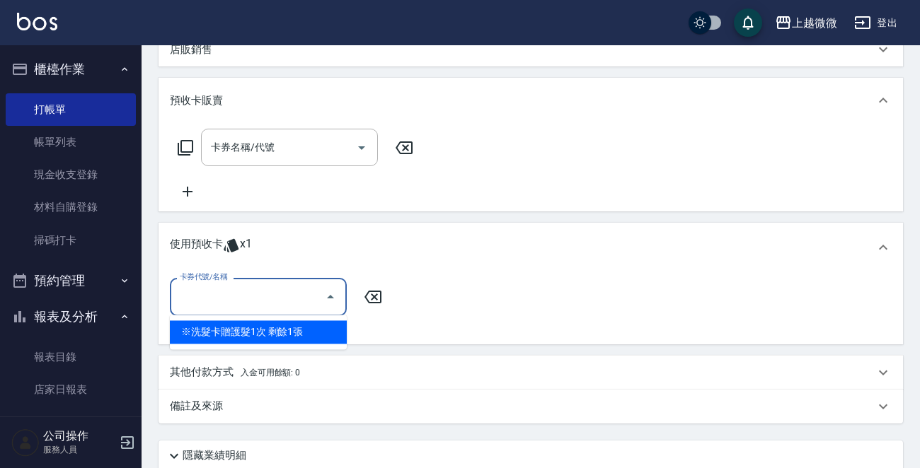
click at [218, 298] on input "卡券代號/名稱" at bounding box center [247, 296] width 143 height 25
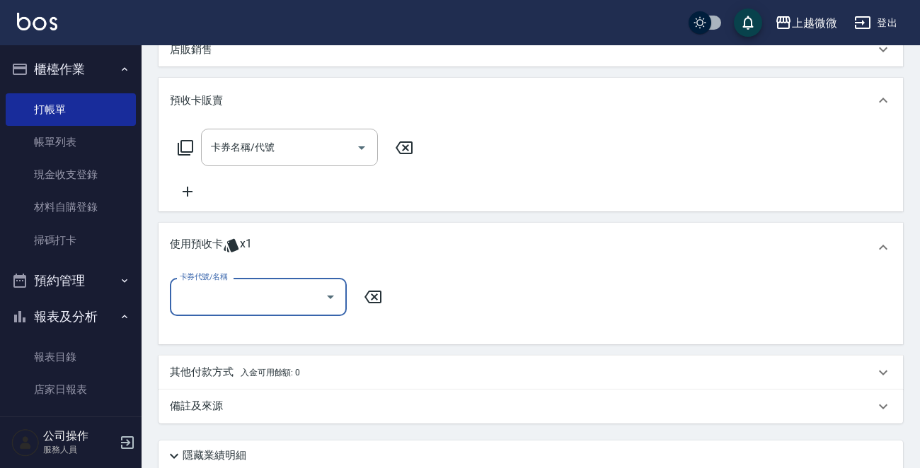
click at [218, 298] on input "卡券代號/名稱" at bounding box center [247, 296] width 143 height 25
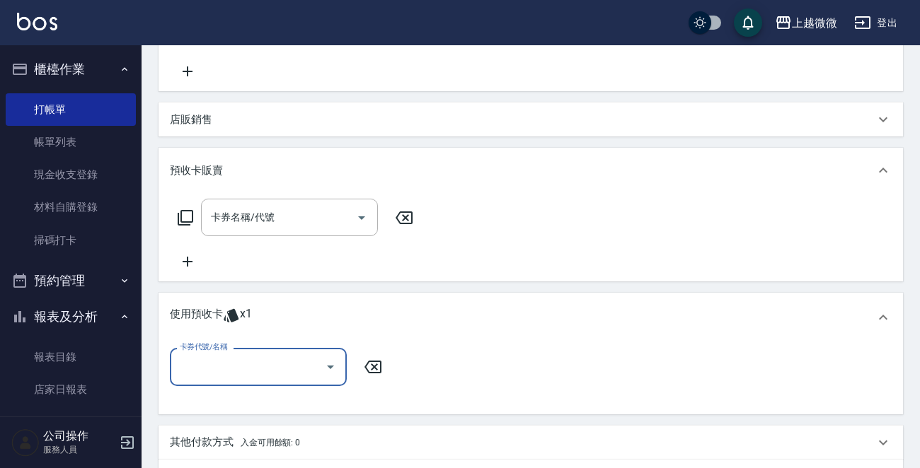
scroll to position [212, 0]
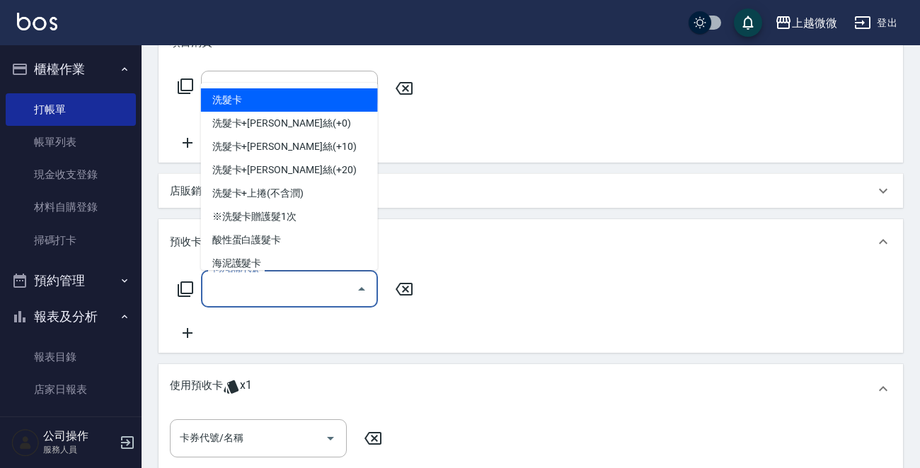
click at [257, 296] on input "卡券名稱/代號" at bounding box center [278, 289] width 143 height 25
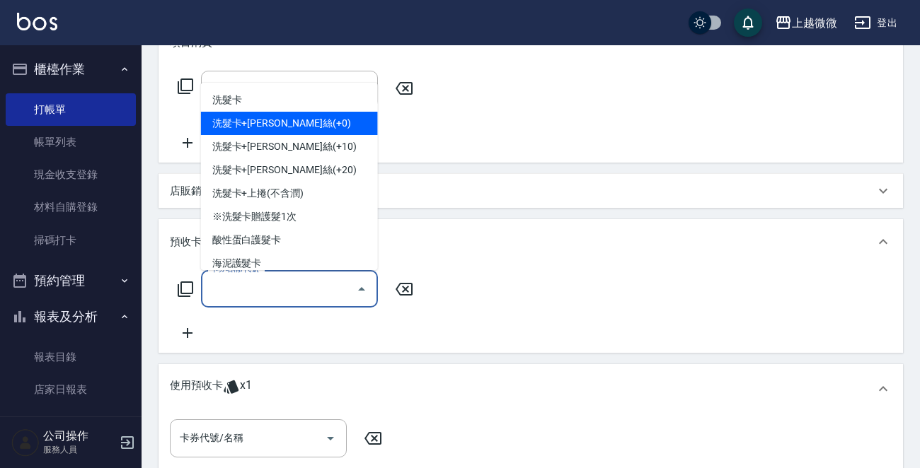
click at [295, 125] on span "洗髮卡+[PERSON_NAME]絲(+0)" at bounding box center [289, 123] width 177 height 23
type input "洗髮卡+[PERSON_NAME][PERSON_NAME](+0)(J02)"
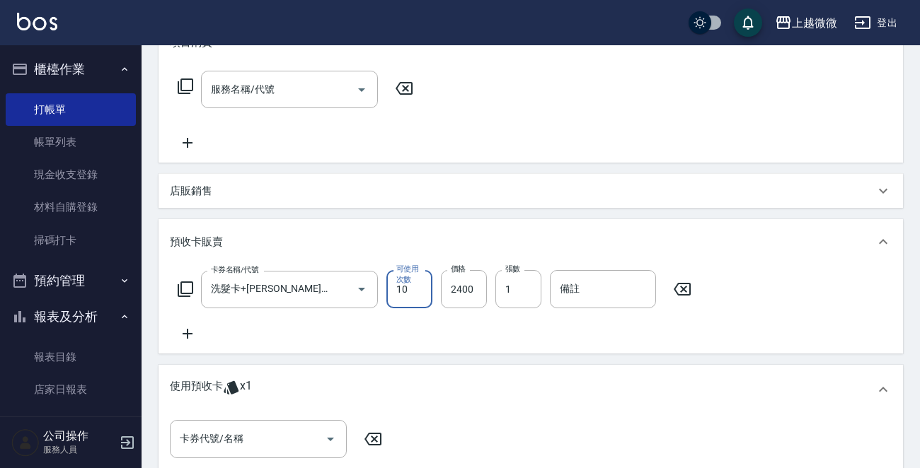
click at [190, 328] on icon at bounding box center [187, 333] width 35 height 17
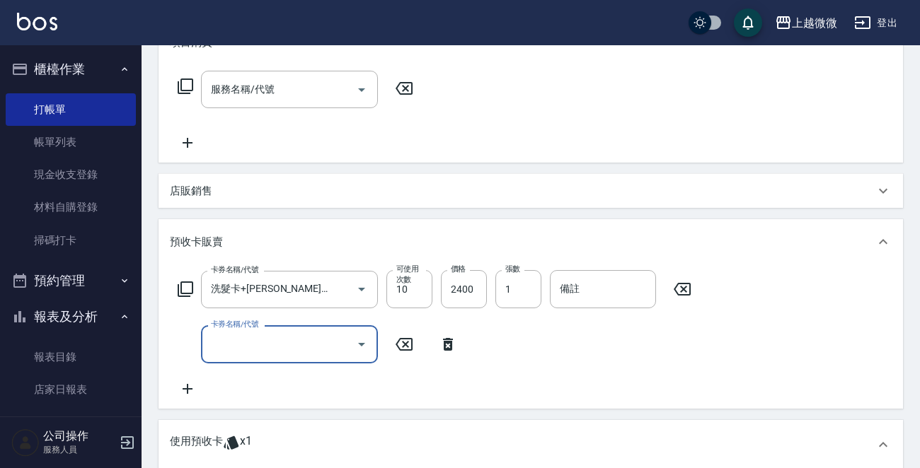
click at [260, 331] on div "卡券名稱/代號 卡券名稱/代號" at bounding box center [289, 343] width 177 height 37
click at [286, 354] on input "卡券名稱/代號" at bounding box center [278, 344] width 143 height 25
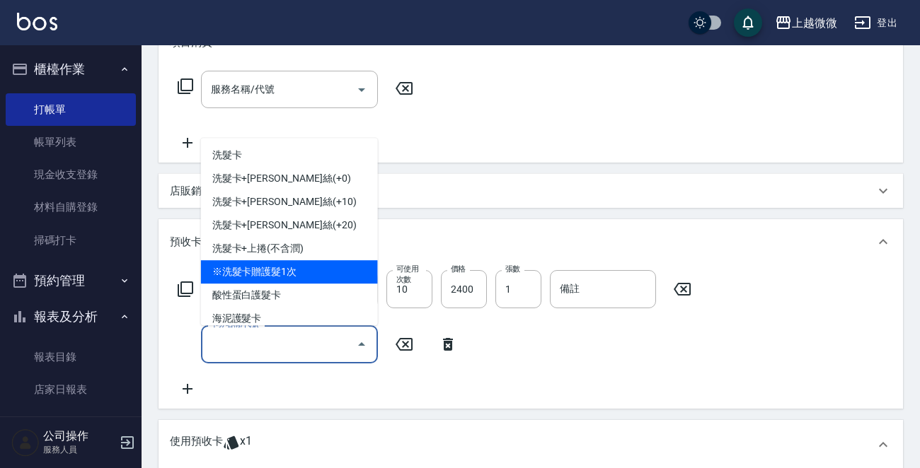
click at [306, 267] on span "※洗髮卡贈護髮1次" at bounding box center [289, 271] width 177 height 23
type input "※洗髮卡贈護髮1次(J06)"
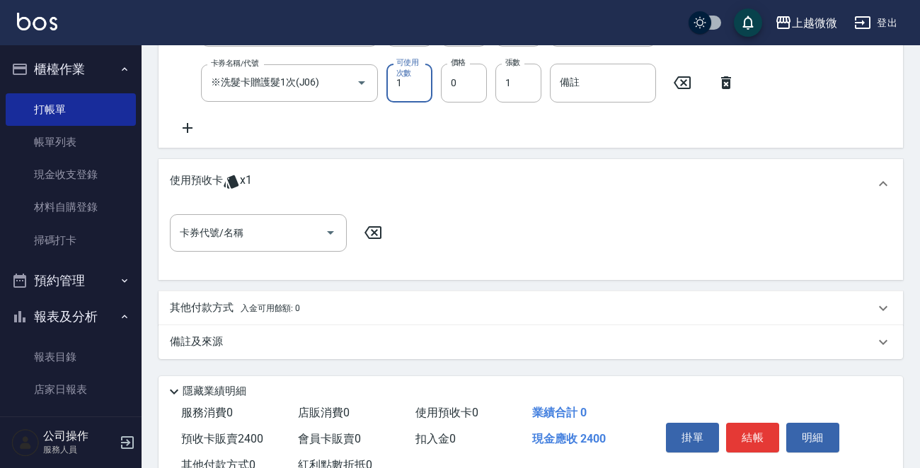
scroll to position [521, 0]
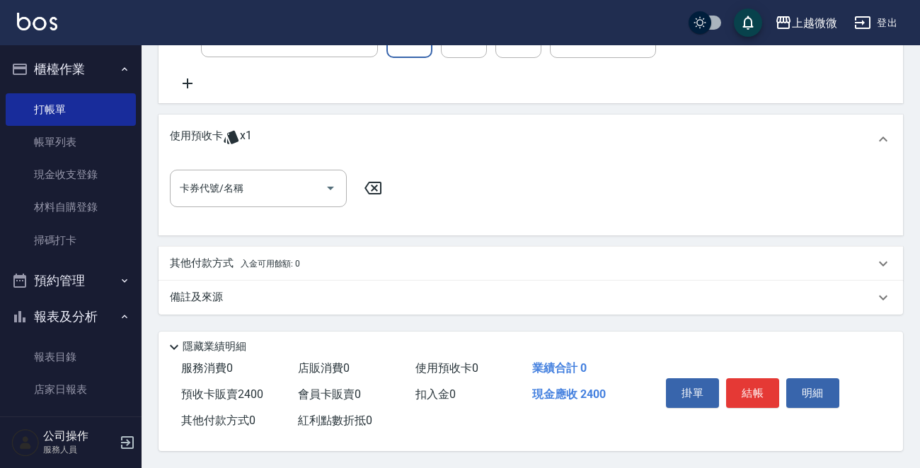
click at [380, 184] on icon at bounding box center [372, 188] width 17 height 13
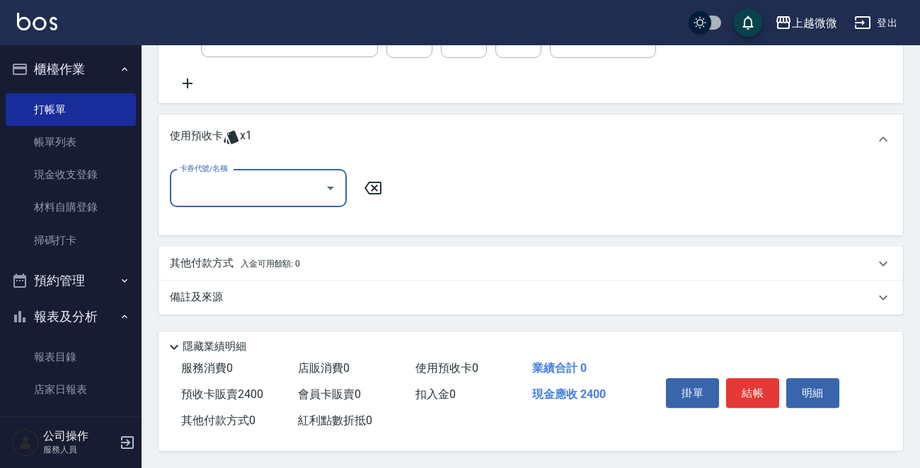
click at [879, 136] on icon at bounding box center [882, 139] width 17 height 17
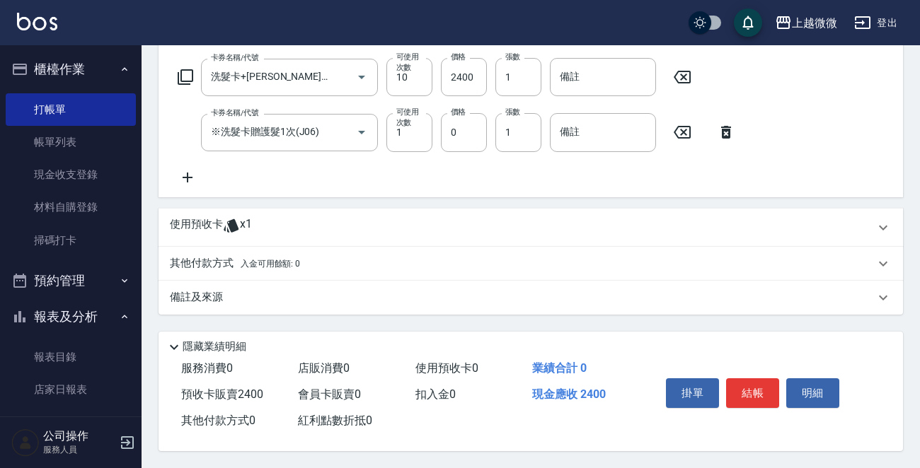
scroll to position [427, 0]
click at [758, 392] on button "結帳" at bounding box center [752, 393] width 53 height 30
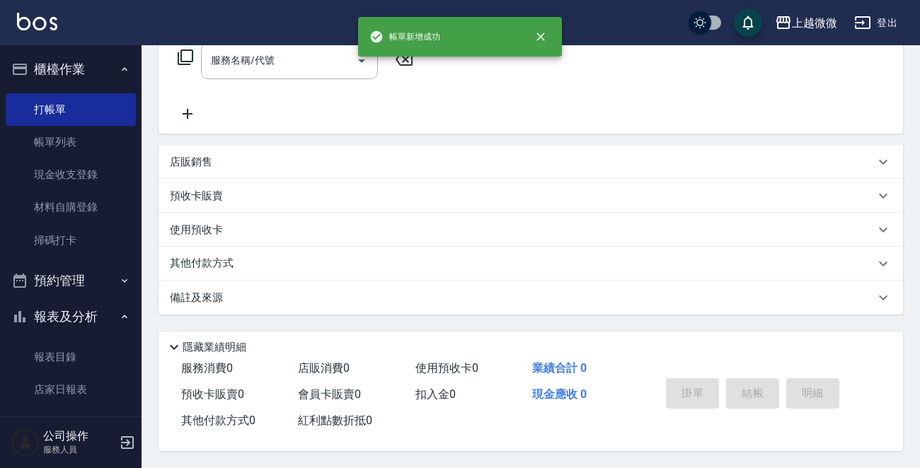
scroll to position [0, 0]
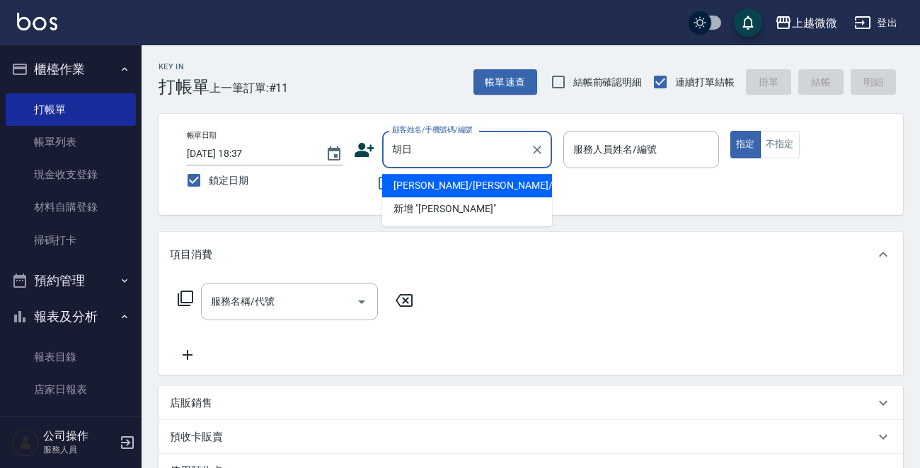
click at [481, 179] on li "[PERSON_NAME]/[PERSON_NAME]/1847" at bounding box center [467, 185] width 170 height 23
type input "[PERSON_NAME]/[PERSON_NAME]/1847"
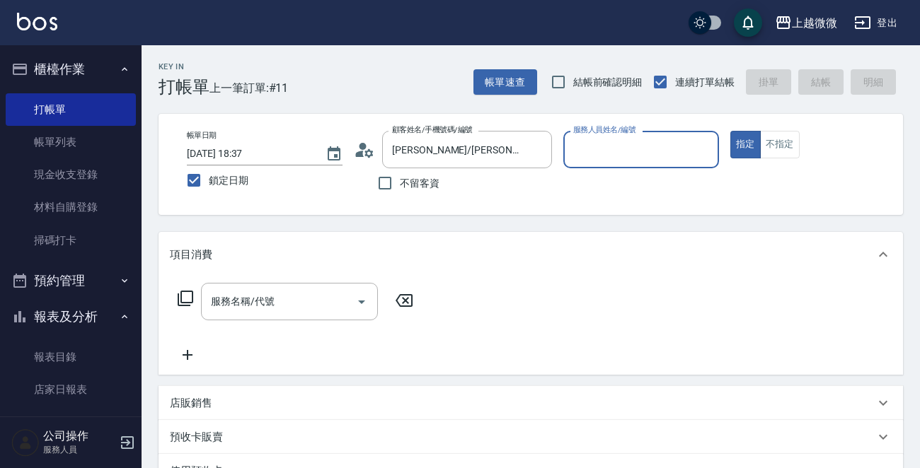
type input "Selin-5"
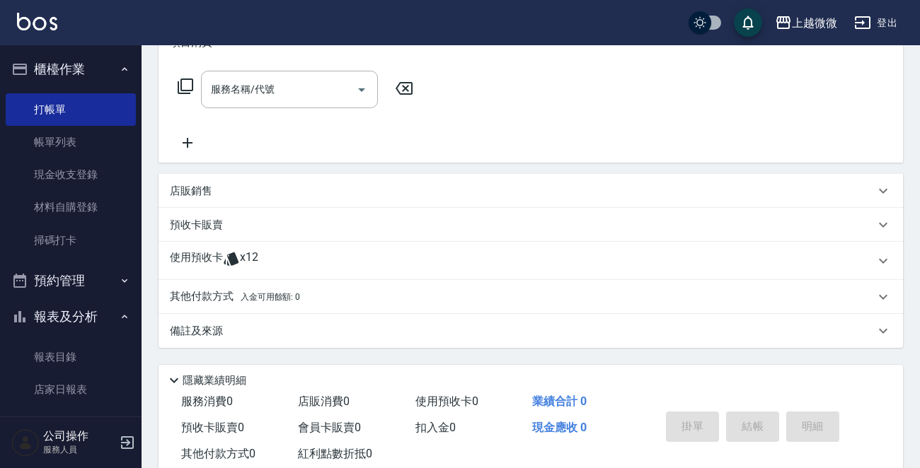
click at [199, 251] on p "使用預收卡" at bounding box center [196, 260] width 53 height 21
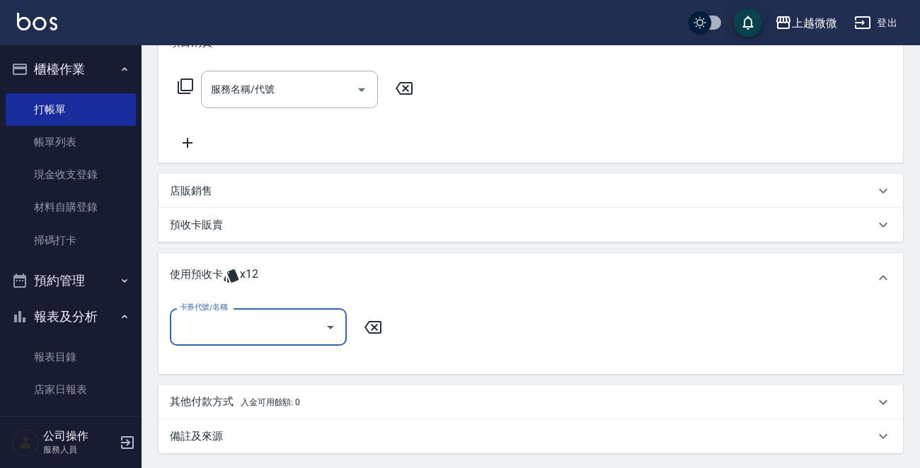
scroll to position [0, 0]
click at [231, 321] on input "卡券代號/名稱" at bounding box center [247, 327] width 143 height 25
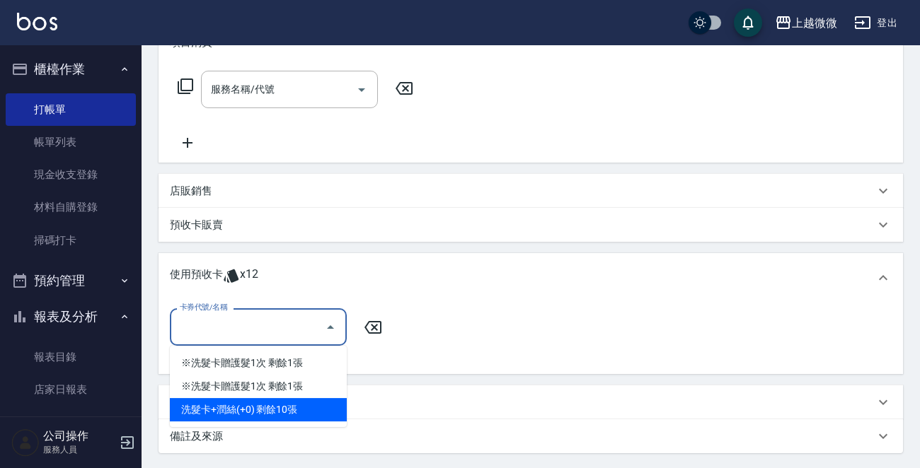
click at [296, 407] on div "洗髮卡+潤絲(+0) 剩餘10張" at bounding box center [258, 409] width 177 height 23
type input "洗髮卡+[PERSON_NAME]絲(+0)"
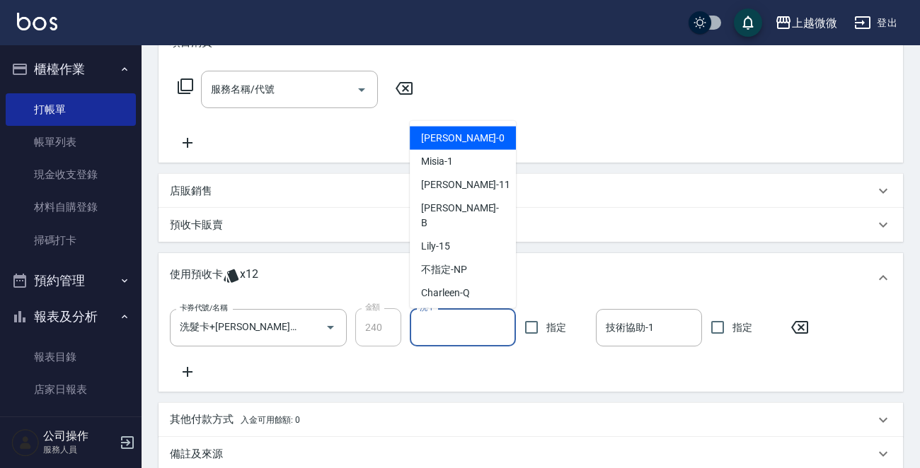
click at [474, 322] on input "洗-1" at bounding box center [462, 327] width 93 height 25
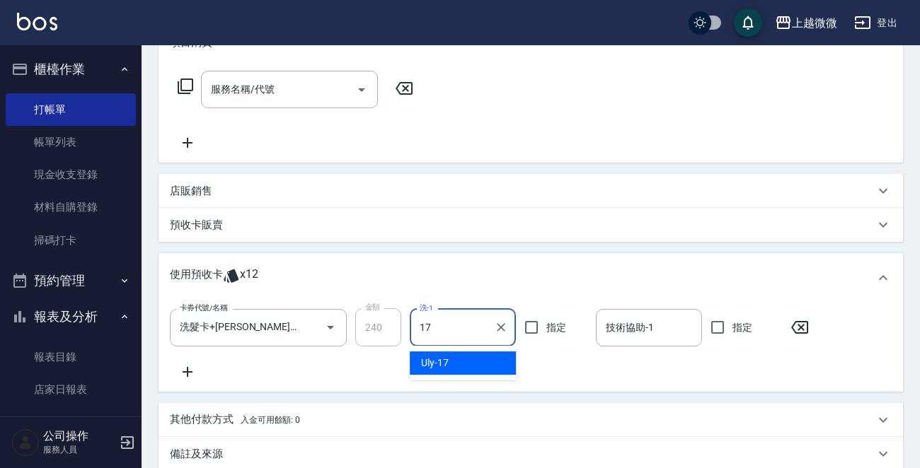
click at [460, 363] on div "Uly -17" at bounding box center [463, 363] width 106 height 23
type input "Uly-17"
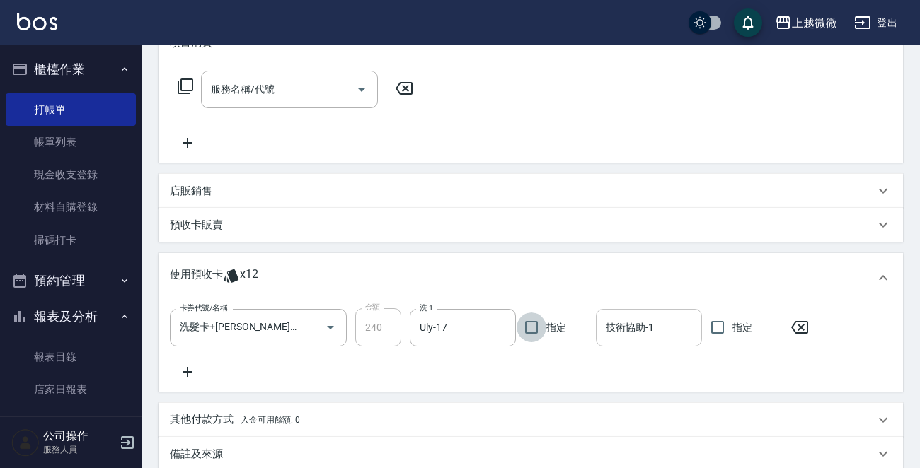
drag, startPoint x: 630, startPoint y: 328, endPoint x: 647, endPoint y: 341, distance: 21.2
click at [631, 328] on input "技術協助-1" at bounding box center [648, 327] width 93 height 25
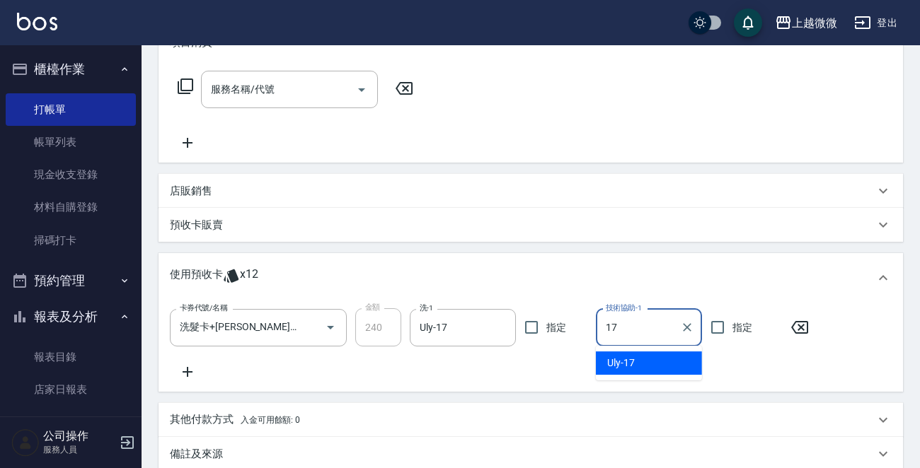
click at [656, 357] on div "Uly -17" at bounding box center [649, 363] width 106 height 23
type input "Uly-17"
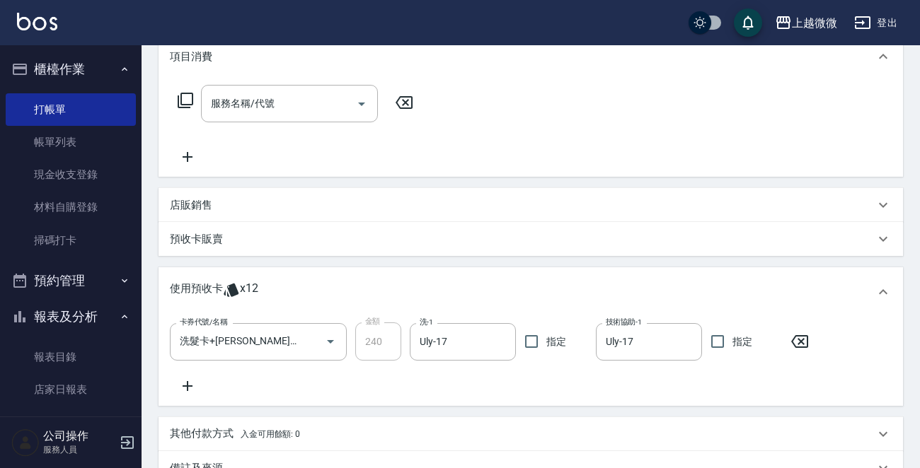
scroll to position [372, 0]
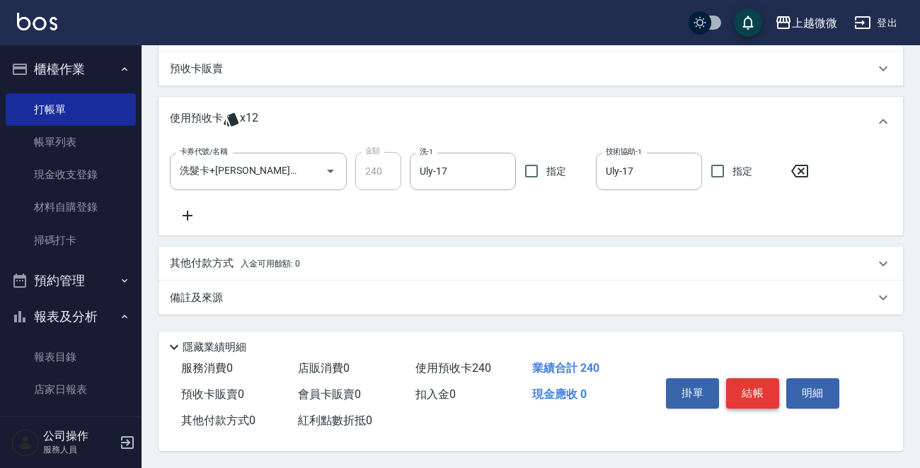
click at [762, 388] on button "結帳" at bounding box center [752, 393] width 53 height 30
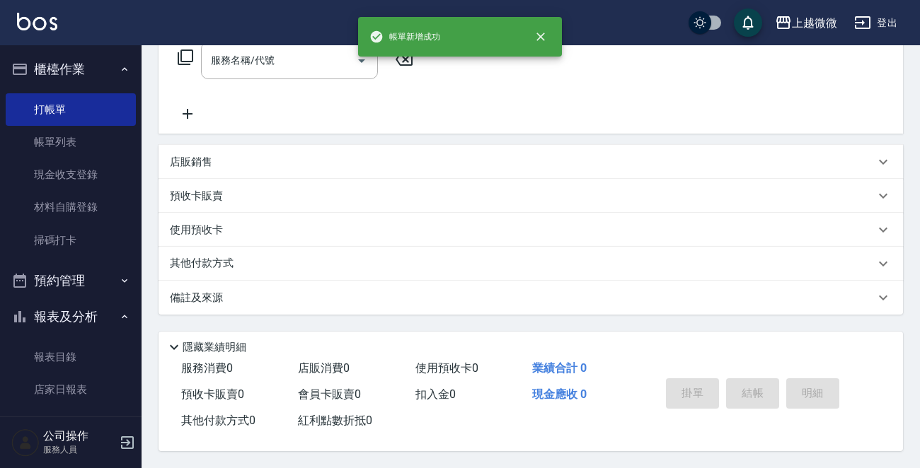
scroll to position [0, 0]
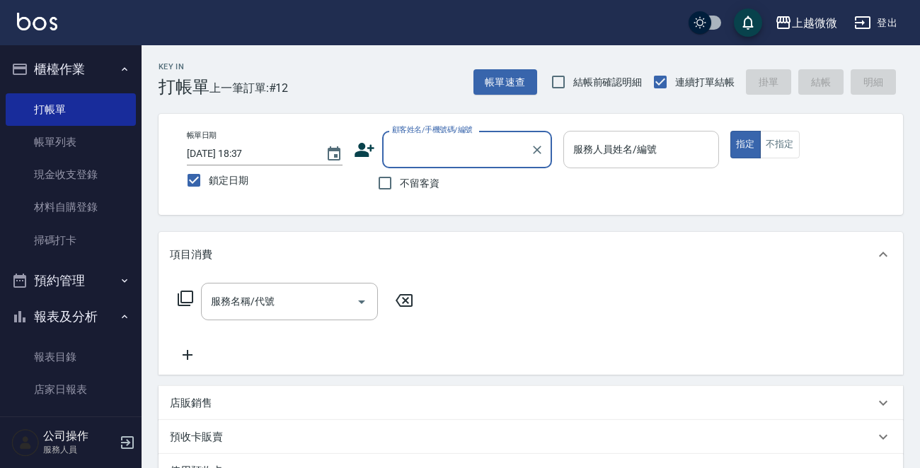
click at [632, 138] on input "服務人員姓名/編號" at bounding box center [640, 149] width 143 height 25
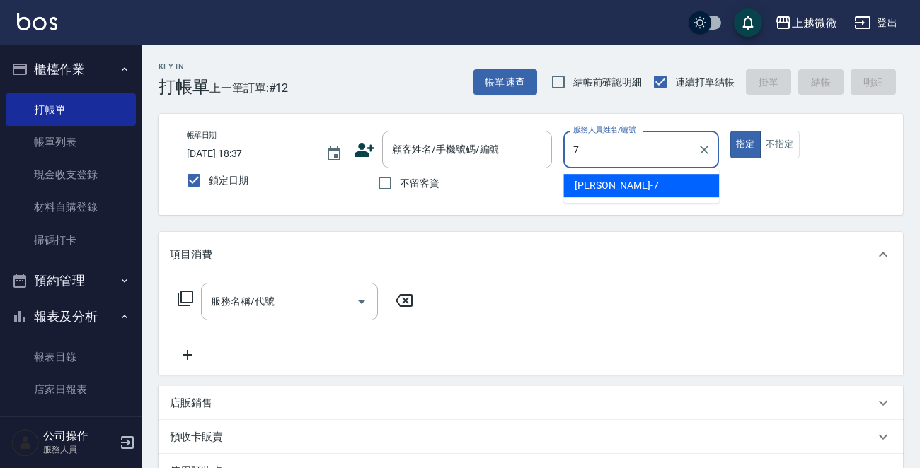
click at [624, 185] on div "[PERSON_NAME] -7" at bounding box center [641, 185] width 156 height 23
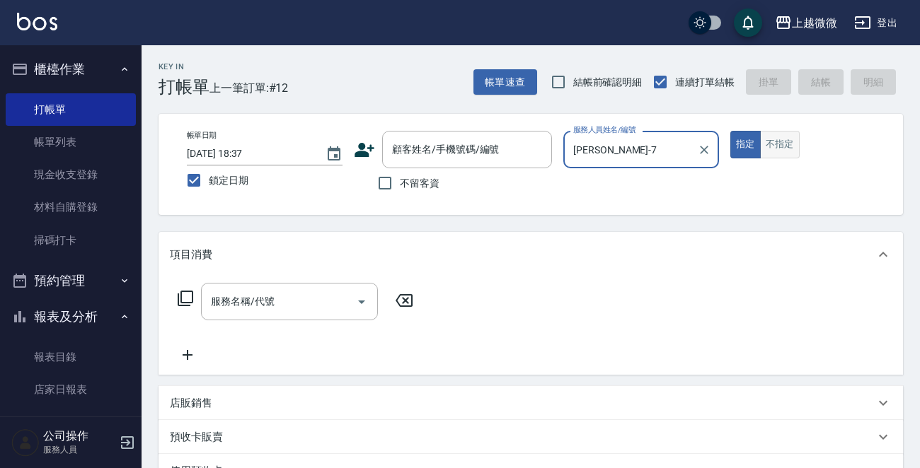
type input "[PERSON_NAME]-7"
click at [773, 148] on button "不指定" at bounding box center [780, 145] width 40 height 28
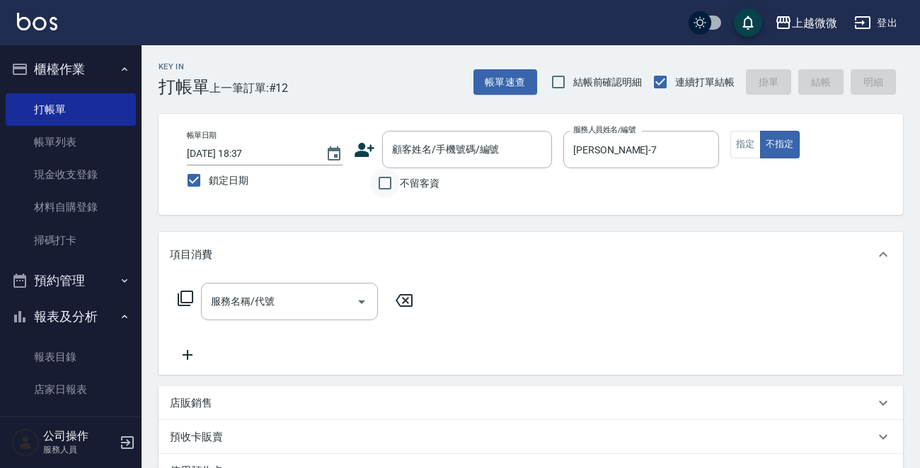
click at [389, 184] on input "不留客資" at bounding box center [385, 183] width 30 height 30
checkbox input "true"
click at [266, 318] on div "服務名稱/代號" at bounding box center [289, 301] width 177 height 37
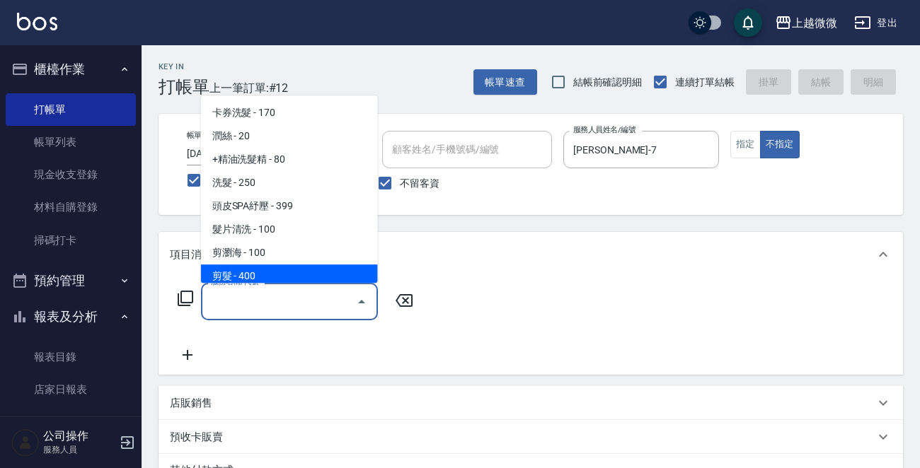
click at [271, 273] on span "剪髮 - 400" at bounding box center [289, 276] width 177 height 23
type input "剪髮(B02)"
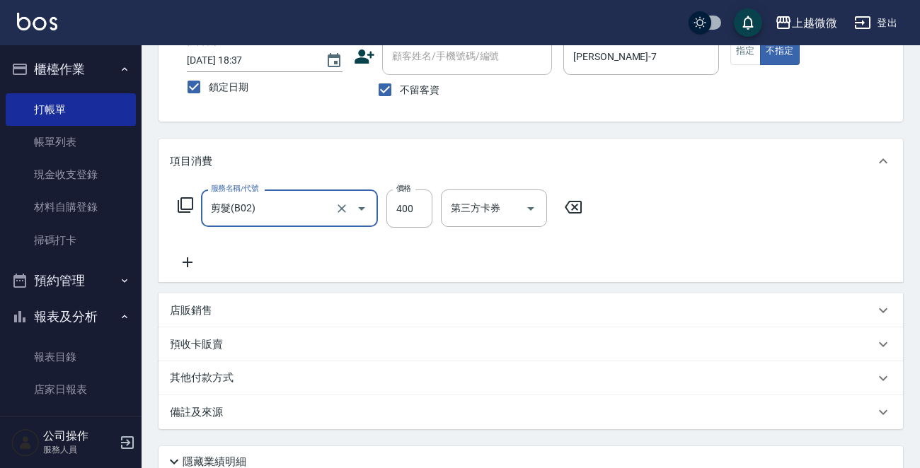
scroll to position [212, 0]
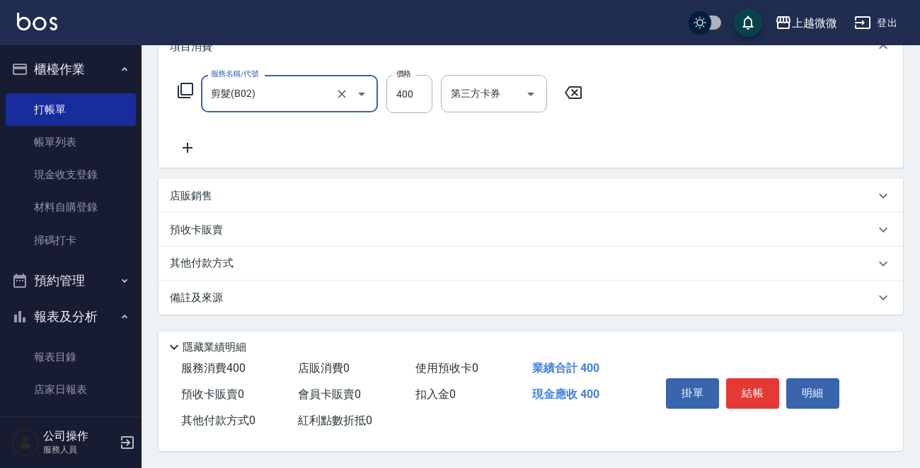
click at [755, 396] on button "結帳" at bounding box center [752, 393] width 53 height 30
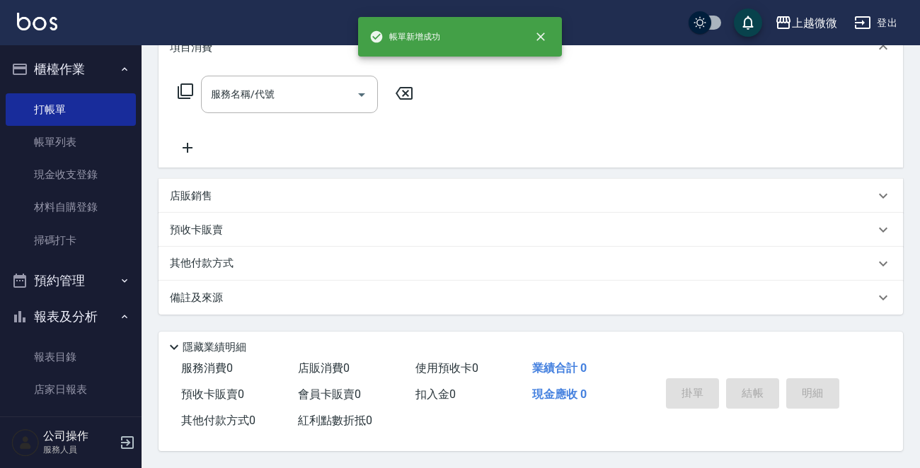
scroll to position [0, 0]
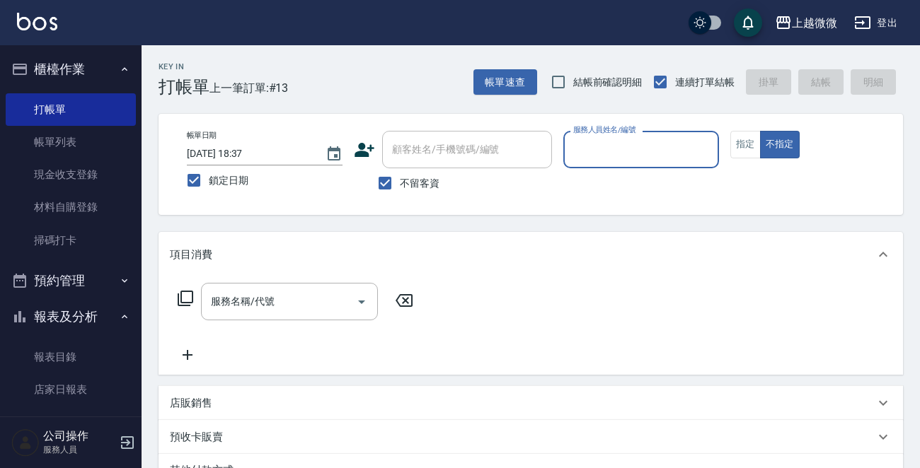
click at [630, 155] on input "服務人員姓名/編號" at bounding box center [640, 149] width 143 height 25
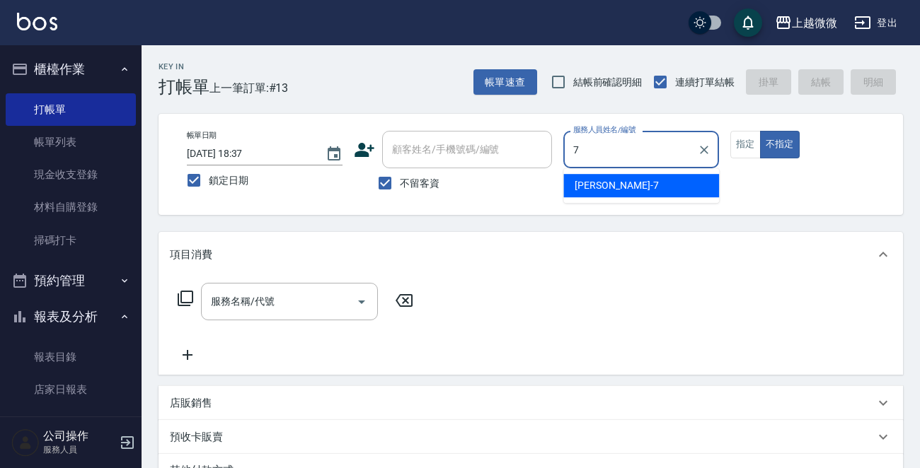
click at [622, 176] on div "[PERSON_NAME] -7" at bounding box center [641, 185] width 156 height 23
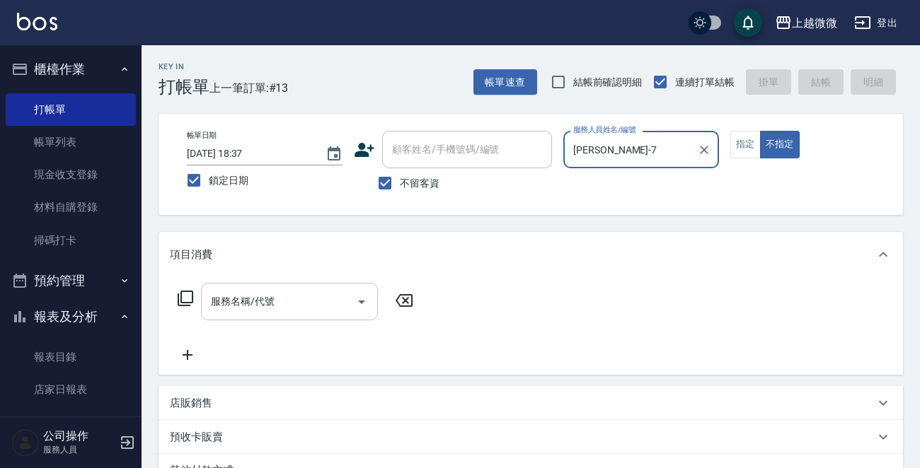
type input "[PERSON_NAME]-7"
click at [240, 298] on div "服務名稱/代號 服務名稱/代號" at bounding box center [289, 301] width 177 height 37
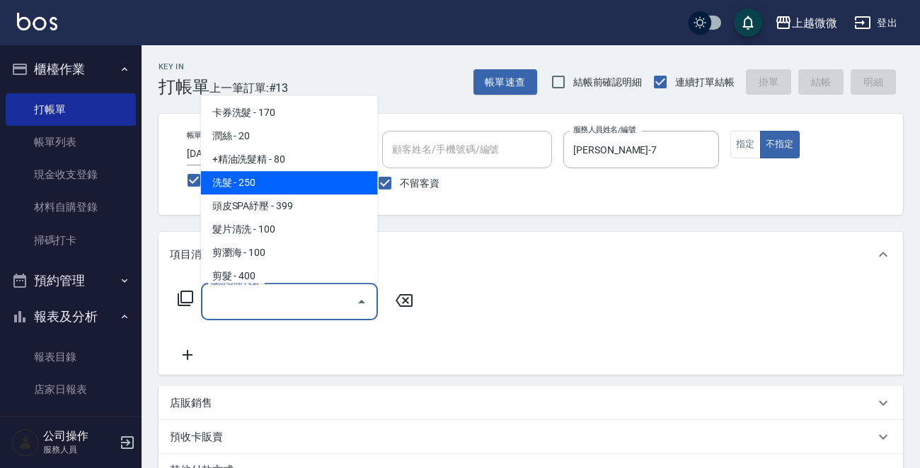
click at [289, 184] on span "洗髮 - 250" at bounding box center [289, 182] width 177 height 23
type input "洗髮(A03)"
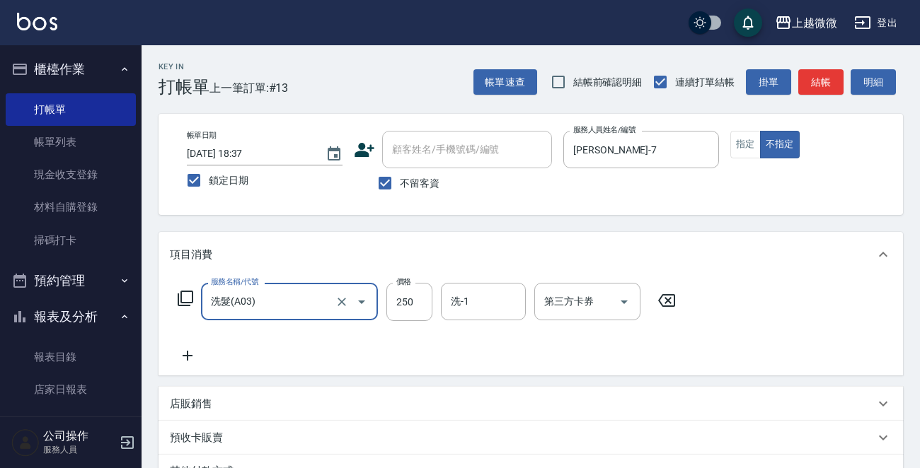
click at [184, 351] on icon at bounding box center [187, 355] width 35 height 17
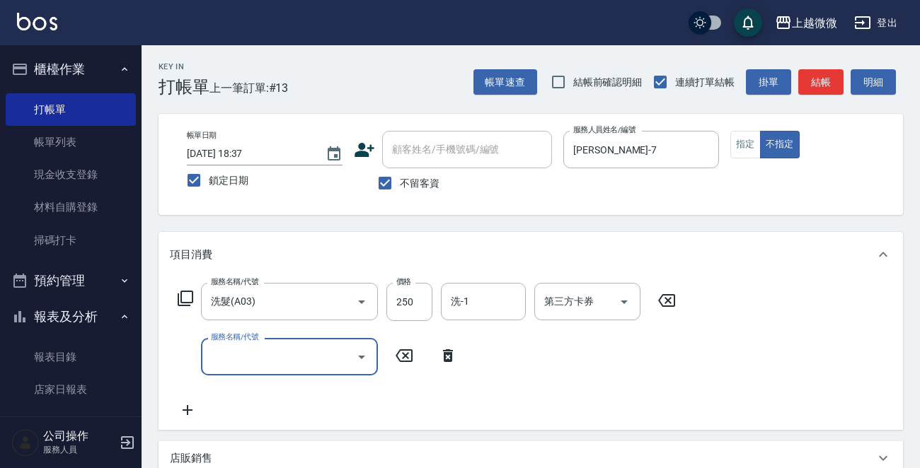
click at [238, 360] on input "服務名稱/代號" at bounding box center [278, 356] width 143 height 25
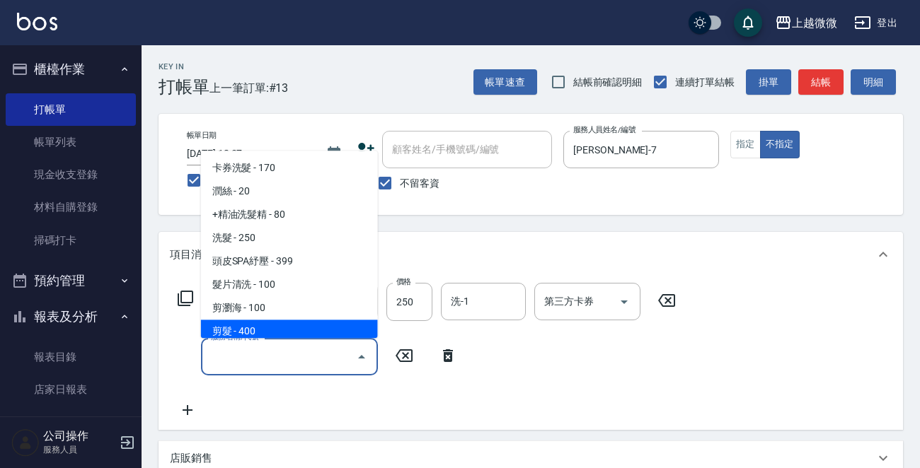
click at [262, 322] on span "剪髮 - 400" at bounding box center [289, 331] width 177 height 23
type input "剪髮(B02)"
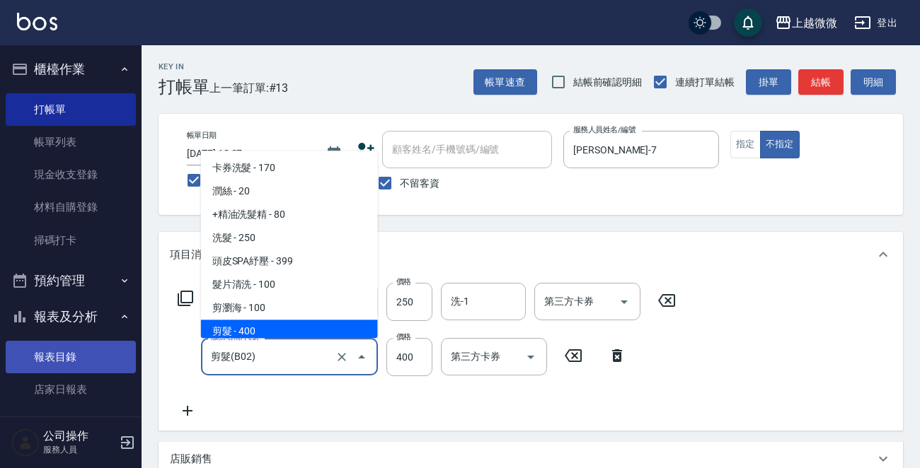
scroll to position [5, 0]
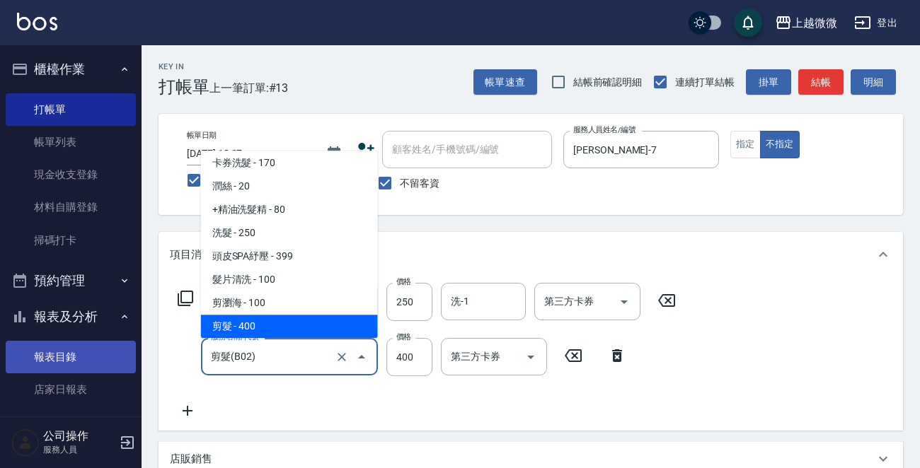
drag, startPoint x: 270, startPoint y: 356, endPoint x: 117, endPoint y: 346, distance: 153.1
click at [101, 346] on div "上越微微 登出 櫃檯作業 打帳單 帳單列表 現金收支登錄 材料自購登錄 掃碼打卡 預約管理 預約管理 單日預約紀錄 單週預約紀錄 報表及分析 報表目錄 店家日…" at bounding box center [460, 365] width 920 height 731
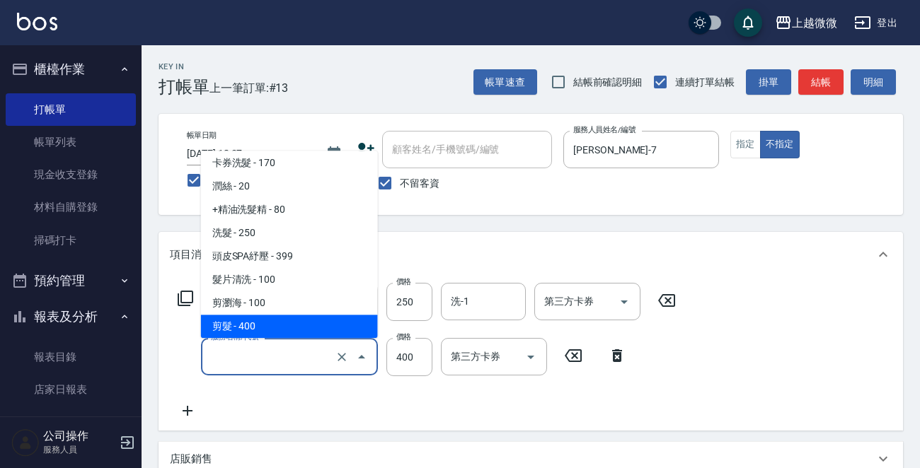
type input "ㄘ"
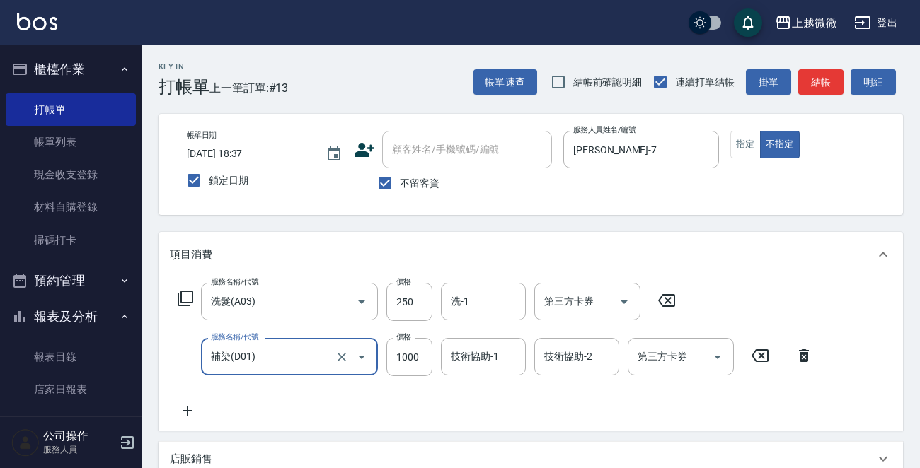
type input "補染(D01)"
drag, startPoint x: 181, startPoint y: 415, endPoint x: 191, endPoint y: 415, distance: 9.9
click at [191, 415] on icon at bounding box center [187, 410] width 35 height 17
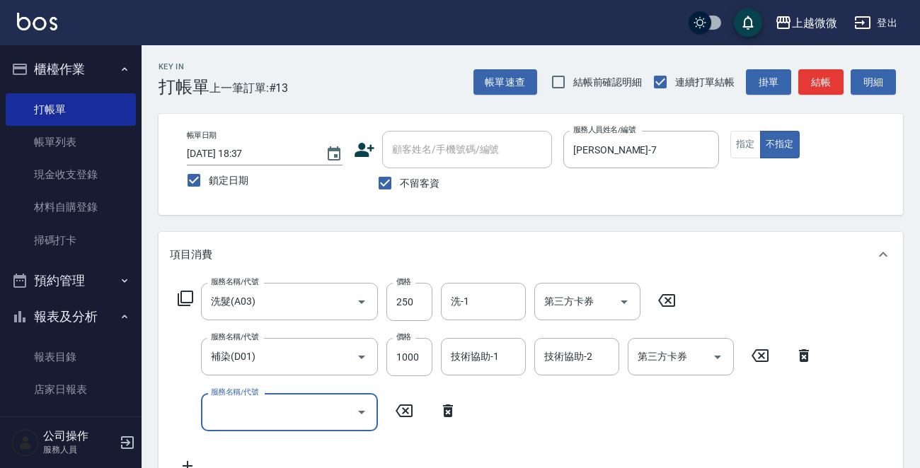
click at [267, 429] on div "服務名稱/代號" at bounding box center [289, 411] width 177 height 37
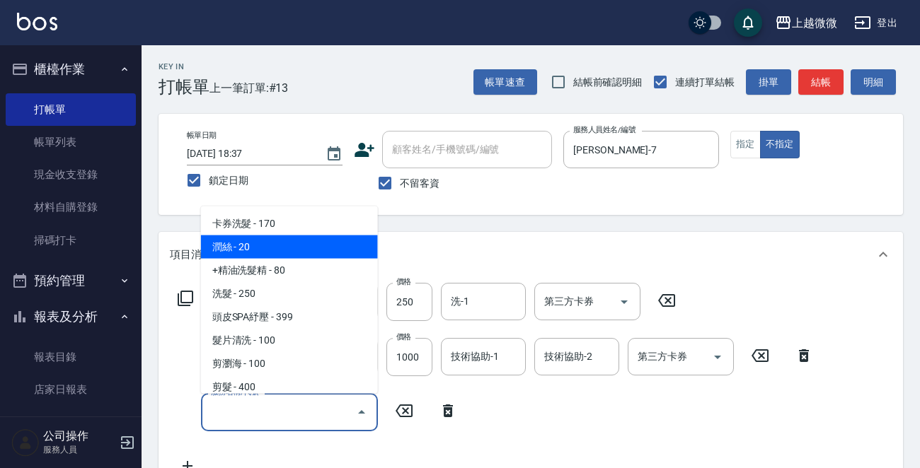
click at [274, 240] on span "潤絲 - 20" at bounding box center [289, 247] width 177 height 23
type input "潤絲(A01)"
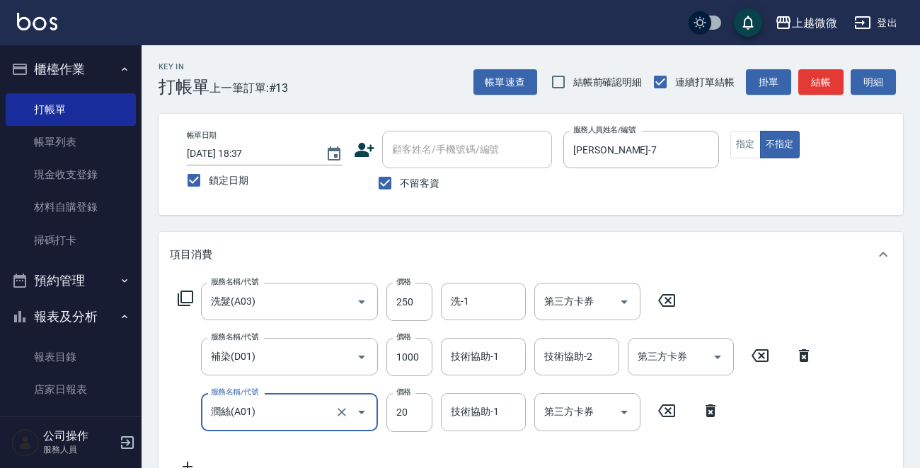
scroll to position [141, 0]
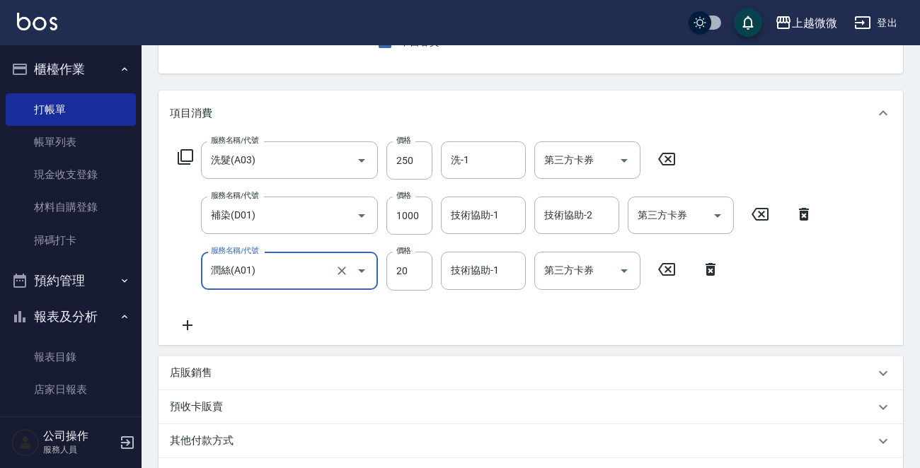
click at [188, 325] on icon at bounding box center [187, 325] width 10 height 10
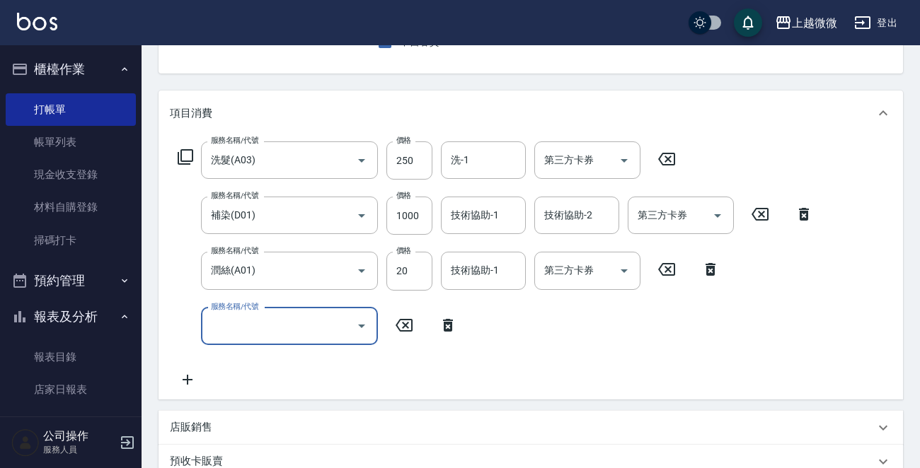
click at [257, 336] on input "服務名稱/代號" at bounding box center [278, 326] width 143 height 25
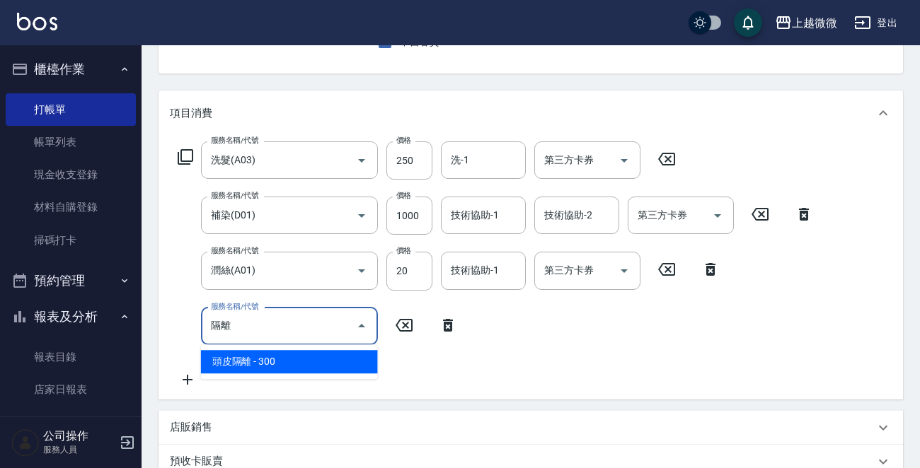
click at [307, 357] on span "頭皮隔離 - 300" at bounding box center [289, 361] width 177 height 23
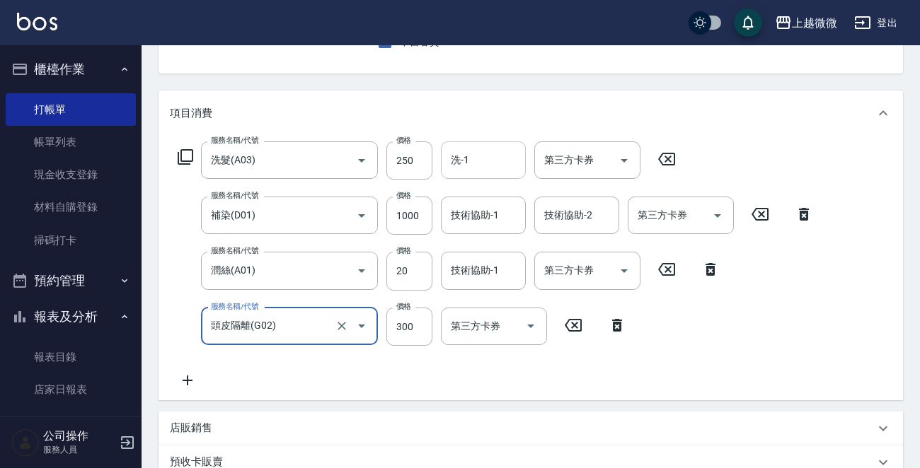
type input "頭皮隔離(G02)"
click at [485, 159] on input "洗-1" at bounding box center [483, 160] width 72 height 25
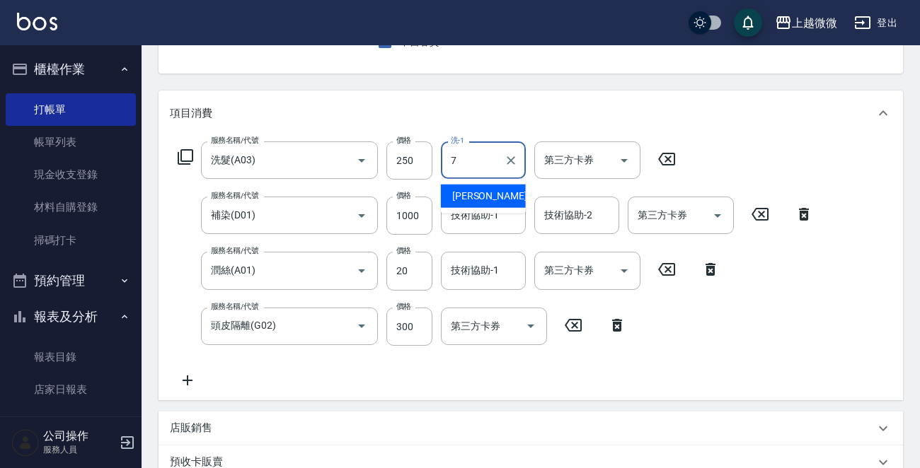
click at [483, 190] on span "[PERSON_NAME] -7" at bounding box center [493, 196] width 83 height 15
type input "[PERSON_NAME]-7"
click at [482, 210] on div "技術協助-1 技術協助-1" at bounding box center [483, 215] width 85 height 37
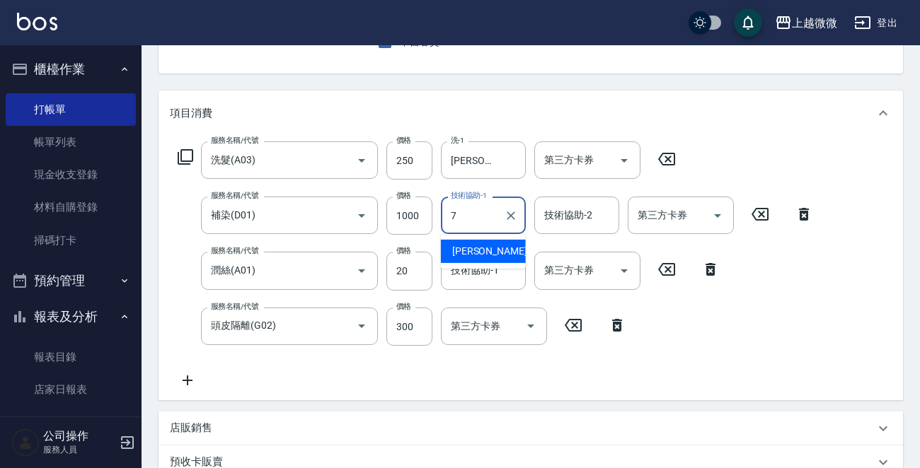
click at [482, 245] on span "[PERSON_NAME] -7" at bounding box center [493, 251] width 83 height 15
type input "[PERSON_NAME]-7"
click at [569, 219] on input "技術協助-2" at bounding box center [576, 215] width 72 height 25
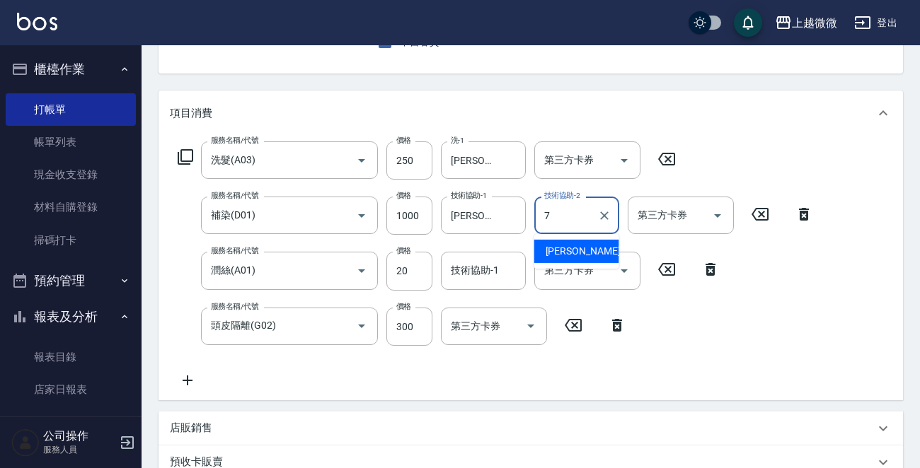
click at [564, 244] on span "[PERSON_NAME] -7" at bounding box center [586, 251] width 83 height 15
type input "[PERSON_NAME]-7"
click at [465, 276] on div "技術協助-1 技術協助-1" at bounding box center [483, 270] width 85 height 37
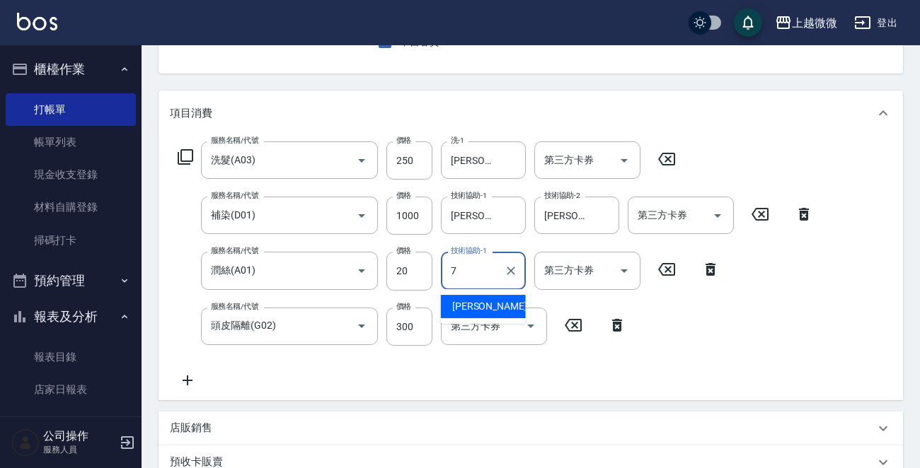
click at [481, 302] on span "[PERSON_NAME] -7" at bounding box center [493, 306] width 83 height 15
type input "[PERSON_NAME]-7"
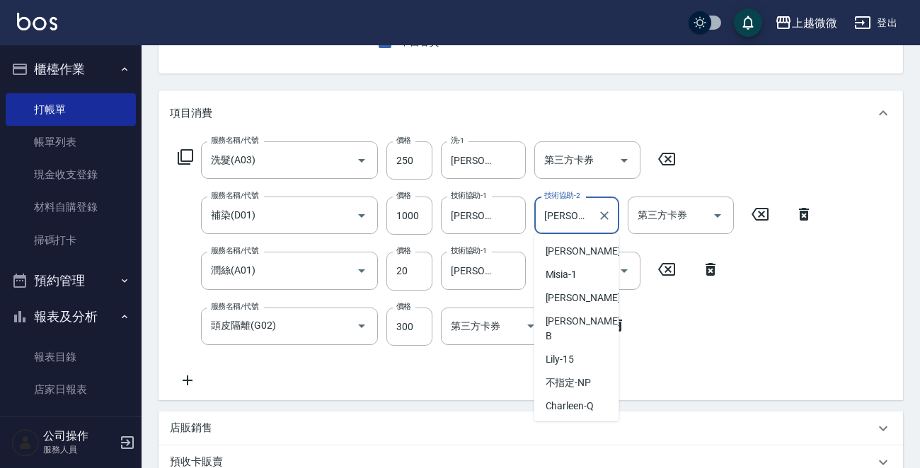
click at [579, 213] on input "[PERSON_NAME]-7" at bounding box center [565, 215] width 51 height 25
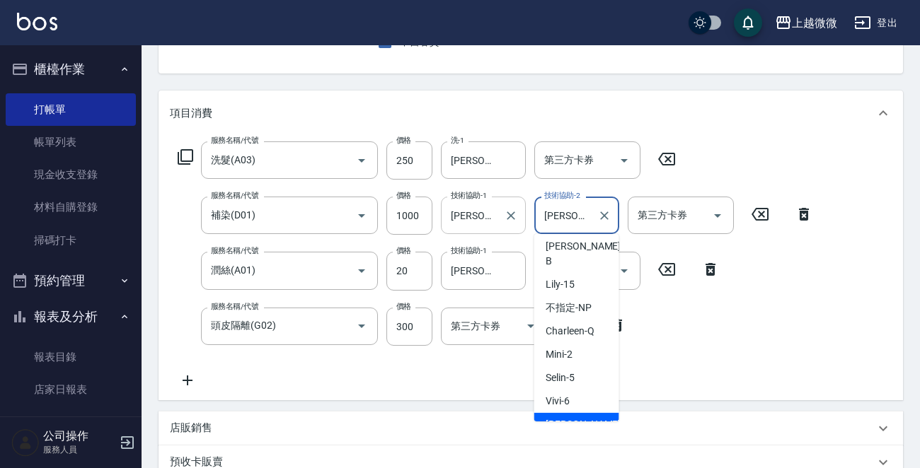
drag, startPoint x: 576, startPoint y: 214, endPoint x: 464, endPoint y: 204, distance: 112.2
click at [464, 204] on div "服務名稱/代號 補染(D01) 服務名稱/代號 價格 1000 價格 技術協助-1 [PERSON_NAME]-7 技術協助-1 技術協助-2 [PERSON…" at bounding box center [495, 216] width 651 height 38
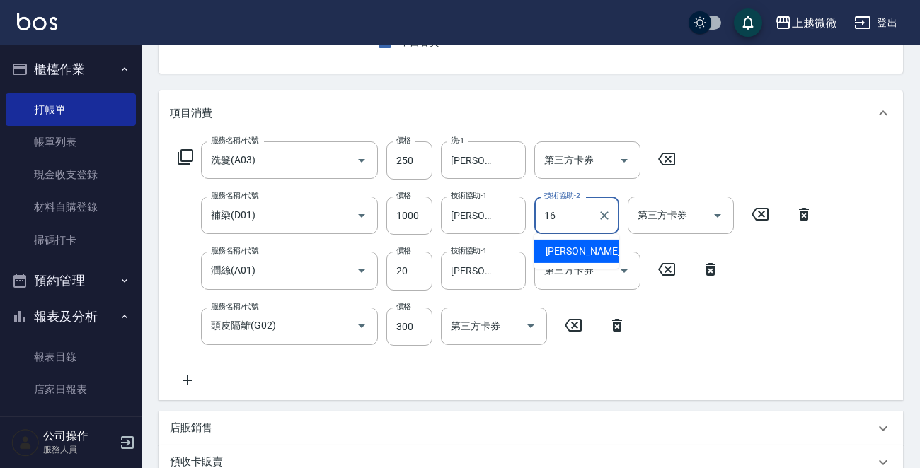
click at [573, 246] on span "[PERSON_NAME] -16" at bounding box center [589, 251] width 89 height 15
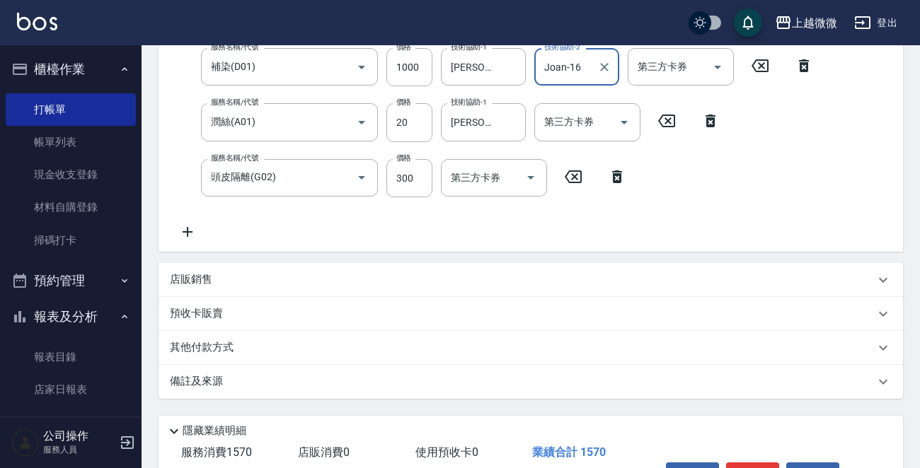
scroll to position [377, 0]
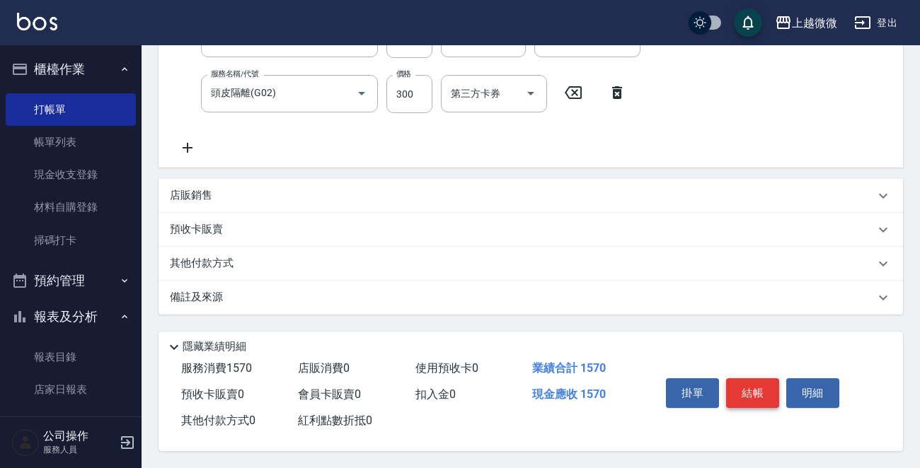
type input "Joan-16"
click at [752, 393] on button "結帳" at bounding box center [752, 393] width 53 height 30
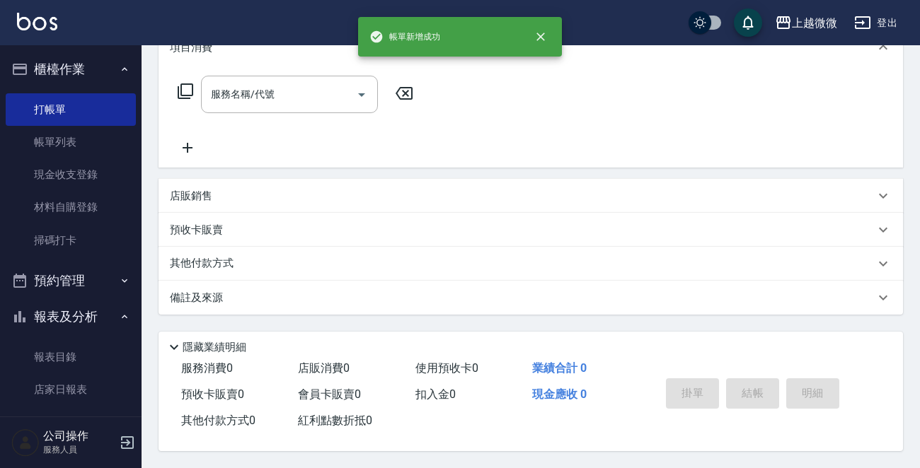
scroll to position [0, 0]
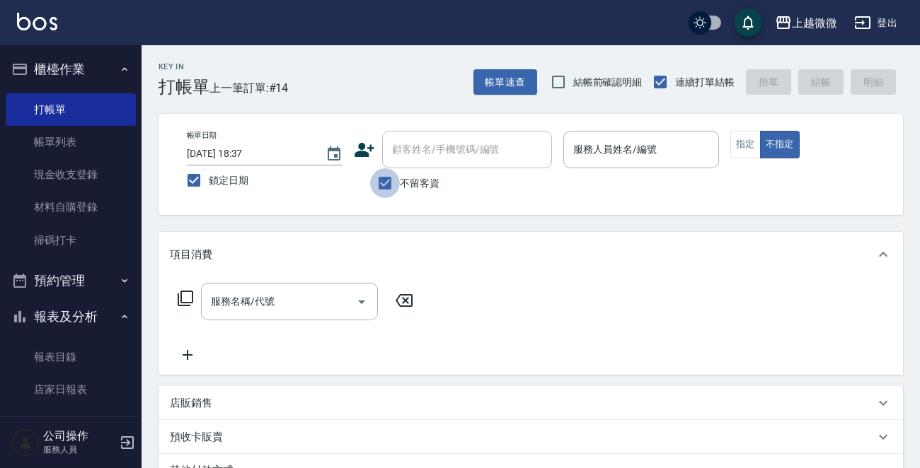
click at [380, 182] on input "不留客資" at bounding box center [385, 183] width 30 height 30
checkbox input "false"
click at [427, 153] on div "顧客姓名/手機號碼/編號 顧客姓名/手機號碼/編號" at bounding box center [467, 149] width 170 height 37
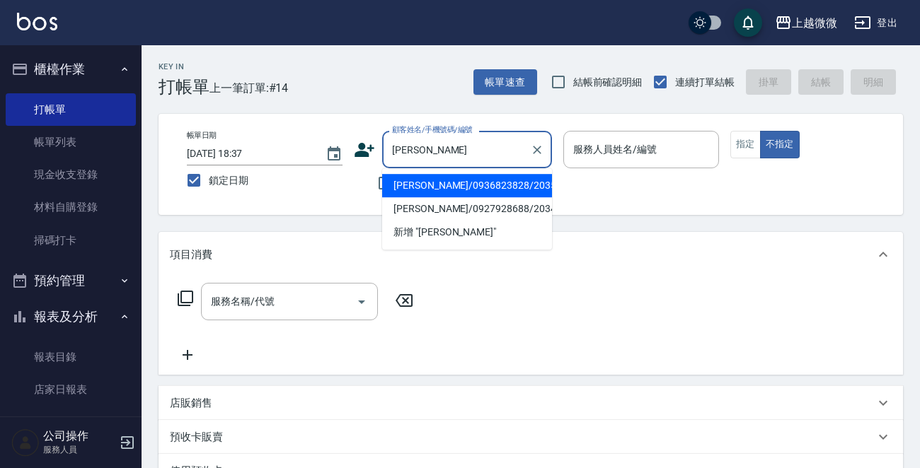
click at [480, 187] on li "[PERSON_NAME]/0936823828/2035" at bounding box center [467, 185] width 170 height 23
type input "[PERSON_NAME]/0936823828/2035"
type input "Mini-2"
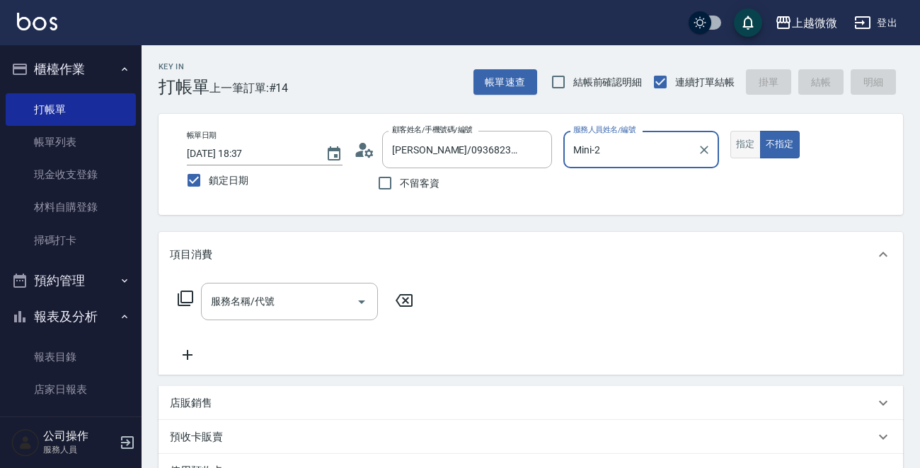
click at [748, 144] on button "指定" at bounding box center [745, 145] width 30 height 28
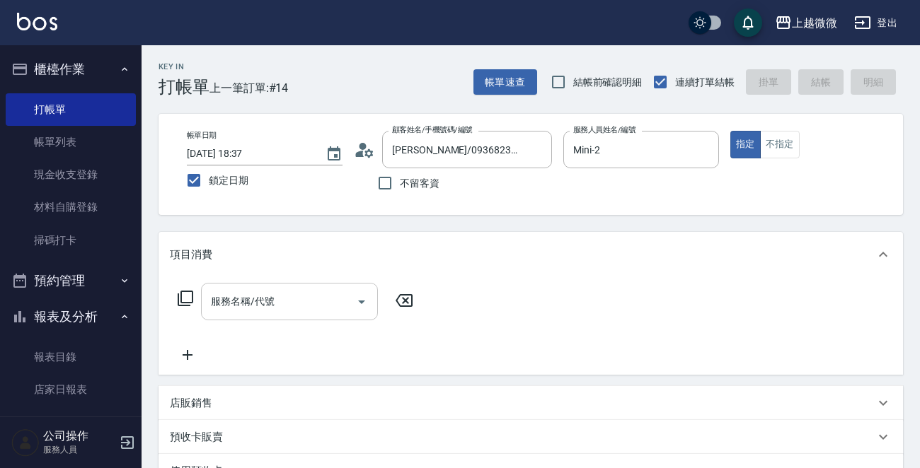
click at [308, 299] on input "服務名稱/代號" at bounding box center [278, 301] width 143 height 25
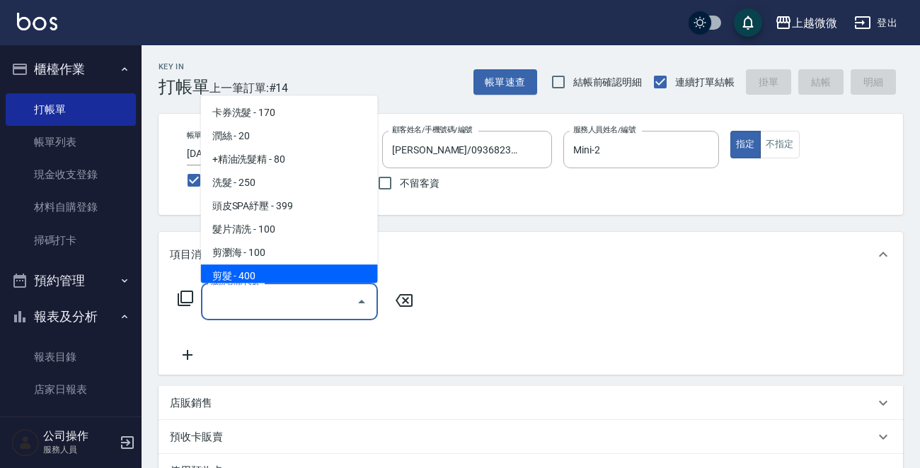
click at [192, 395] on div "店販銷售" at bounding box center [530, 403] width 744 height 34
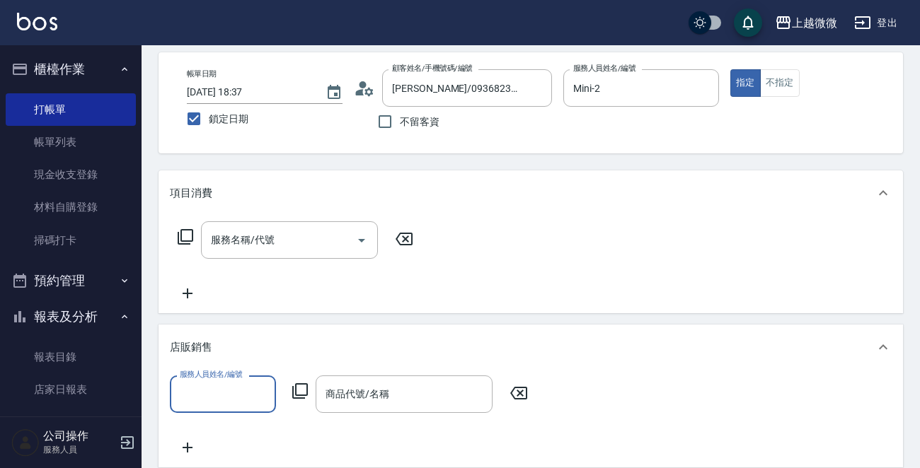
scroll to position [141, 0]
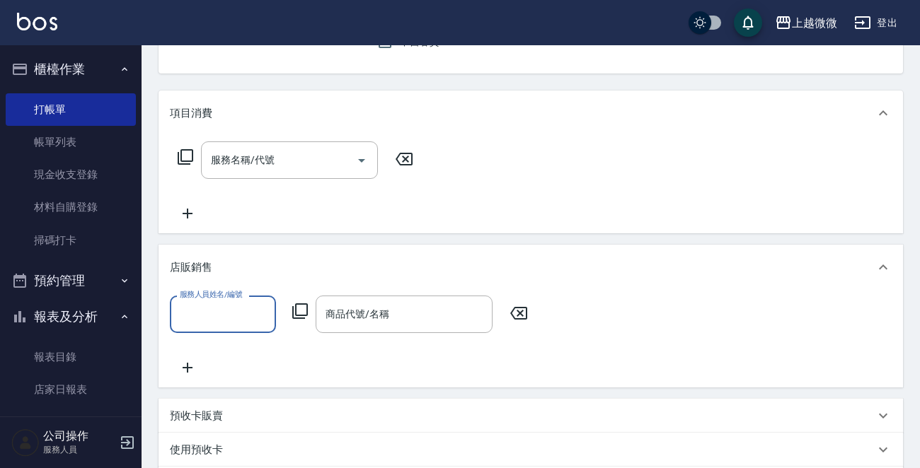
click at [241, 312] on input "服務人員姓名/編號" at bounding box center [222, 314] width 93 height 25
drag, startPoint x: 248, startPoint y: 347, endPoint x: 281, endPoint y: 325, distance: 40.2
click at [247, 347] on div "Mini -2" at bounding box center [223, 350] width 106 height 23
click at [384, 298] on div "商品代號/名稱" at bounding box center [403, 314] width 177 height 37
type input "Mini-2"
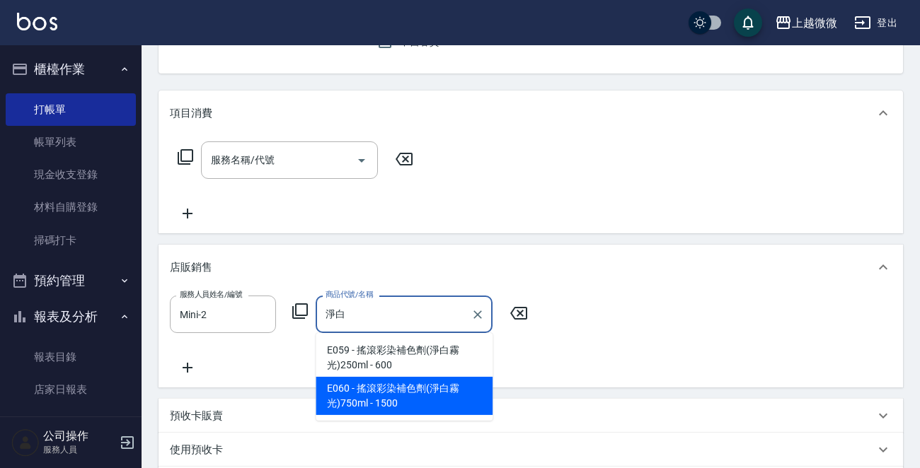
click at [438, 382] on span "E060 - 搖滾彩染補色劑(淨白霧光)750ml - 1500" at bounding box center [403, 396] width 177 height 38
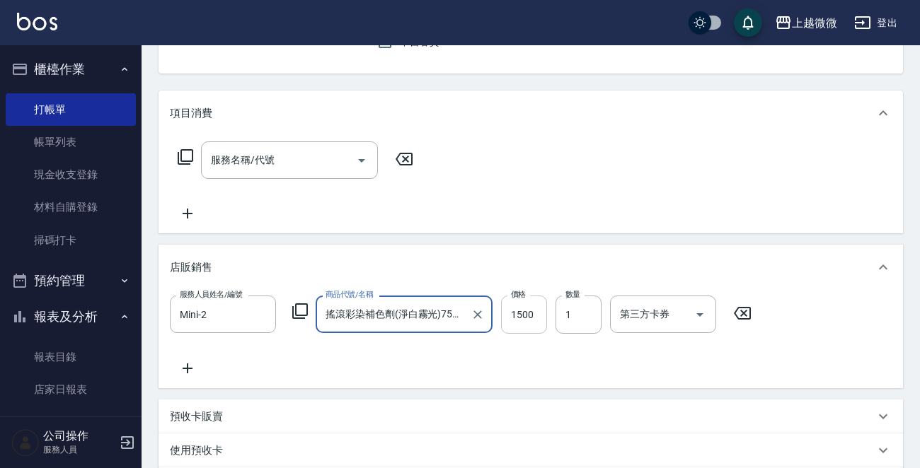
type input "搖滾彩染補色劑(淨白霧光)750ml"
click at [518, 312] on input "1500" at bounding box center [524, 315] width 46 height 38
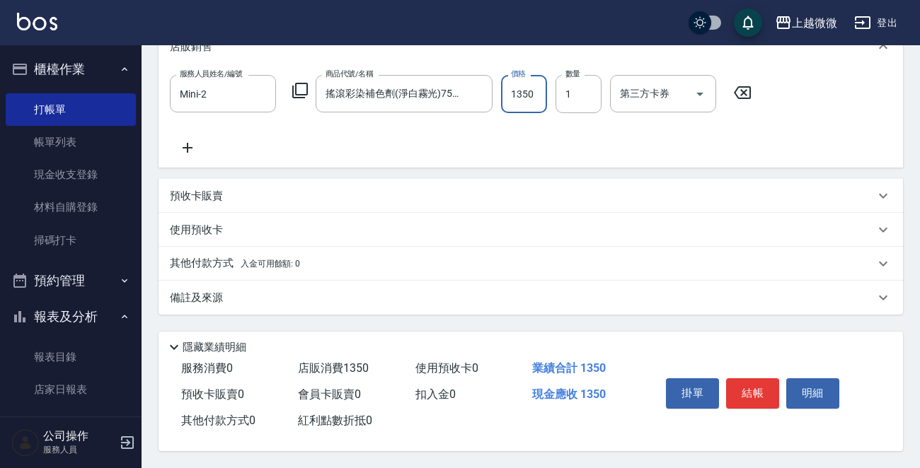
scroll to position [366, 0]
type input "1350"
click at [753, 391] on button "結帳" at bounding box center [752, 393] width 53 height 30
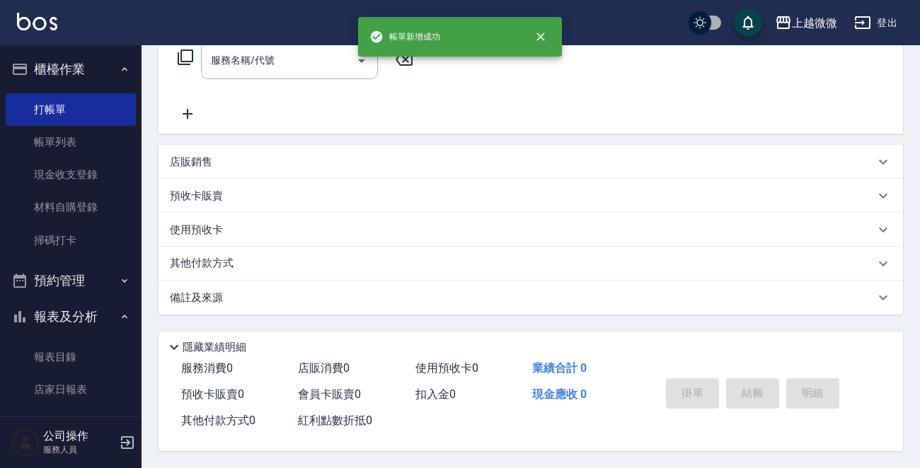
scroll to position [0, 0]
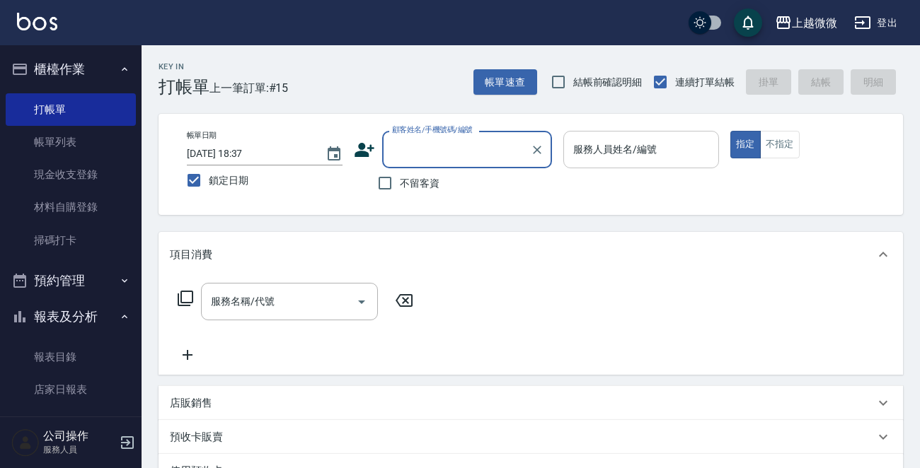
click at [629, 143] on div "服務人員姓名/編號 服務人員姓名/編號" at bounding box center [641, 149] width 156 height 37
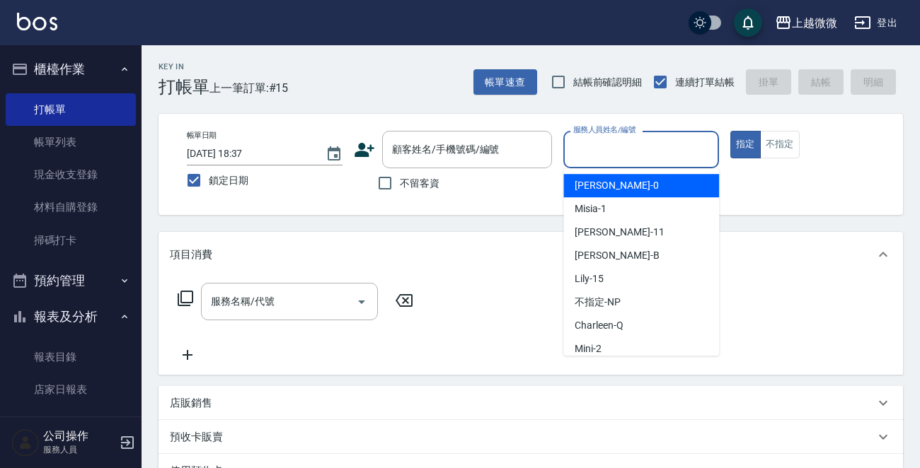
type input "ㄆ"
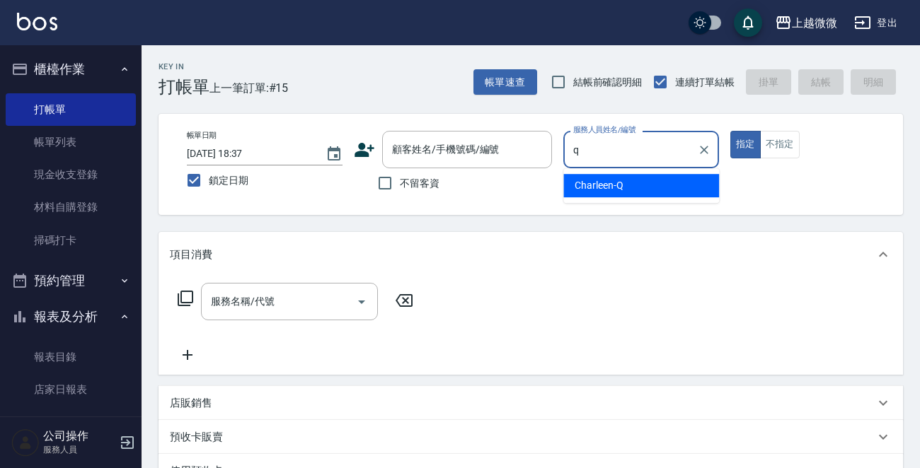
click at [617, 180] on span "Charleen -Q" at bounding box center [598, 185] width 49 height 15
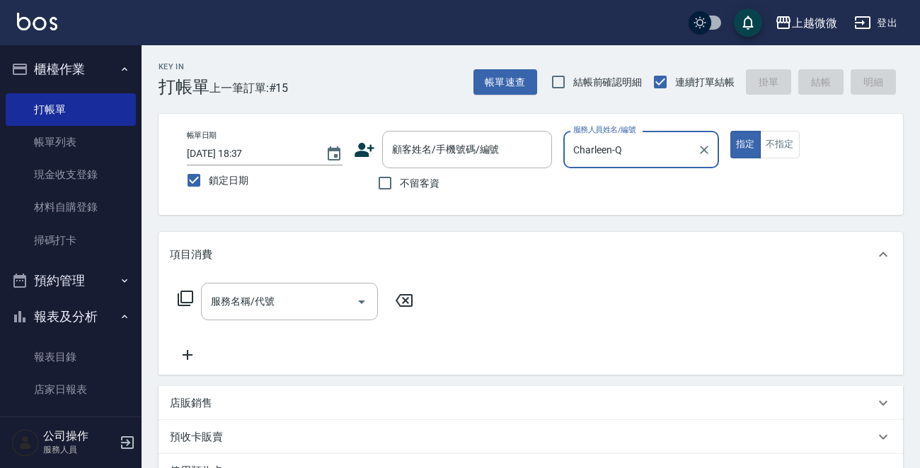
type input "Charleen-Q"
drag, startPoint x: 807, startPoint y: 140, endPoint x: 799, endPoint y: 141, distance: 7.9
click at [804, 140] on div "指定 不指定" at bounding box center [808, 145] width 156 height 28
click at [790, 144] on button "不指定" at bounding box center [780, 145] width 40 height 28
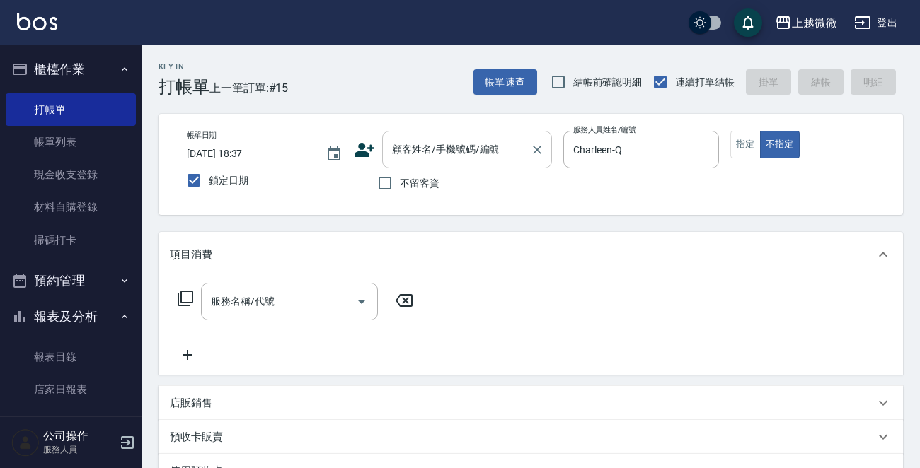
click at [414, 149] on input "顧客姓名/手機號碼/編號" at bounding box center [456, 149] width 136 height 25
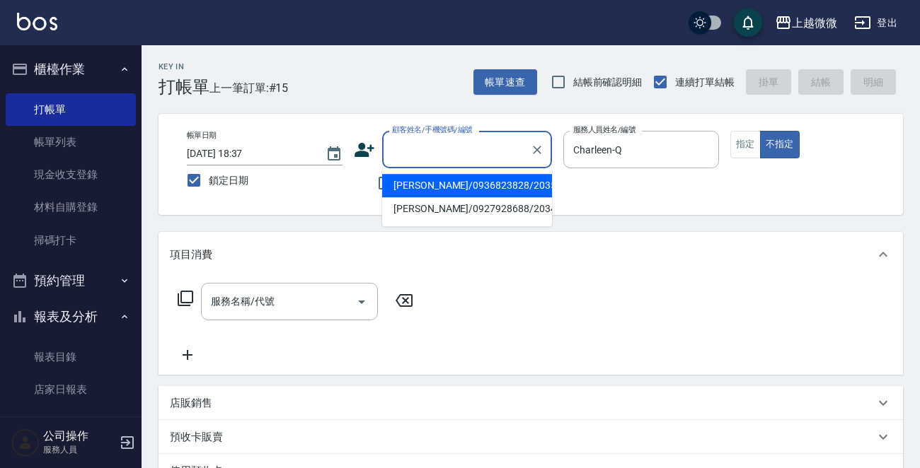
type input "ㄑ"
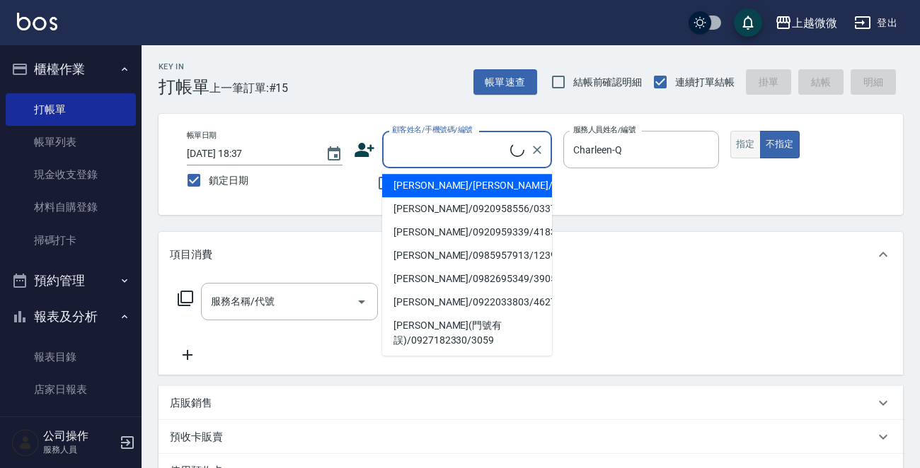
drag, startPoint x: 752, startPoint y: 141, endPoint x: 720, endPoint y: 141, distance: 31.8
click at [750, 141] on button "指定" at bounding box center [745, 145] width 30 height 28
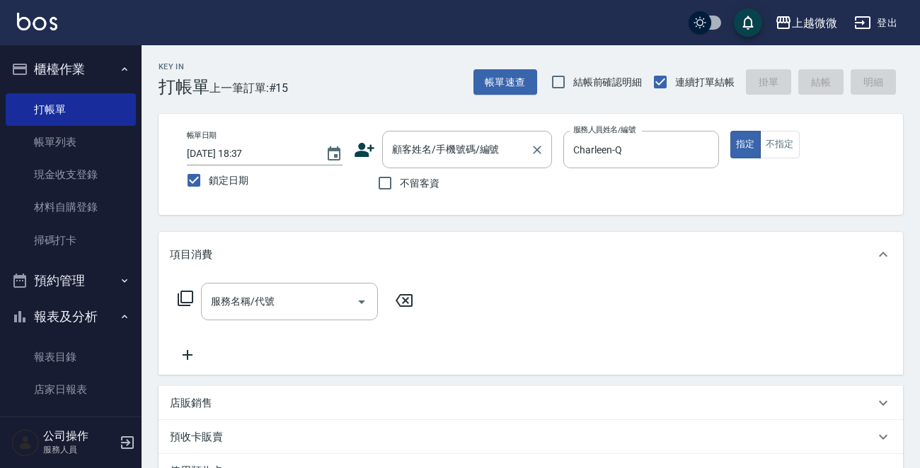
drag, startPoint x: 466, startPoint y: 146, endPoint x: 465, endPoint y: 139, distance: 7.2
click at [465, 140] on input "顧客姓名/手機號碼/編號" at bounding box center [456, 149] width 136 height 25
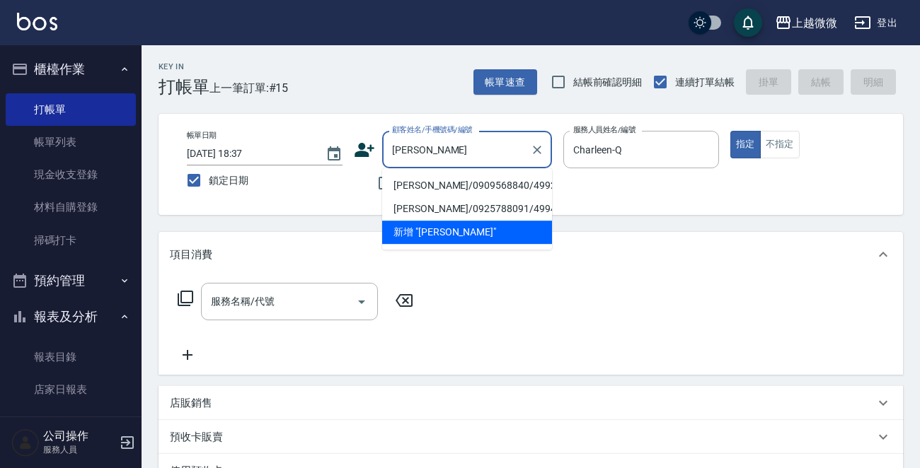
click at [443, 180] on li "[PERSON_NAME]/0909568840/4992" at bounding box center [467, 185] width 170 height 23
type input "[PERSON_NAME]/0909568840/4992"
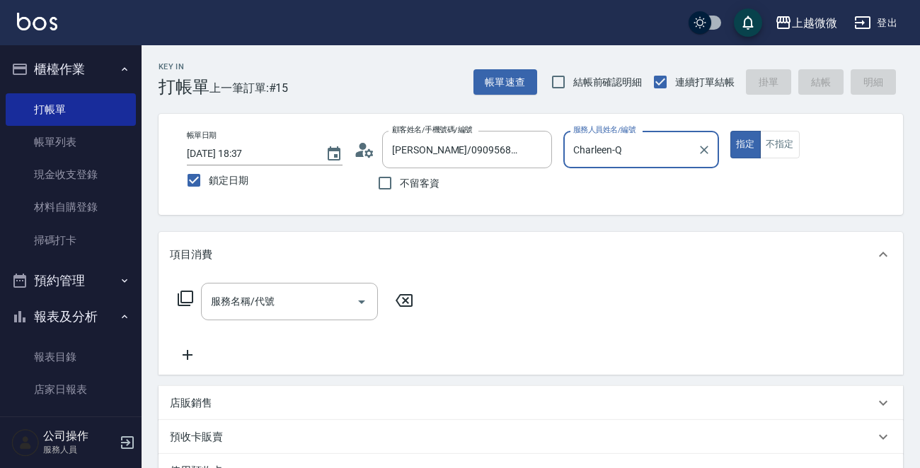
type input "Vivi-6"
click at [308, 301] on input "服務名稱/代號" at bounding box center [278, 301] width 143 height 25
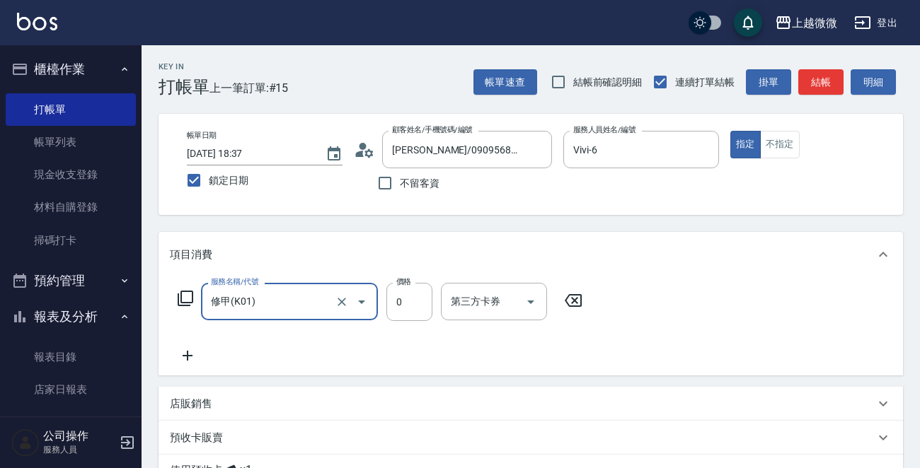
type input "修甲(K01)"
type input "1280"
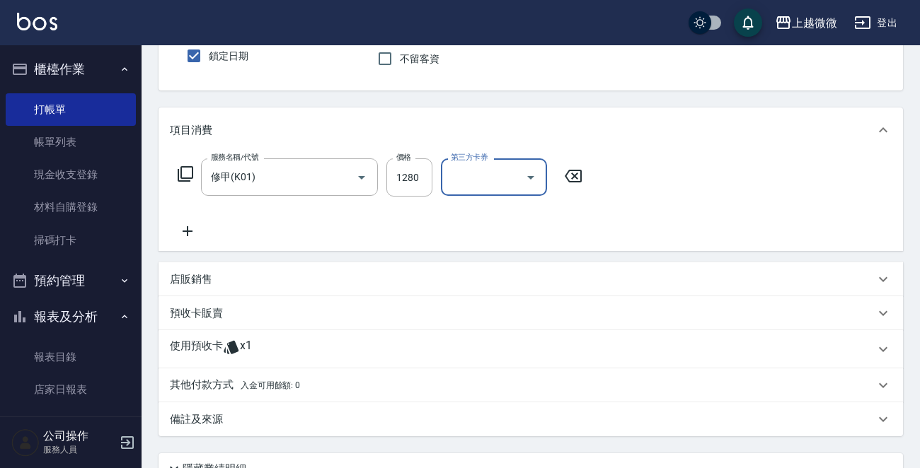
scroll to position [249, 0]
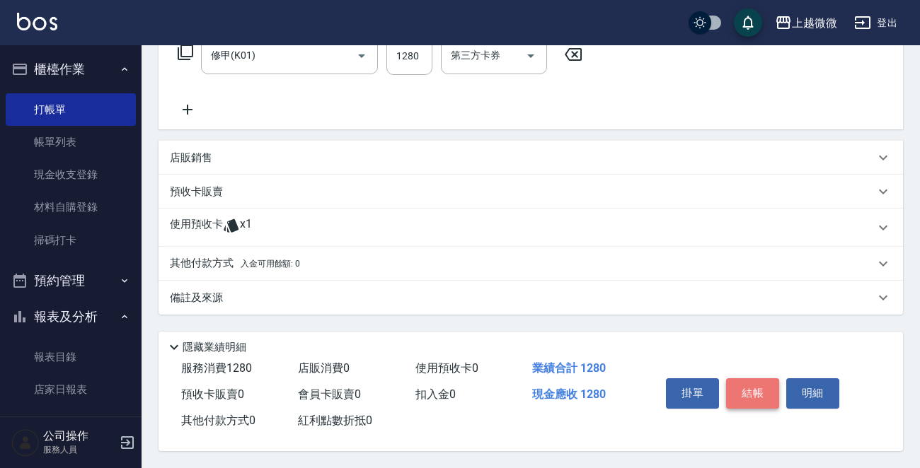
click at [753, 388] on button "結帳" at bounding box center [752, 393] width 53 height 30
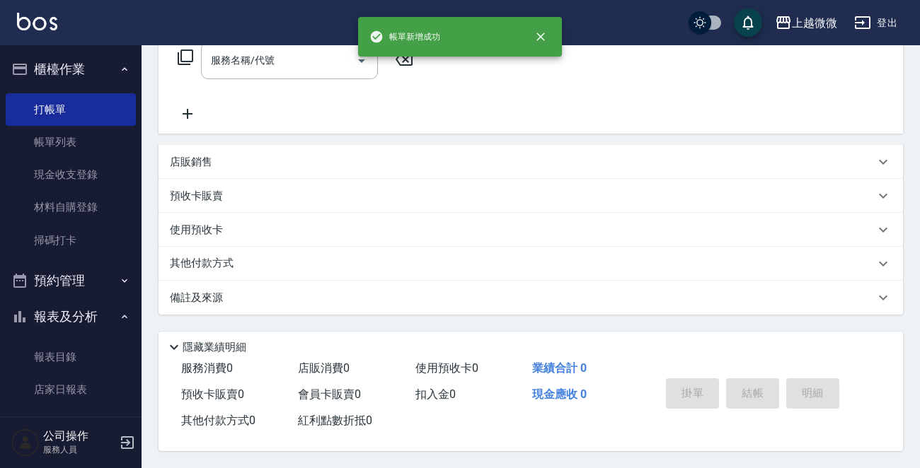
scroll to position [0, 0]
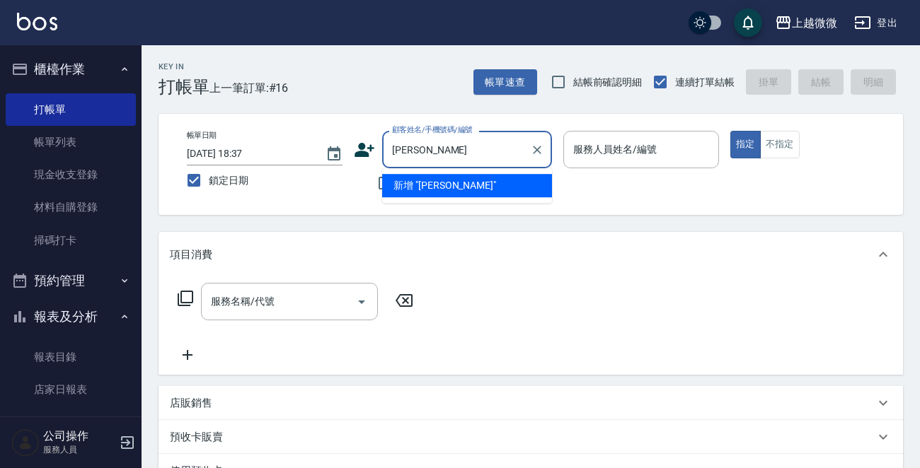
type input "姚"
click at [421, 182] on li "[PERSON_NAME]/0909568840/4992" at bounding box center [467, 185] width 170 height 23
type input "[PERSON_NAME]/0909568840/4992"
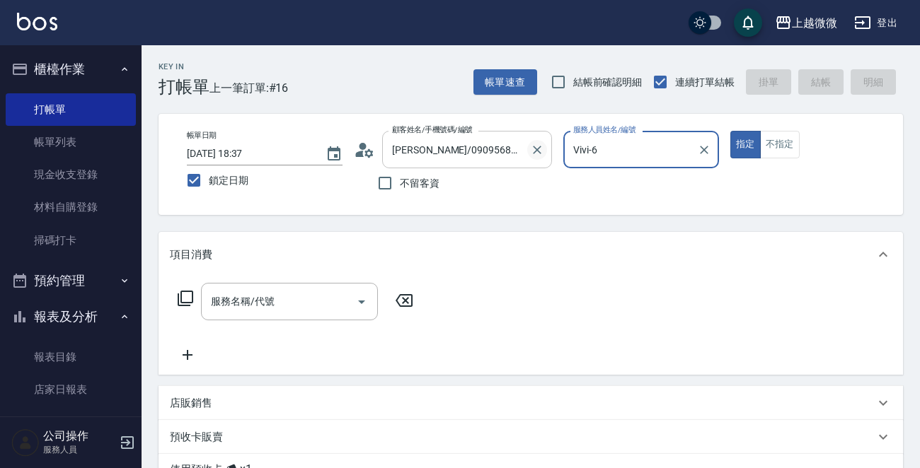
drag, startPoint x: 645, startPoint y: 153, endPoint x: 532, endPoint y: 153, distance: 113.2
click at [532, 153] on div "帳單日期 [DATE] 18:37 鎖定日期 顧客姓名/手機號碼/編號 [PERSON_NAME]/0909568840/4992 顧客姓名/手機號碼/編號 …" at bounding box center [530, 164] width 710 height 67
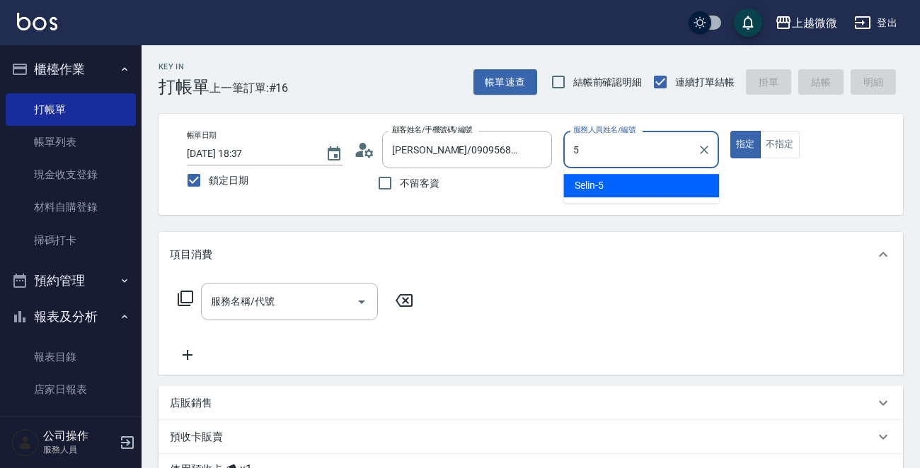
click at [614, 177] on div "Selin -5" at bounding box center [641, 185] width 156 height 23
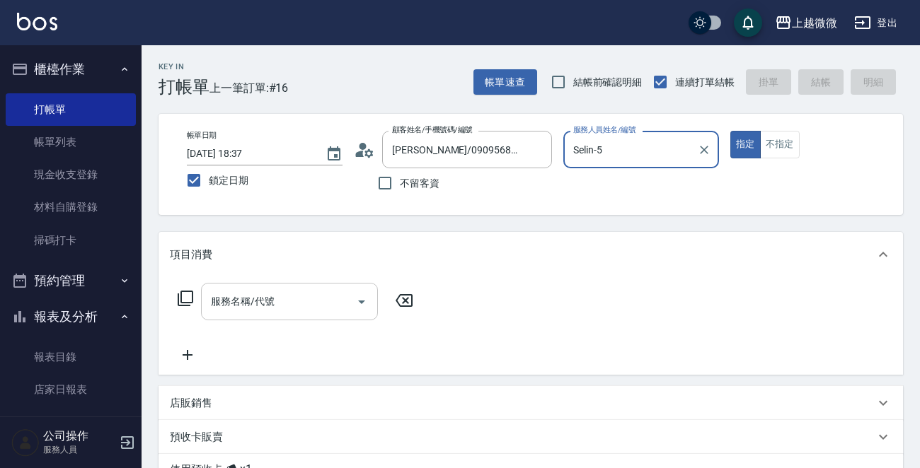
type input "Selin-5"
click at [299, 298] on input "服務名稱/代號" at bounding box center [278, 301] width 143 height 25
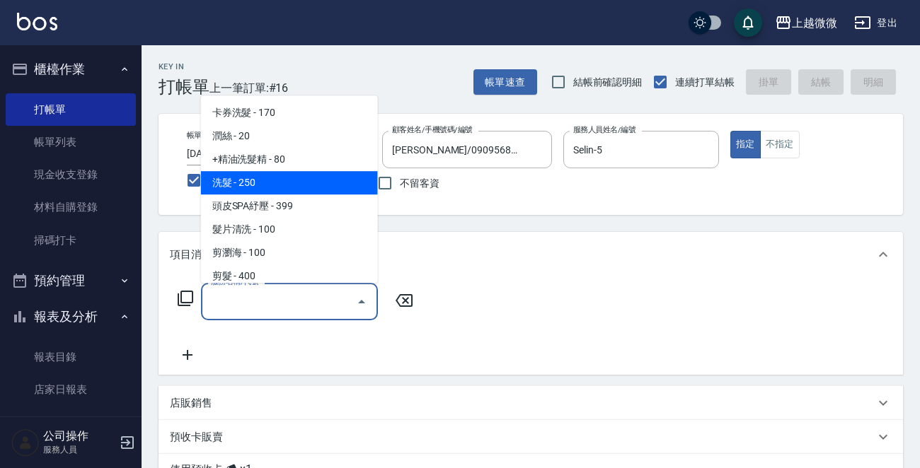
click at [289, 185] on span "洗髮 - 250" at bounding box center [289, 182] width 177 height 23
type input "洗髮(A03)"
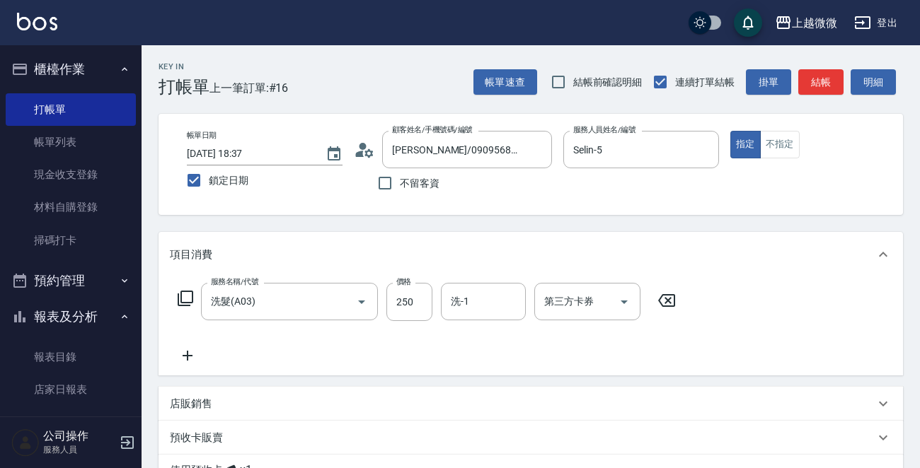
click at [189, 352] on icon at bounding box center [187, 355] width 35 height 17
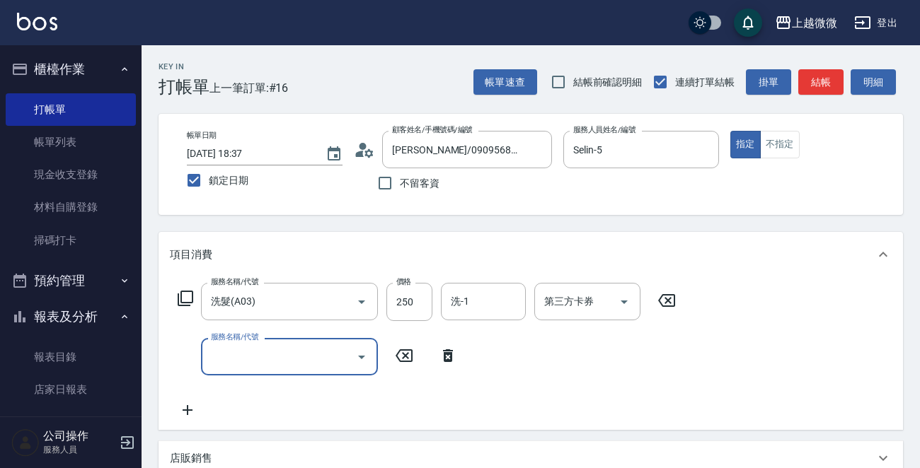
click at [230, 347] on div "服務名稱/代號 服務名稱/代號" at bounding box center [289, 356] width 177 height 37
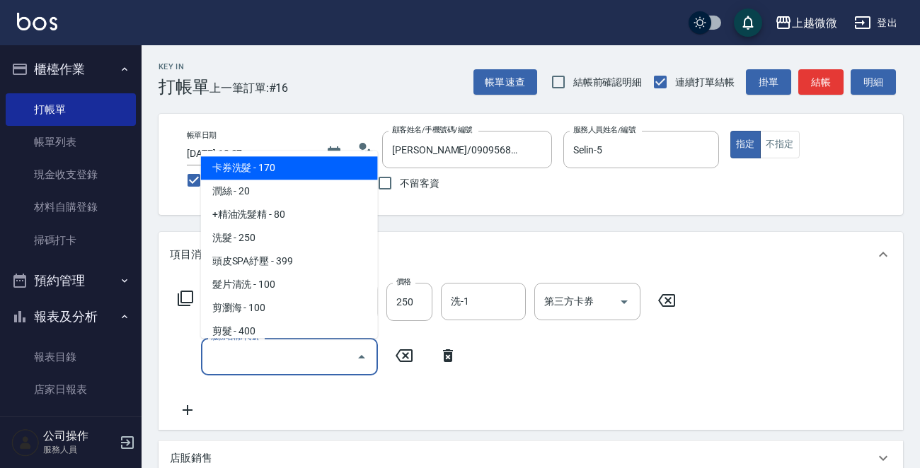
click at [262, 364] on input "服務名稱/代號" at bounding box center [278, 356] width 143 height 25
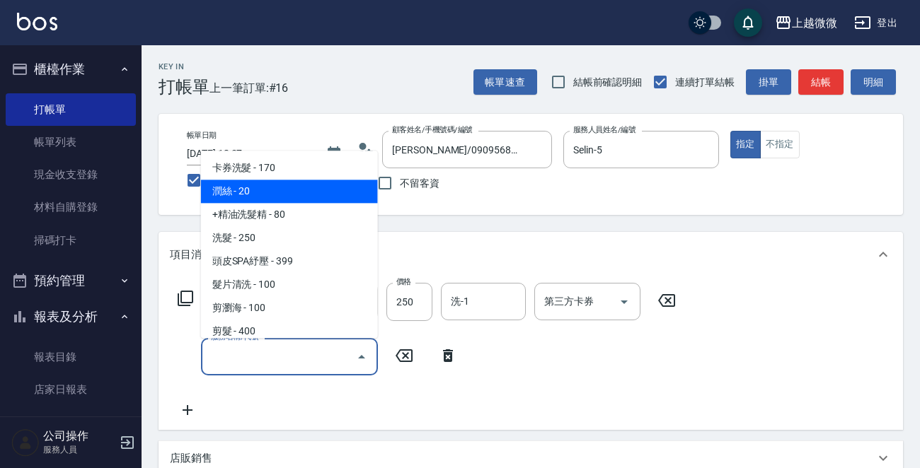
click at [258, 199] on span "潤絲 - 20" at bounding box center [289, 191] width 177 height 23
type input "潤絲(A01)"
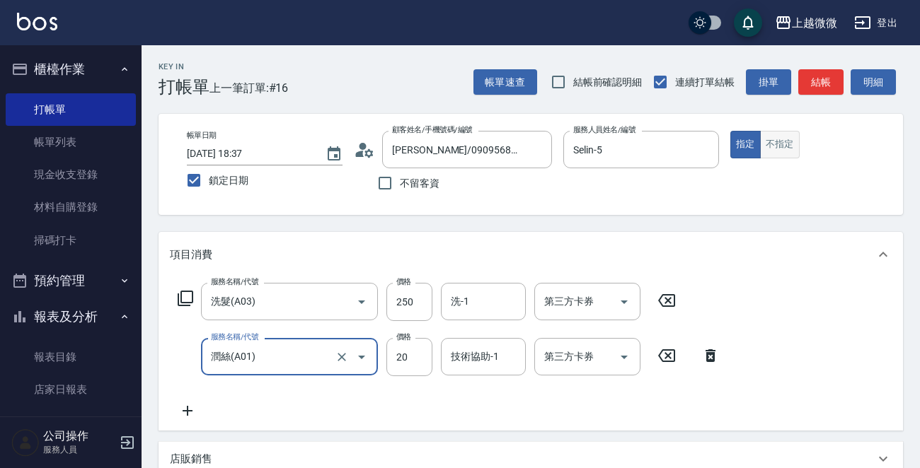
click at [781, 144] on button "不指定" at bounding box center [780, 145] width 40 height 28
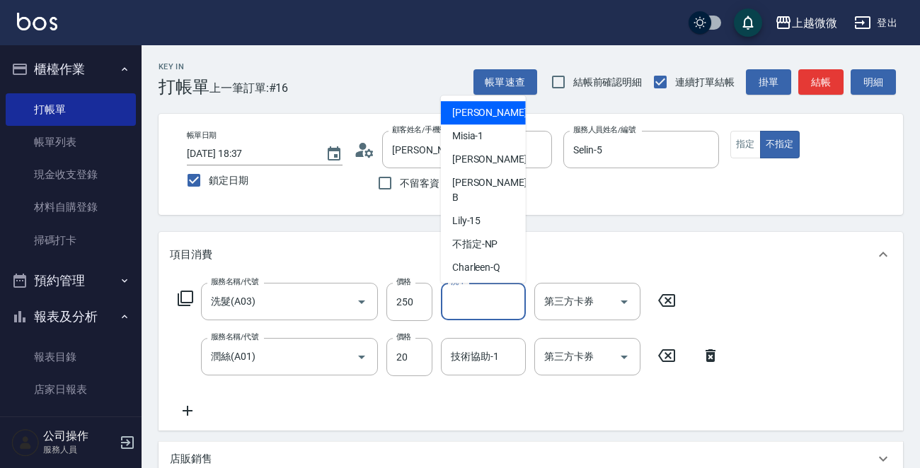
click at [460, 303] on div "洗-1 洗-1" at bounding box center [483, 301] width 85 height 37
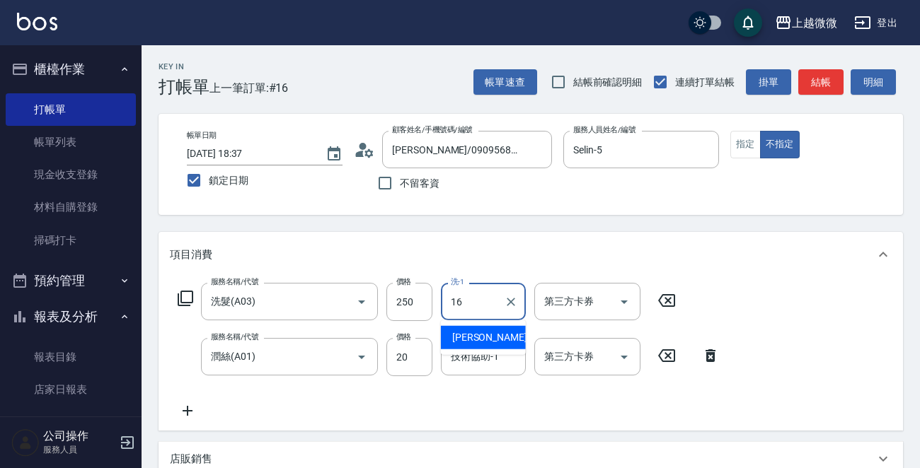
click at [480, 333] on span "[PERSON_NAME] -16" at bounding box center [496, 337] width 89 height 15
type input "Joan-16"
click at [475, 346] on input "技術協助-1" at bounding box center [483, 356] width 72 height 25
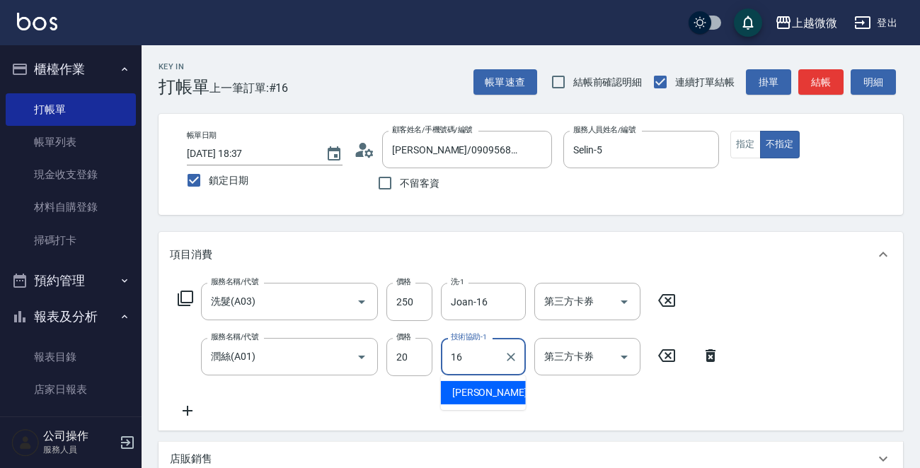
click at [493, 389] on div "[PERSON_NAME] -16" at bounding box center [483, 392] width 85 height 23
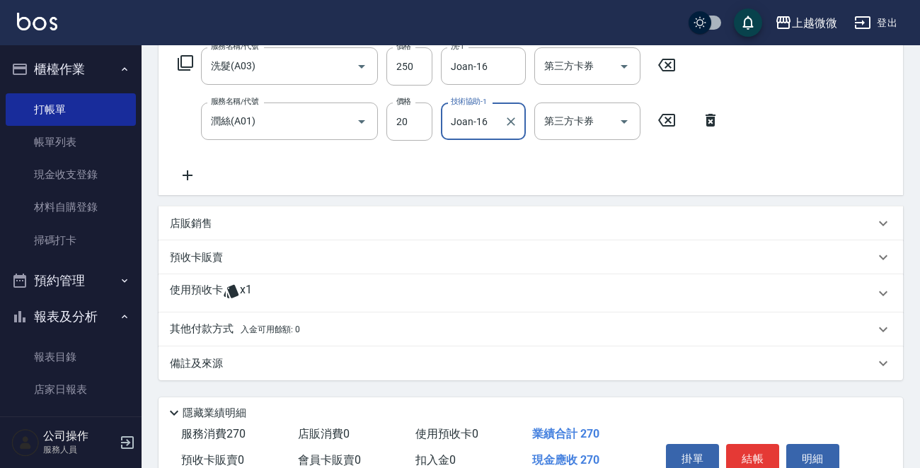
scroll to position [304, 0]
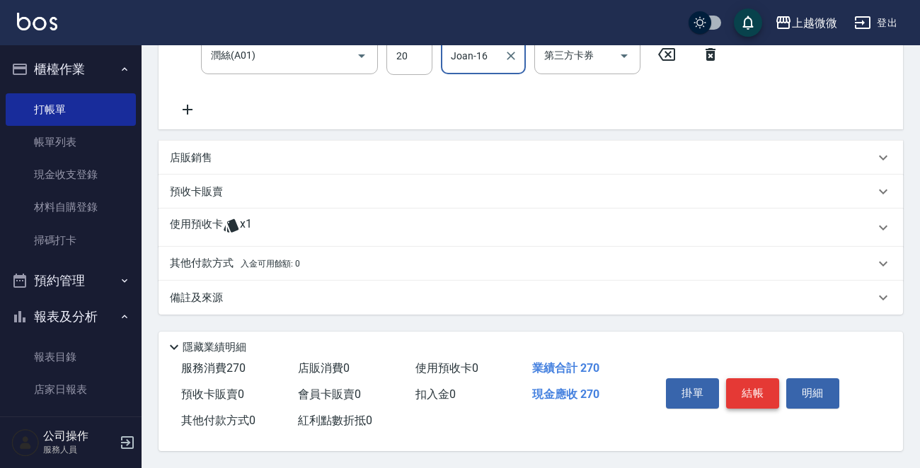
type input "Joan-16"
click at [763, 389] on button "結帳" at bounding box center [752, 393] width 53 height 30
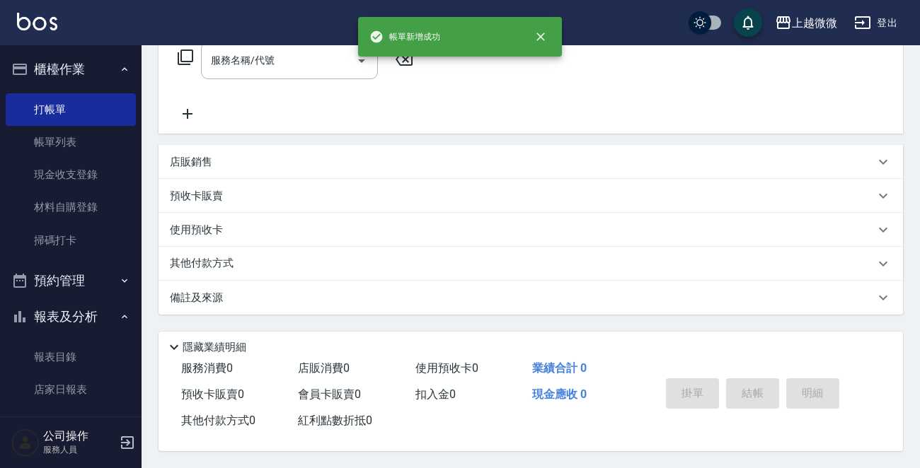
scroll to position [0, 0]
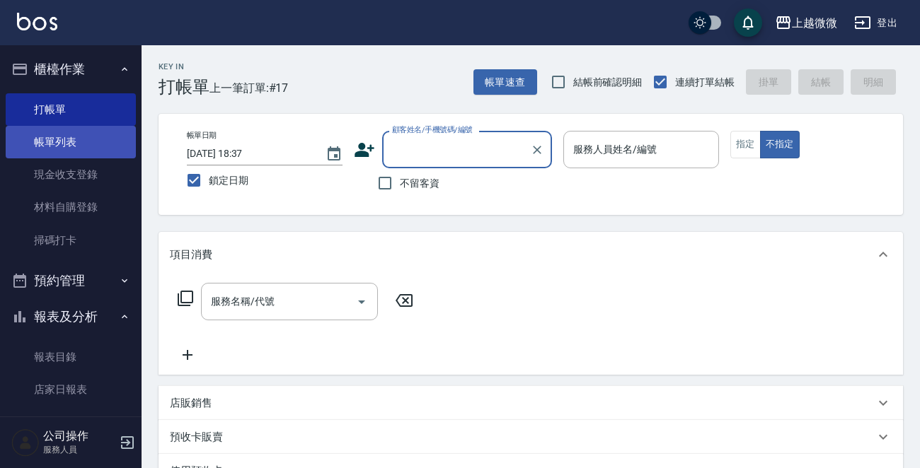
click at [59, 134] on link "帳單列表" at bounding box center [71, 142] width 130 height 33
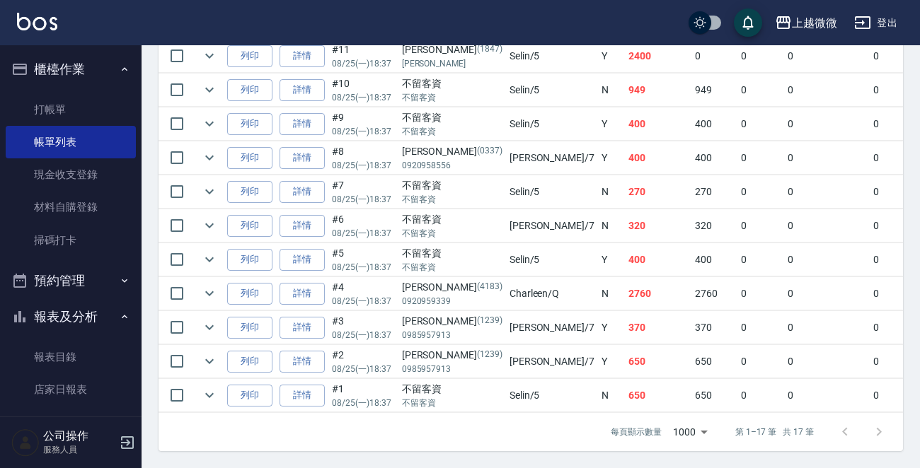
scroll to position [642, 0]
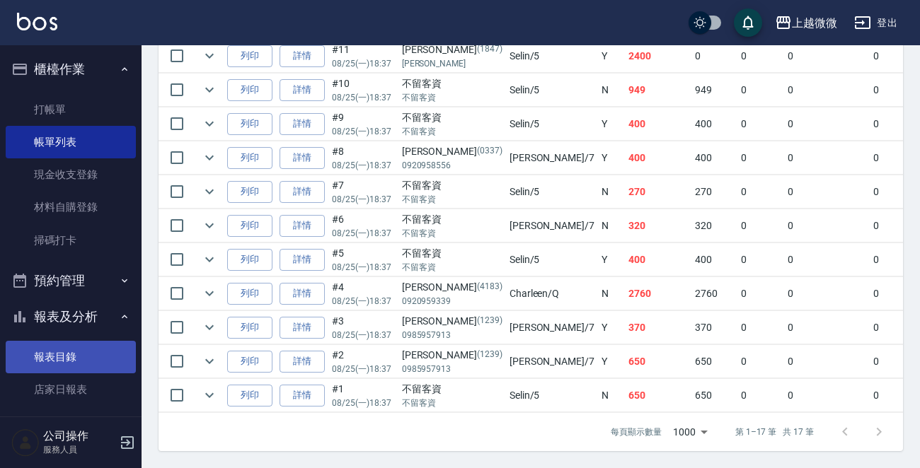
click at [76, 346] on link "報表目錄" at bounding box center [71, 357] width 130 height 33
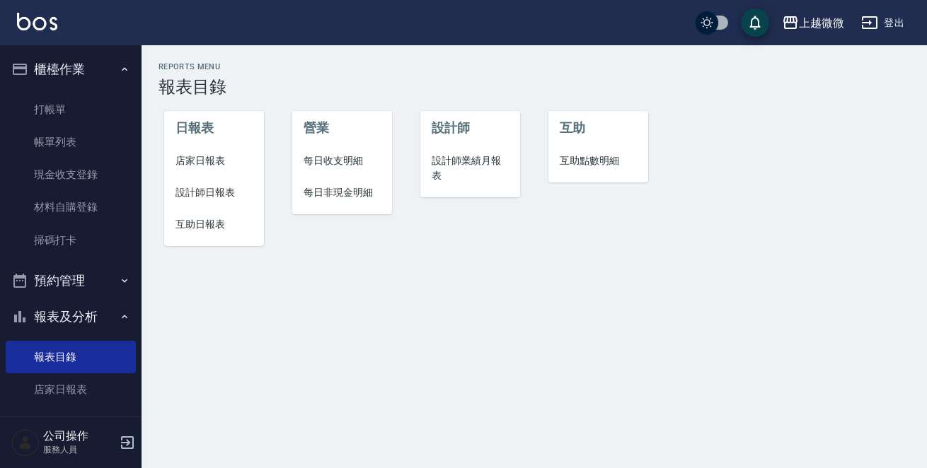
click at [224, 164] on span "店家日報表" at bounding box center [213, 160] width 77 height 15
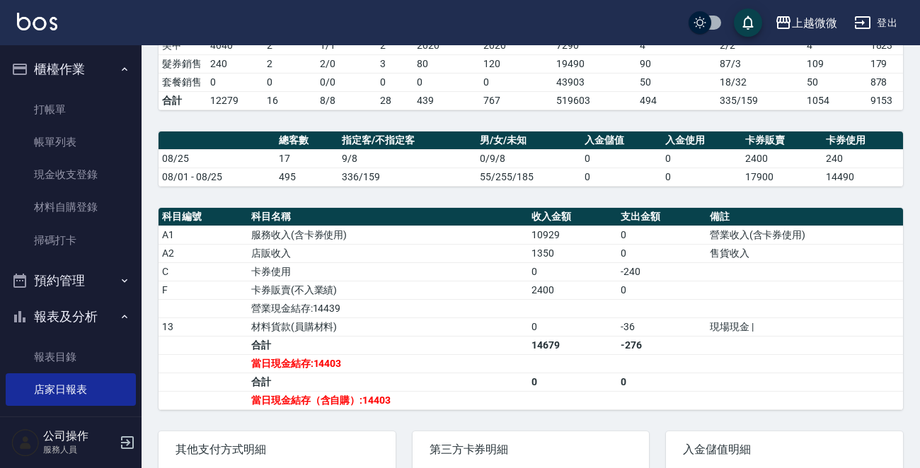
scroll to position [424, 0]
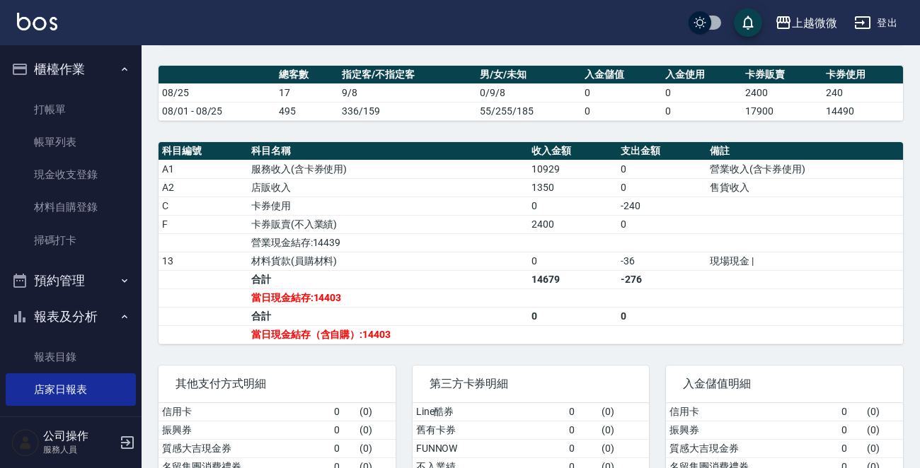
click at [690, 270] on td "-36" at bounding box center [661, 261] width 89 height 18
drag, startPoint x: 644, startPoint y: 267, endPoint x: 608, endPoint y: 267, distance: 36.1
click at [608, 267] on tr "13 材料貨款(員購材料) 0 -36 現場現金 |" at bounding box center [530, 261] width 744 height 18
click at [74, 140] on link "帳單列表" at bounding box center [71, 142] width 130 height 33
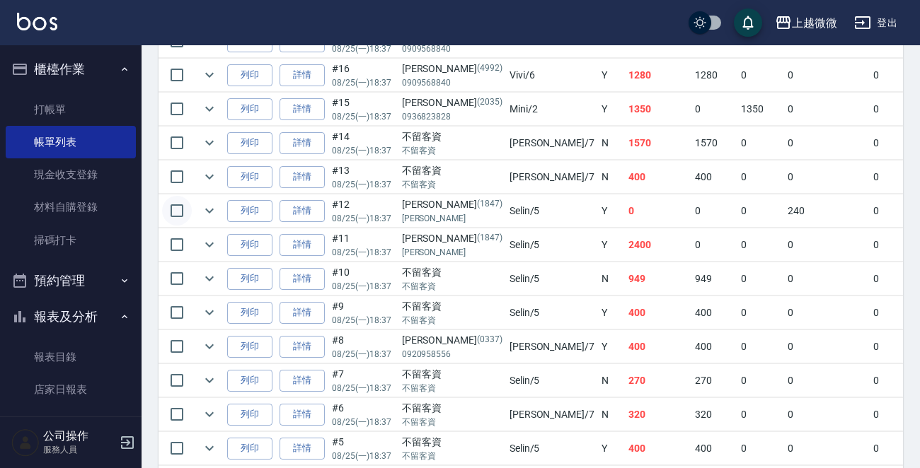
scroll to position [430, 0]
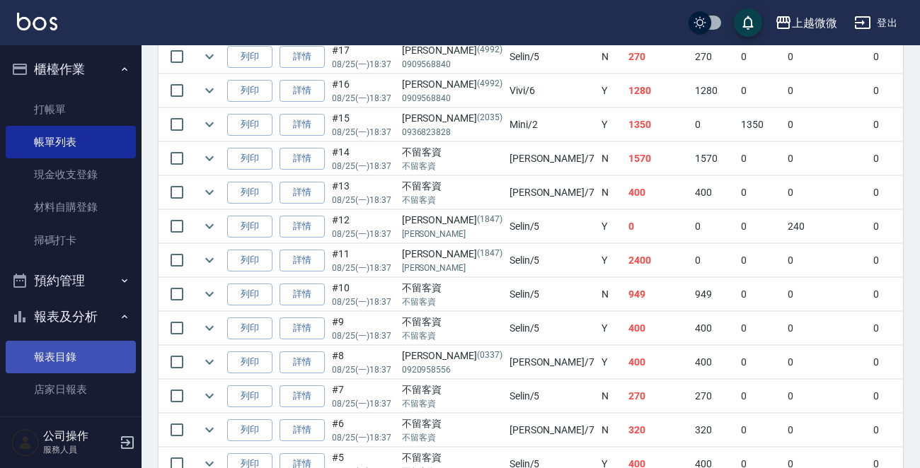
click at [63, 347] on link "報表目錄" at bounding box center [71, 357] width 130 height 33
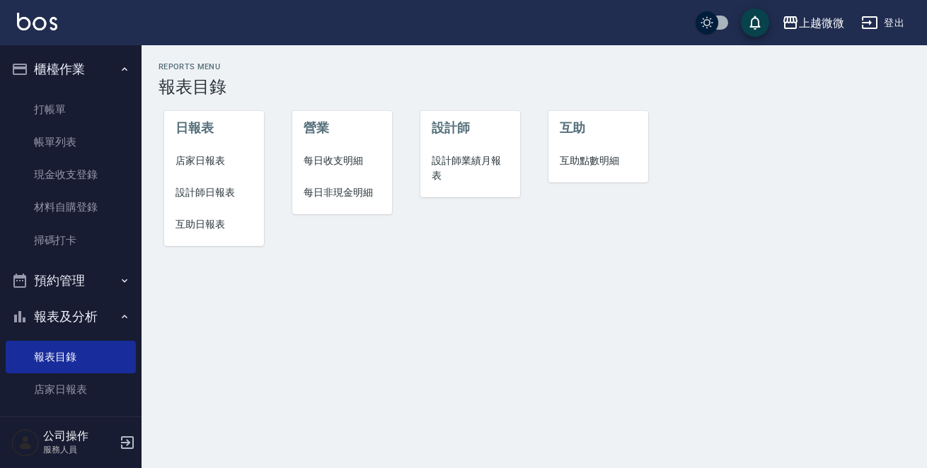
click at [217, 149] on li "店家日報表" at bounding box center [214, 161] width 100 height 32
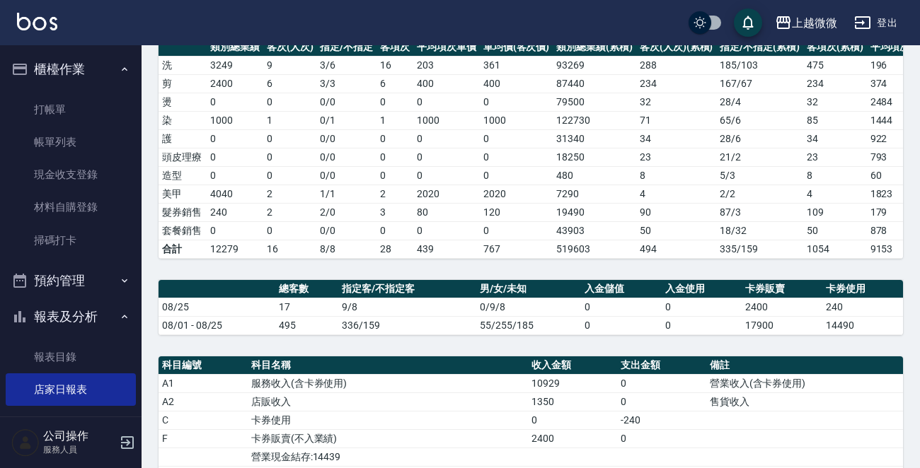
scroll to position [139, 0]
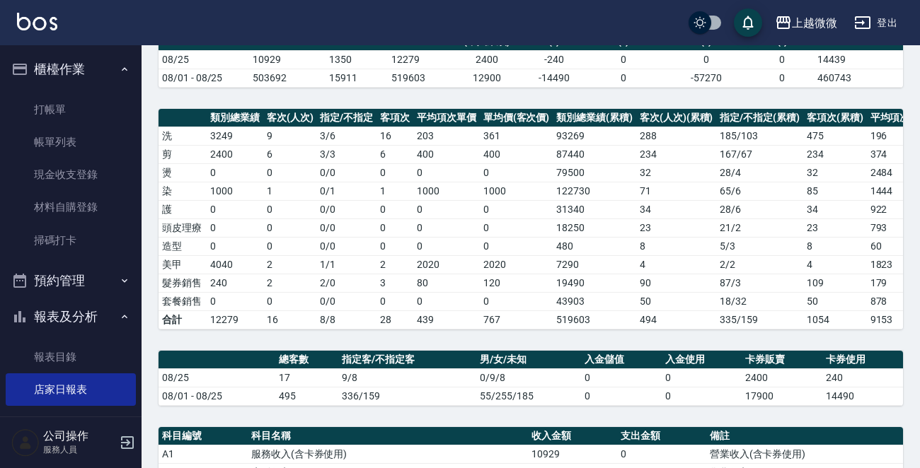
click at [39, 20] on img at bounding box center [37, 22] width 40 height 18
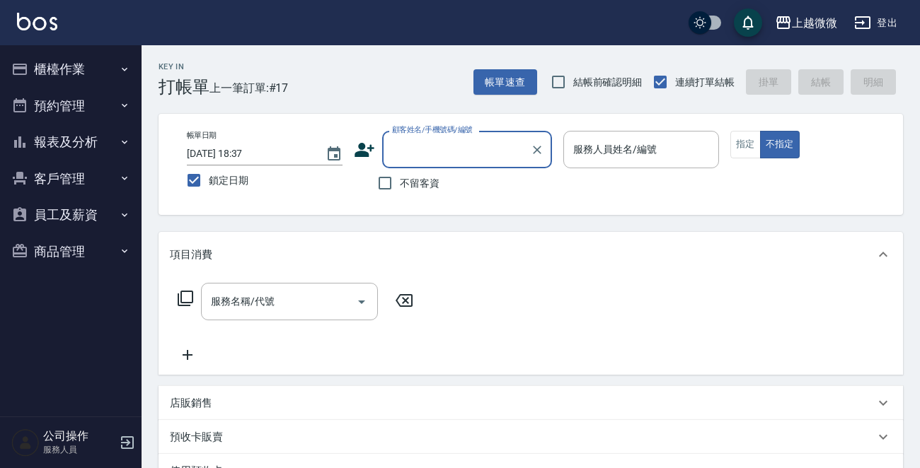
click at [109, 71] on button "櫃檯作業" at bounding box center [71, 69] width 130 height 37
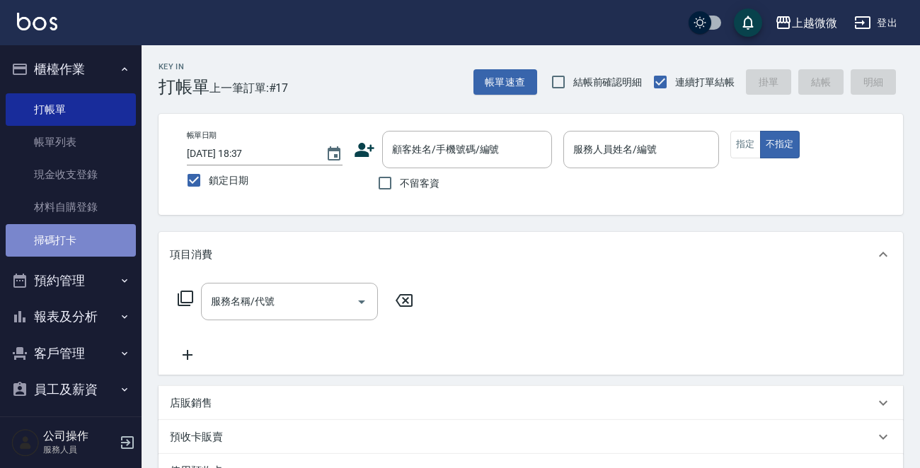
click at [93, 232] on link "掃碼打卡" at bounding box center [71, 240] width 130 height 33
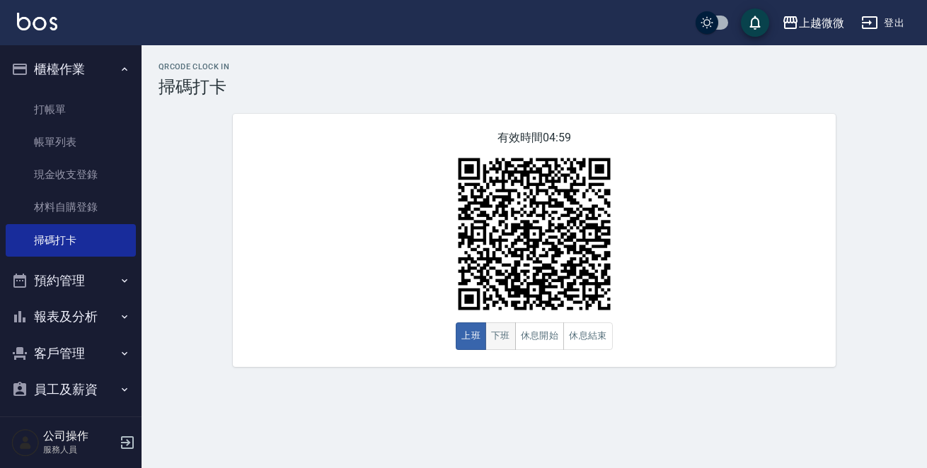
click at [508, 336] on button "下班" at bounding box center [500, 337] width 30 height 28
